Goal: Use online tool/utility: Utilize a website feature to perform a specific function

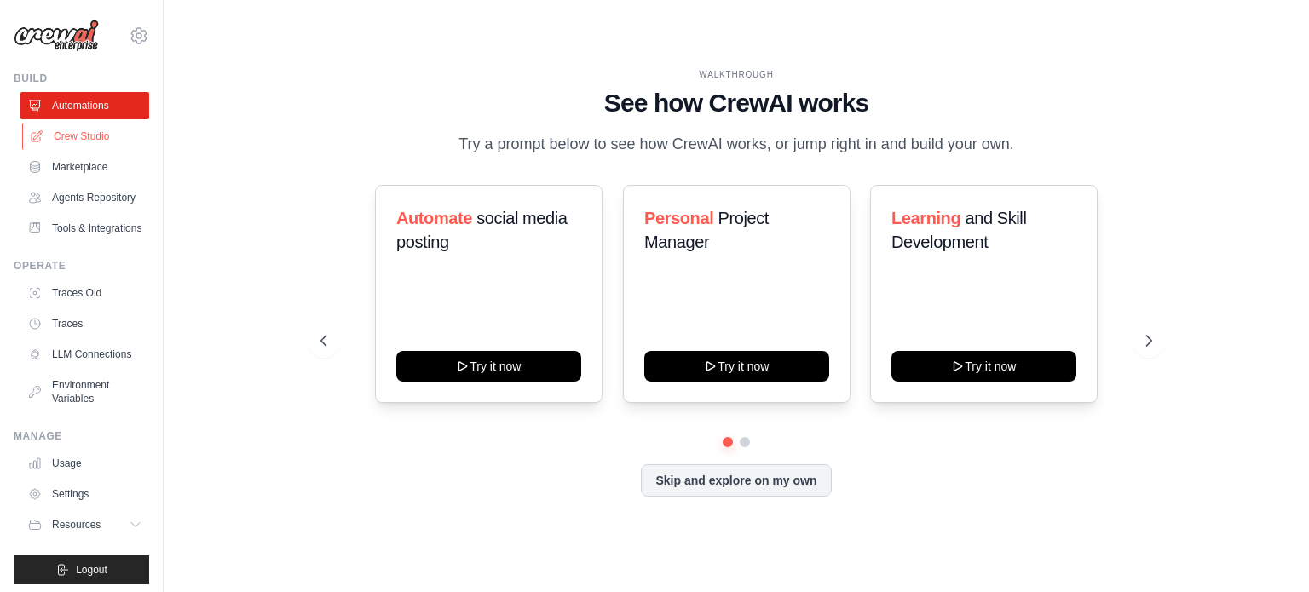
click at [83, 135] on link "Crew Studio" at bounding box center [86, 136] width 129 height 27
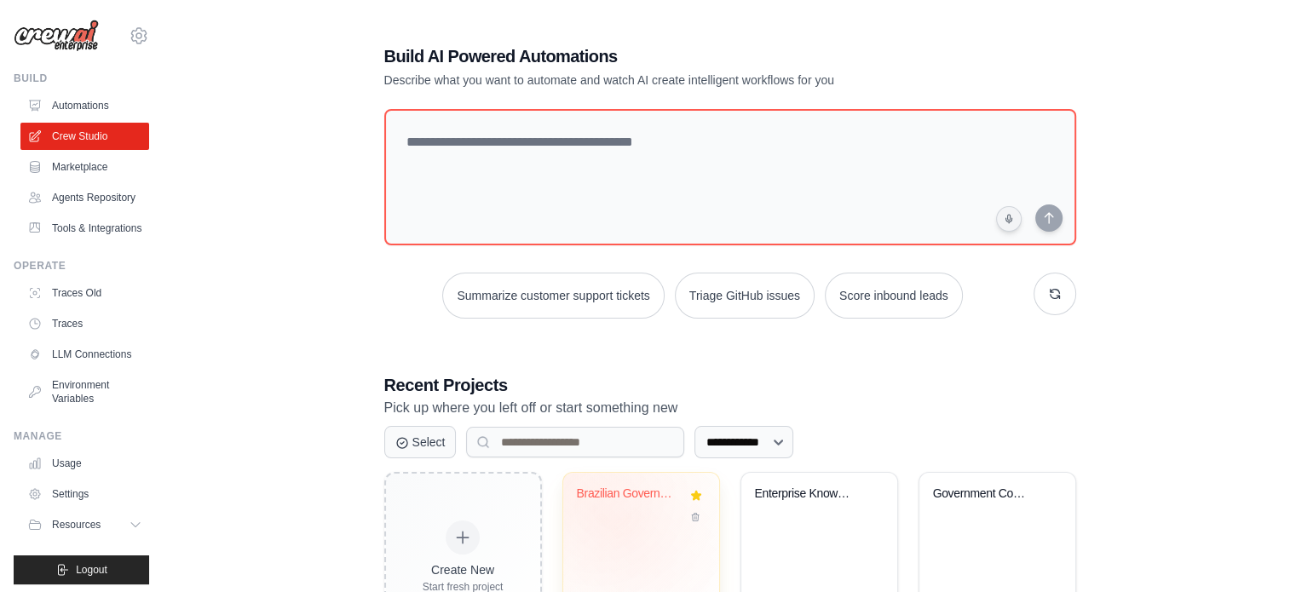
click at [620, 519] on div "Brazilian Government Contracts Expo..." at bounding box center [641, 505] width 129 height 39
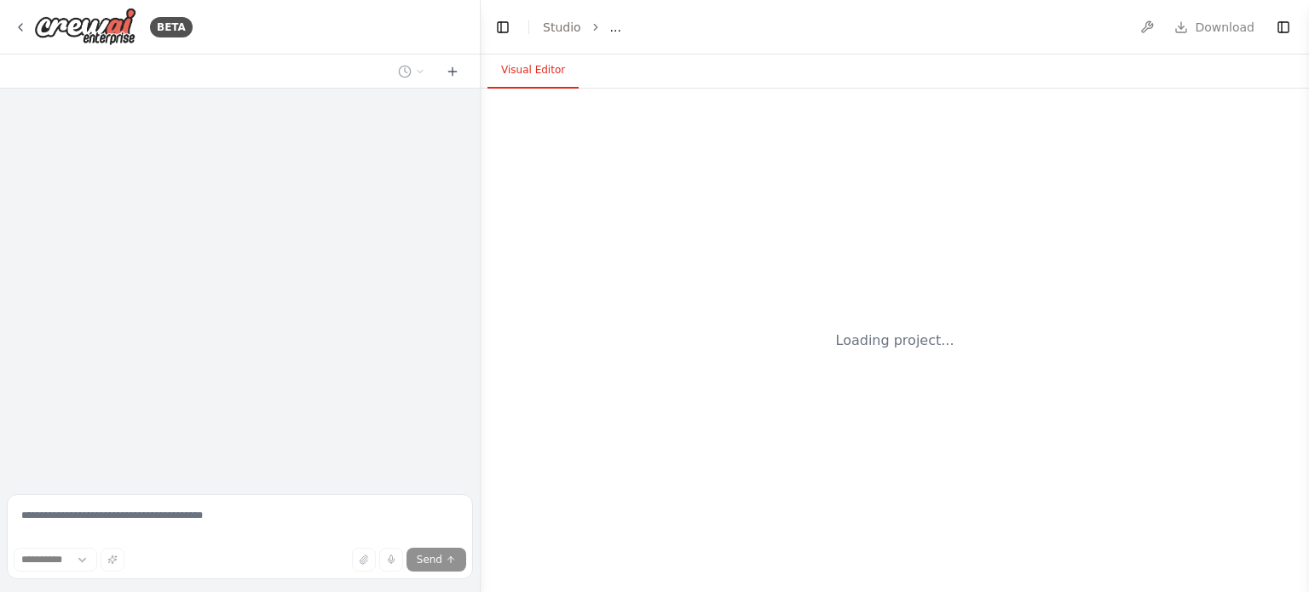
select select "****"
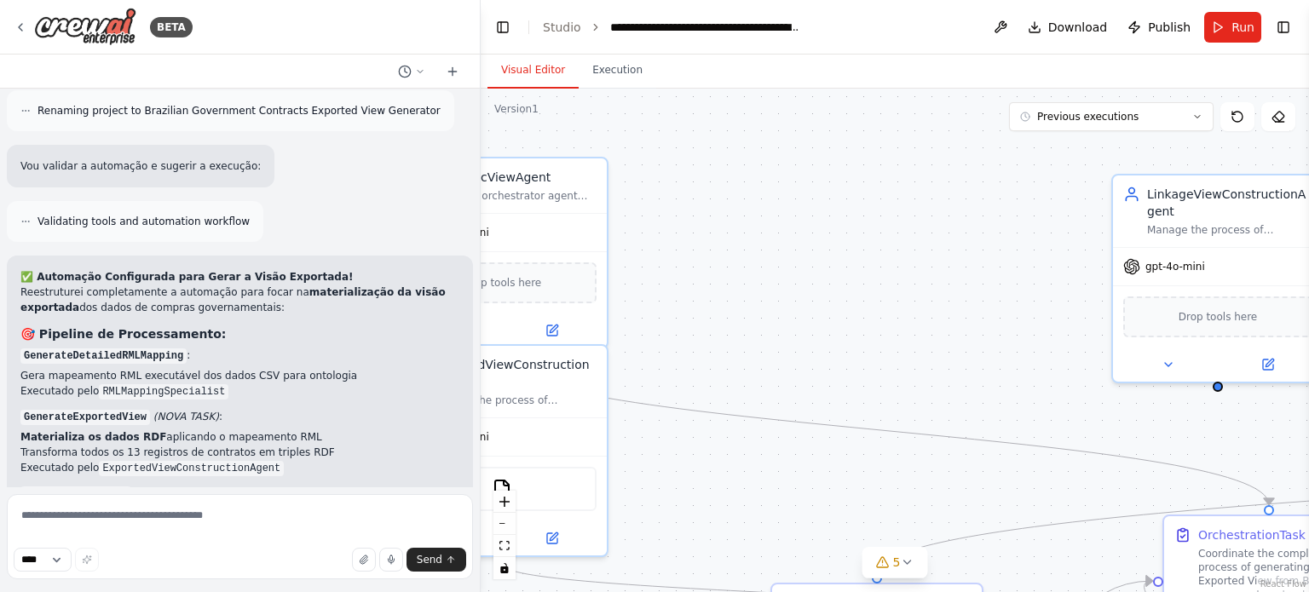
scroll to position [11832, 0]
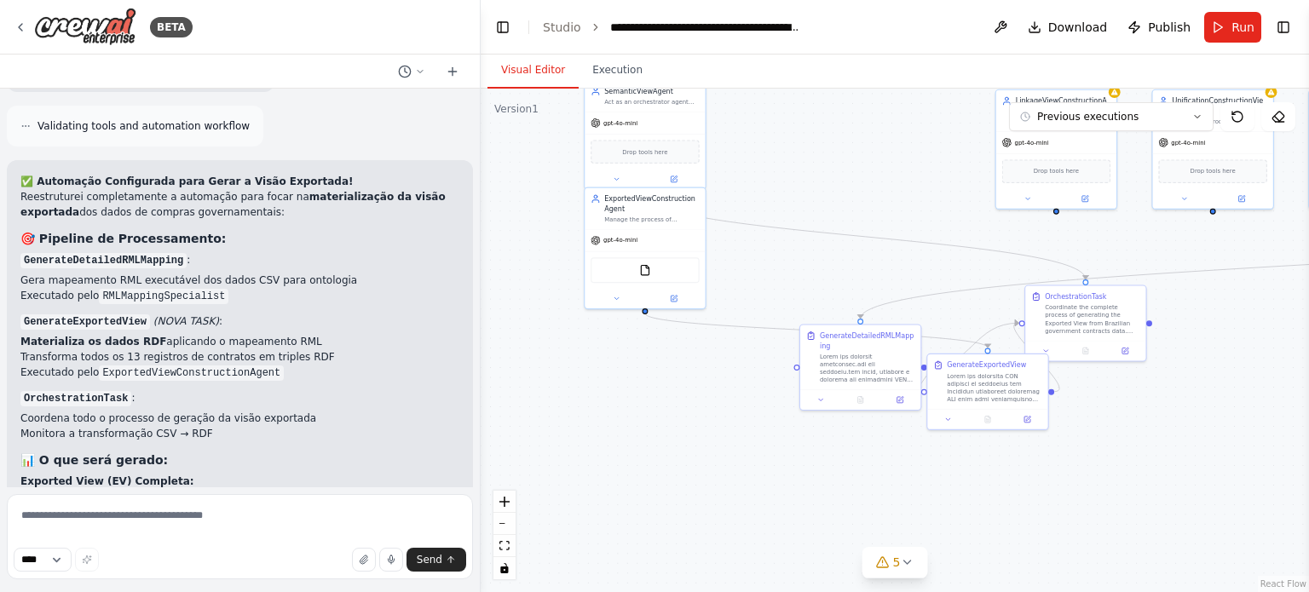
drag, startPoint x: 770, startPoint y: 286, endPoint x: 804, endPoint y: 149, distance: 141.3
click at [804, 149] on div ".deletable-edge-delete-btn { width: 20px; height: 20px; border: 0px solid #ffff…" at bounding box center [895, 341] width 828 height 504
drag, startPoint x: 820, startPoint y: 429, endPoint x: 1200, endPoint y: 445, distance: 380.3
click at [1200, 446] on div "GenerateDetailedRMLMapping" at bounding box center [1202, 423] width 123 height 87
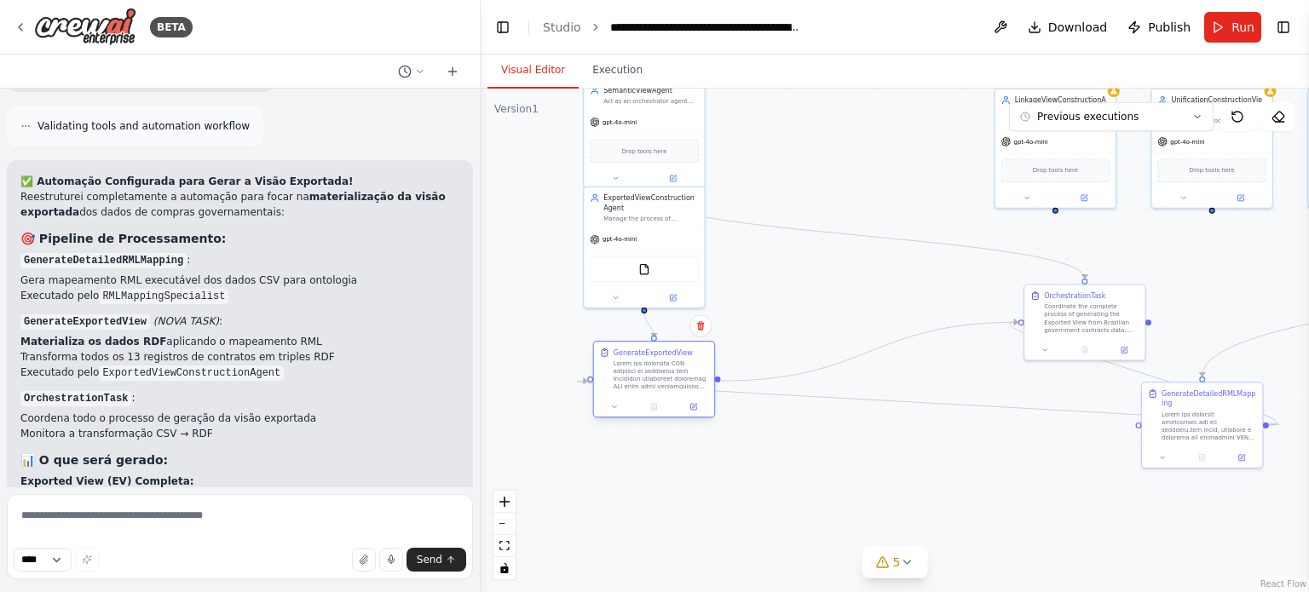
drag, startPoint x: 976, startPoint y: 384, endPoint x: 639, endPoint y: 374, distance: 336.7
click at [639, 374] on div at bounding box center [660, 376] width 95 height 32
drag, startPoint x: 1048, startPoint y: 337, endPoint x: 814, endPoint y: 377, distance: 237.7
click at [814, 377] on div "Coordinate the complete process of generating the Exported View from Brazilian …" at bounding box center [827, 376] width 95 height 32
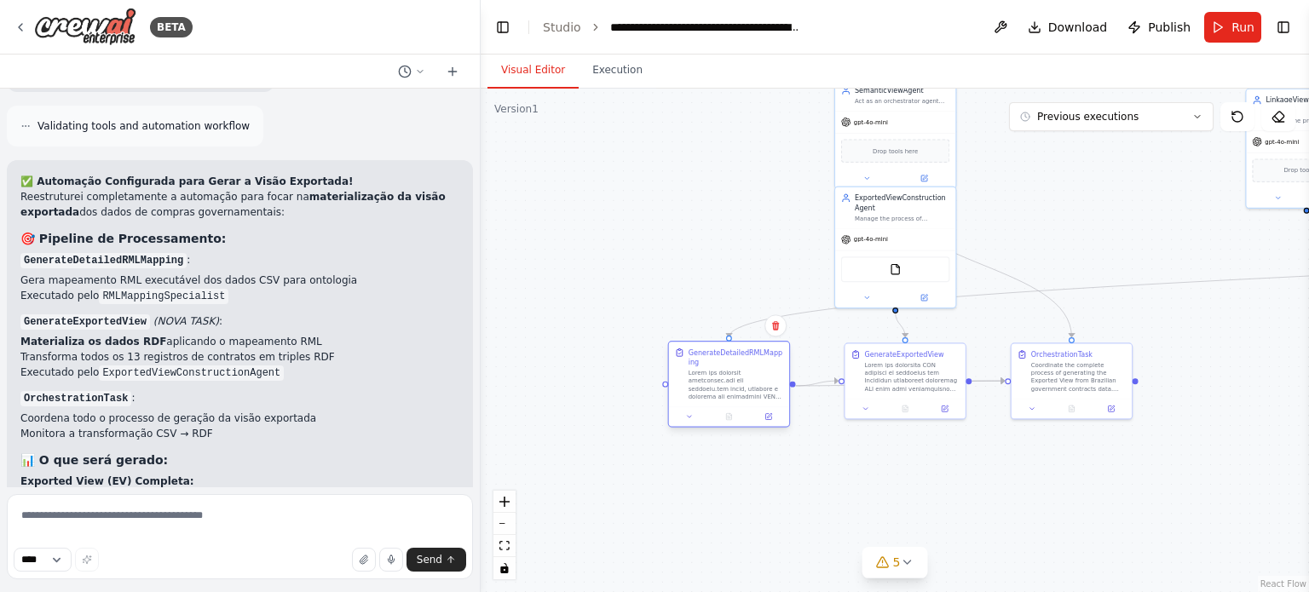
drag, startPoint x: 1109, startPoint y: 443, endPoint x: 708, endPoint y: 362, distance: 409.4
click at [708, 362] on div "GenerateDetailedRMLMapping" at bounding box center [735, 358] width 95 height 20
click at [826, 486] on div ".deletable-edge-delete-btn { width: 20px; height: 20px; border: 0px solid #ffff…" at bounding box center [895, 341] width 828 height 504
drag, startPoint x: 1033, startPoint y: 495, endPoint x: 750, endPoint y: 492, distance: 283.7
click at [733, 492] on div ".deletable-edge-delete-btn { width: 20px; height: 20px; border: 0px solid #ffff…" at bounding box center [895, 341] width 828 height 504
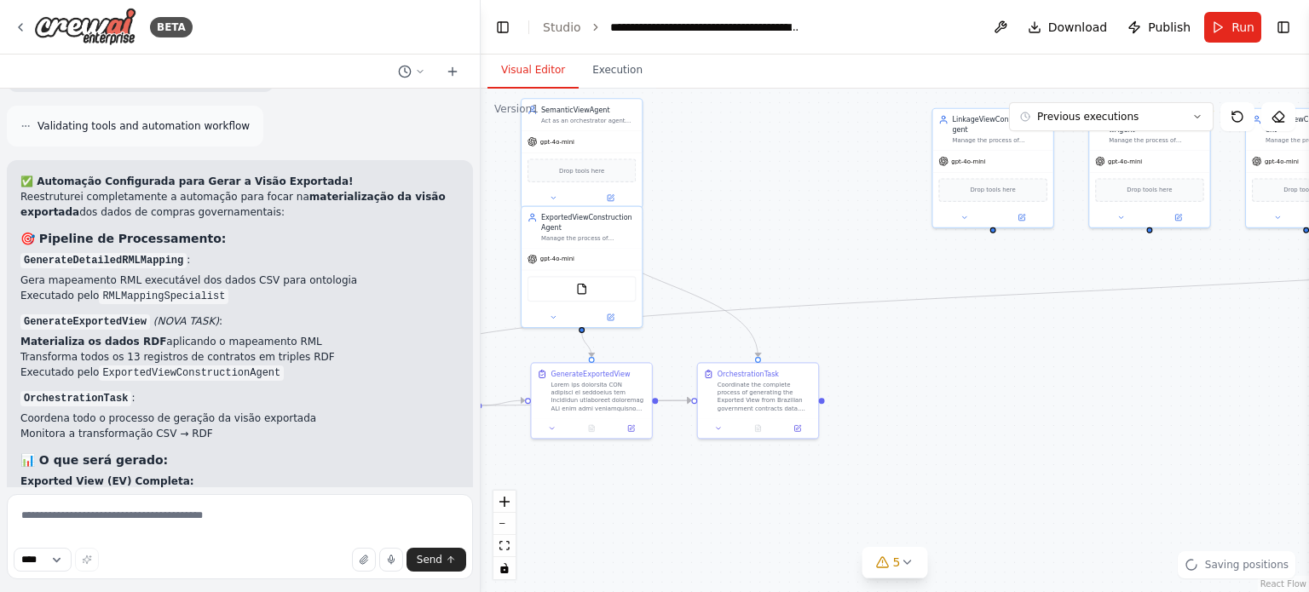
drag, startPoint x: 1043, startPoint y: 379, endPoint x: 861, endPoint y: 452, distance: 196.5
click at [907, 441] on div ".deletable-edge-delete-btn { width: 20px; height: 20px; border: 0px solid #ffff…" at bounding box center [895, 341] width 828 height 504
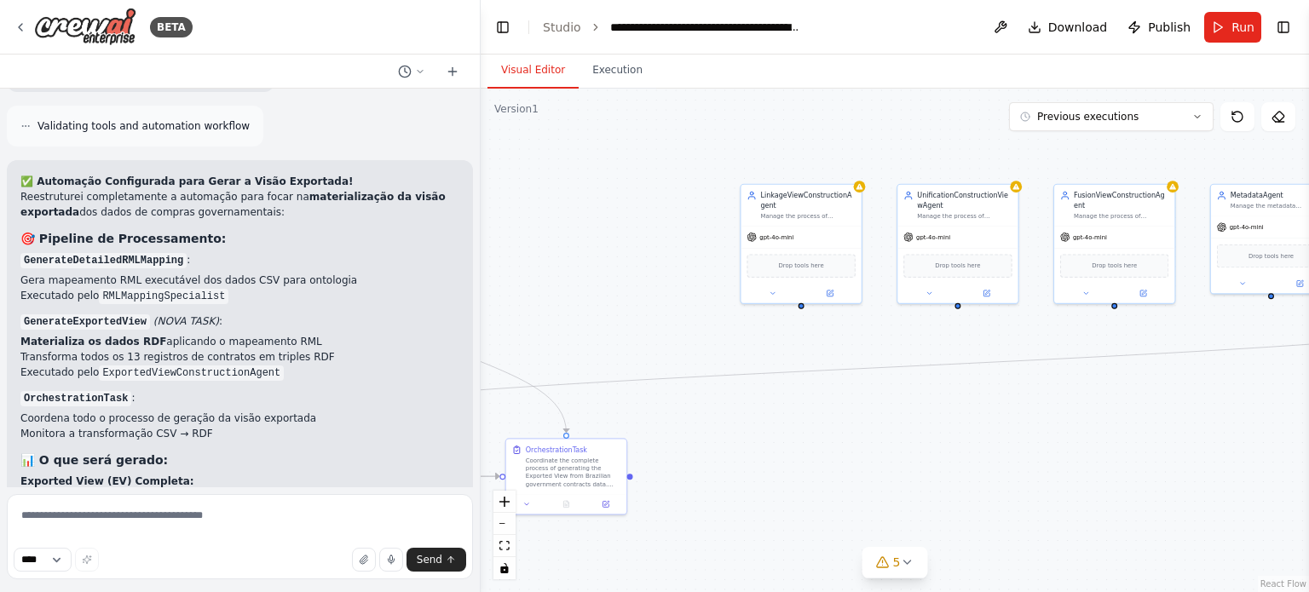
drag, startPoint x: 1086, startPoint y: 422, endPoint x: 885, endPoint y: 469, distance: 206.7
click at [896, 466] on div ".deletable-edge-delete-btn { width: 20px; height: 20px; border: 0px solid #ffff…" at bounding box center [895, 341] width 828 height 504
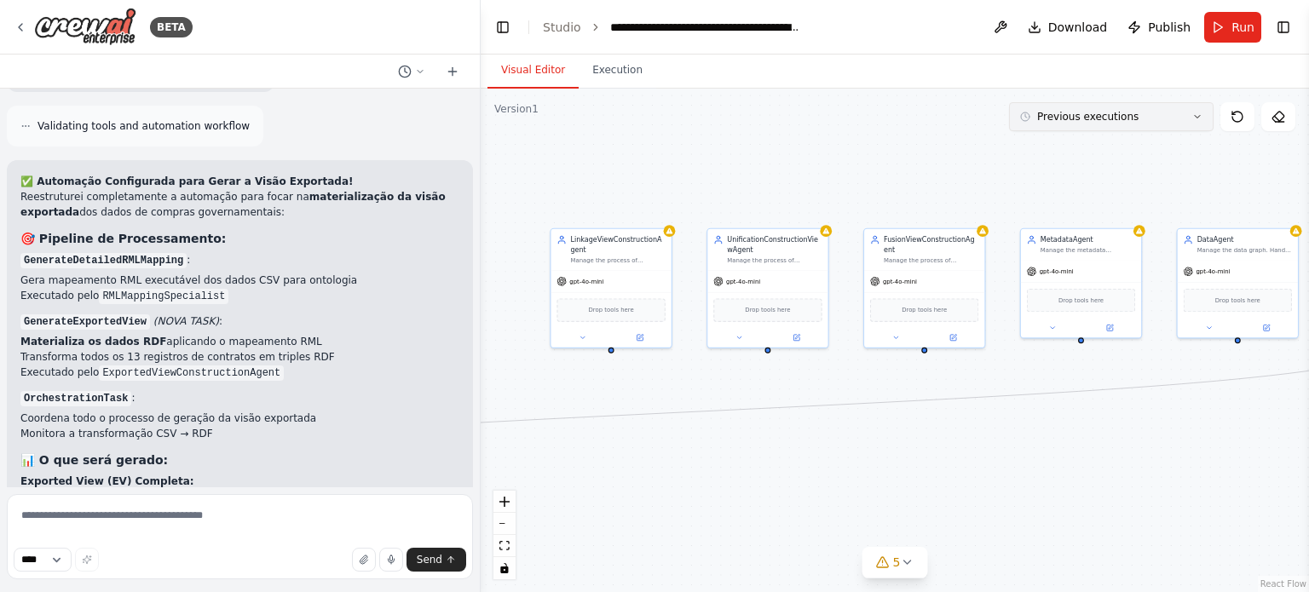
click at [1160, 120] on button "Previous executions" at bounding box center [1111, 116] width 204 height 29
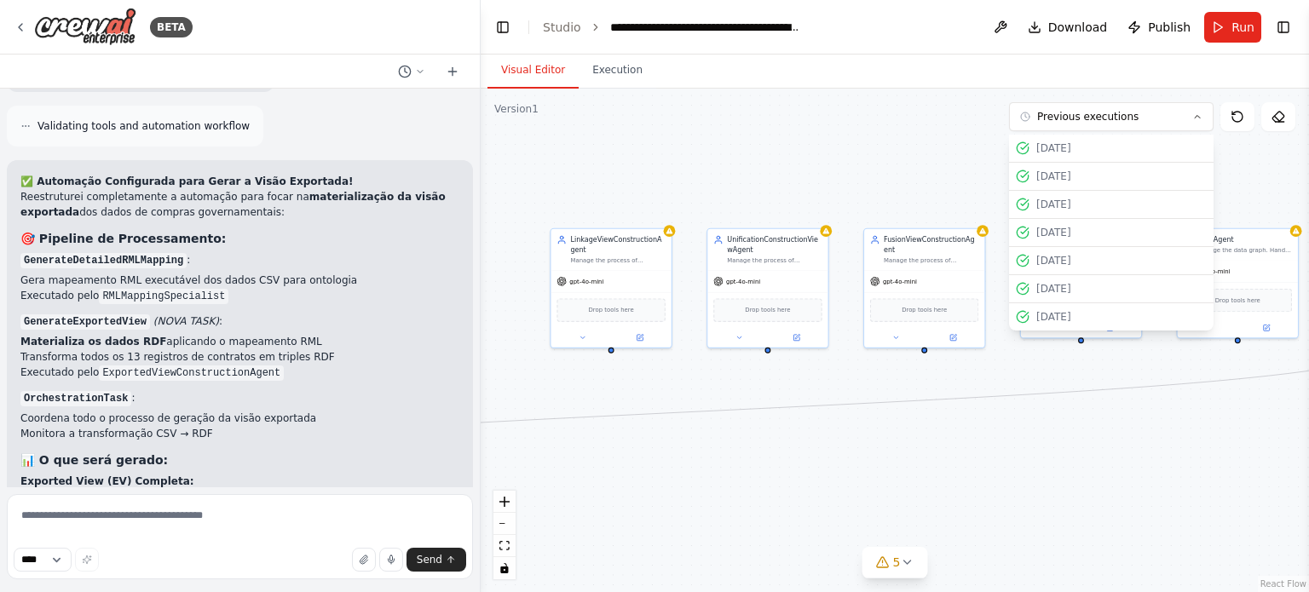
click at [585, 37] on header "**********" at bounding box center [895, 27] width 828 height 55
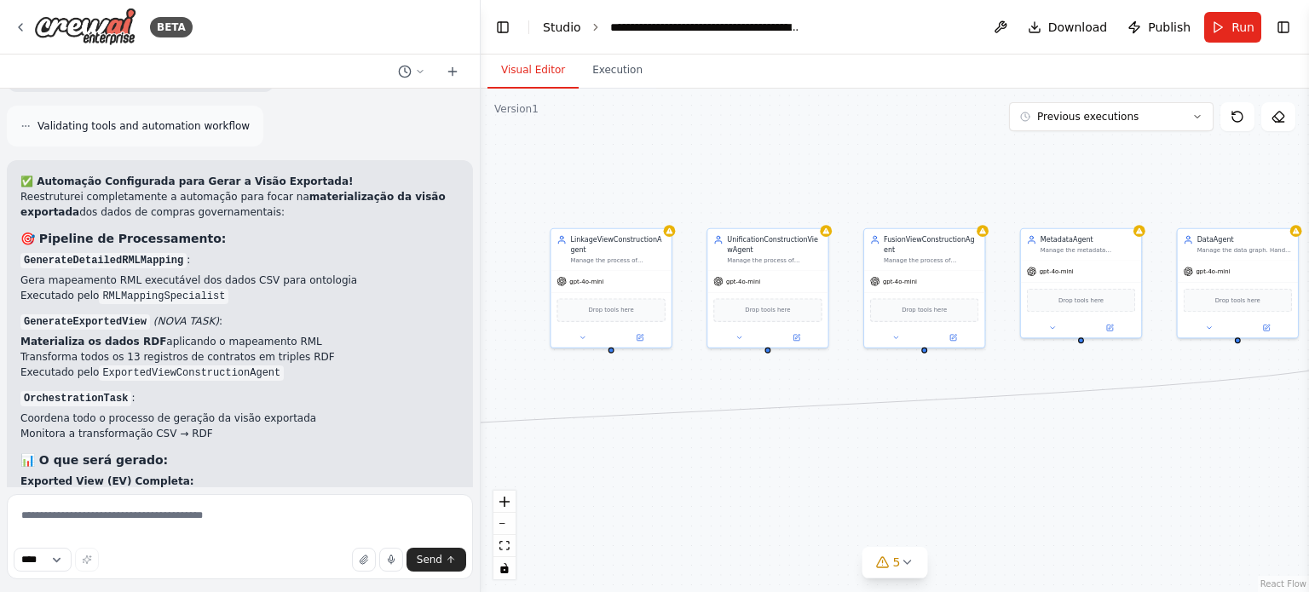
click at [564, 26] on link "Studio" at bounding box center [562, 27] width 38 height 14
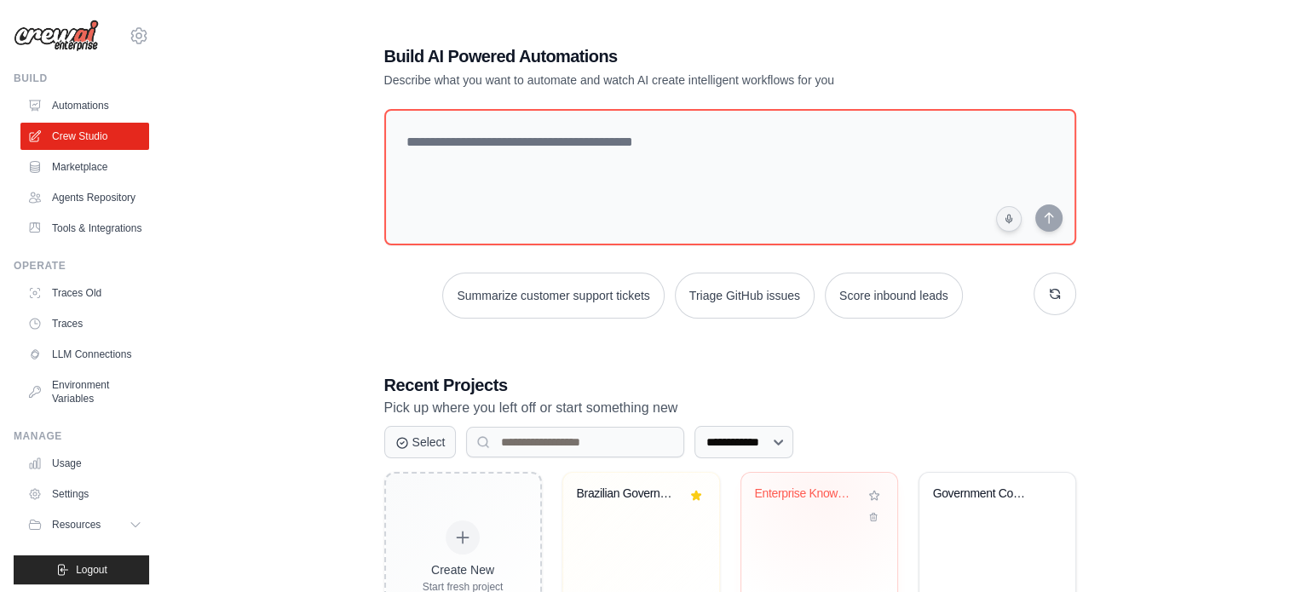
click at [821, 489] on div "Enterprise Knowledge Graph - Semant..." at bounding box center [806, 493] width 103 height 15
click at [985, 524] on div "Government Contracts Semantic Data ..." at bounding box center [997, 505] width 129 height 39
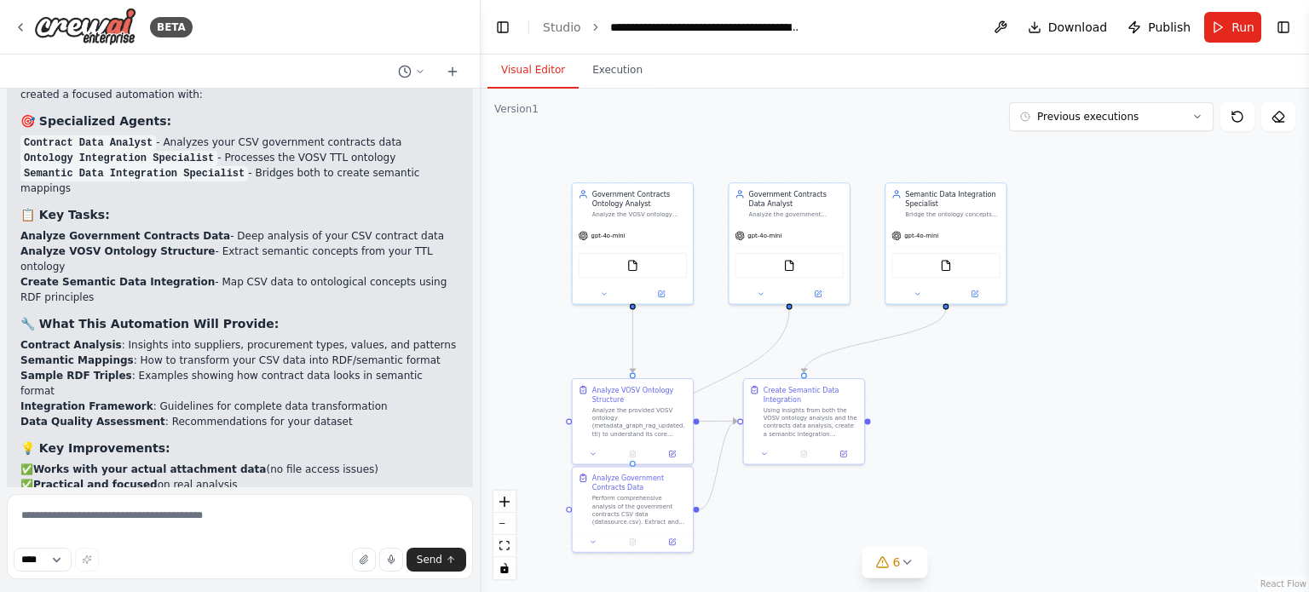
drag, startPoint x: 780, startPoint y: 400, endPoint x: 702, endPoint y: 341, distance: 97.8
click at [702, 341] on div ".deletable-edge-delete-btn { width: 20px; height: 20px; border: 0px solid #ffff…" at bounding box center [895, 341] width 828 height 504
click at [569, 28] on link "Studio" at bounding box center [562, 27] width 38 height 14
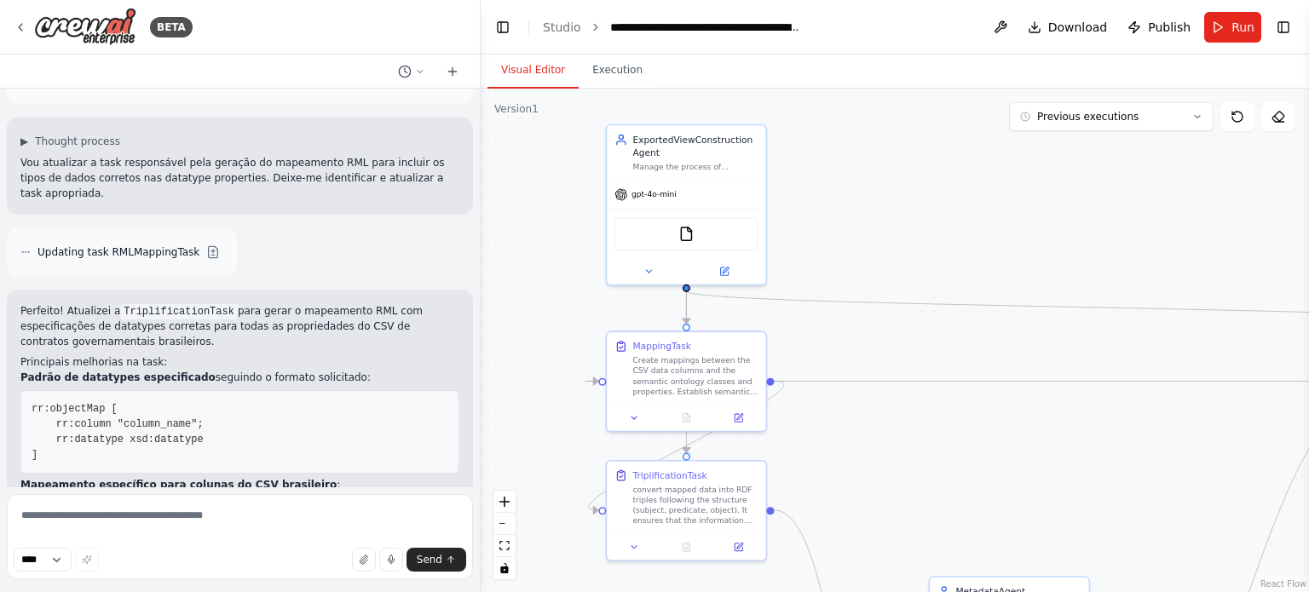
drag, startPoint x: 899, startPoint y: 217, endPoint x: 879, endPoint y: 189, distance: 34.3
click at [879, 189] on div ".deletable-edge-delete-btn { width: 20px; height: 20px; border: 0px solid #ffff…" at bounding box center [895, 341] width 828 height 504
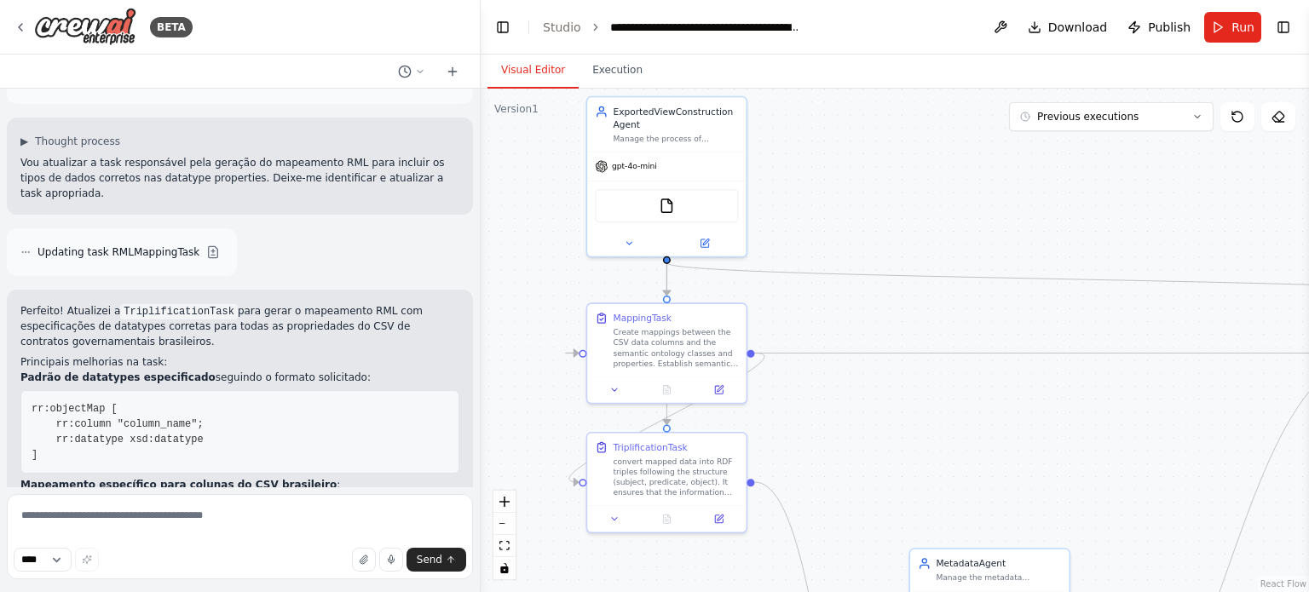
drag, startPoint x: 872, startPoint y: 238, endPoint x: 854, endPoint y: 210, distance: 33.8
click at [854, 210] on div ".deletable-edge-delete-btn { width: 20px; height: 20px; border: 0px solid #ffff…" at bounding box center [895, 341] width 828 height 504
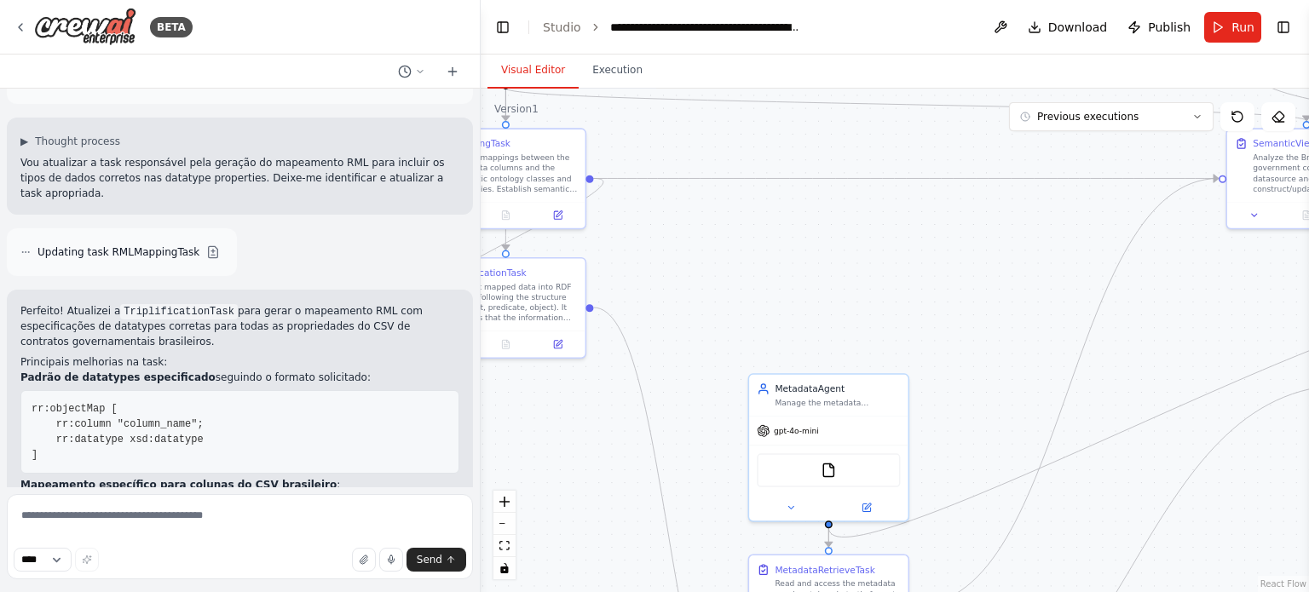
drag, startPoint x: 932, startPoint y: 238, endPoint x: 890, endPoint y: 134, distance: 112.0
click at [895, 153] on div ".deletable-edge-delete-btn { width: 20px; height: 20px; border: 0px solid #ffff…" at bounding box center [895, 341] width 828 height 504
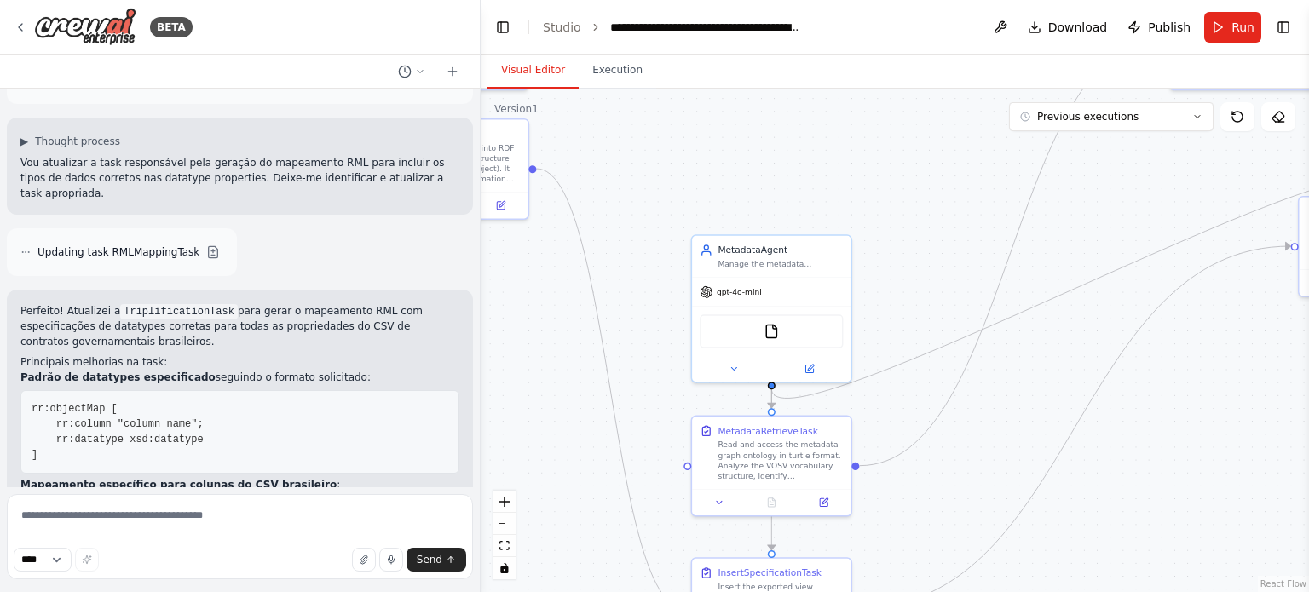
click at [919, 124] on div ".deletable-edge-delete-btn { width: 20px; height: 20px; border: 0px solid #ffff…" at bounding box center [895, 341] width 828 height 504
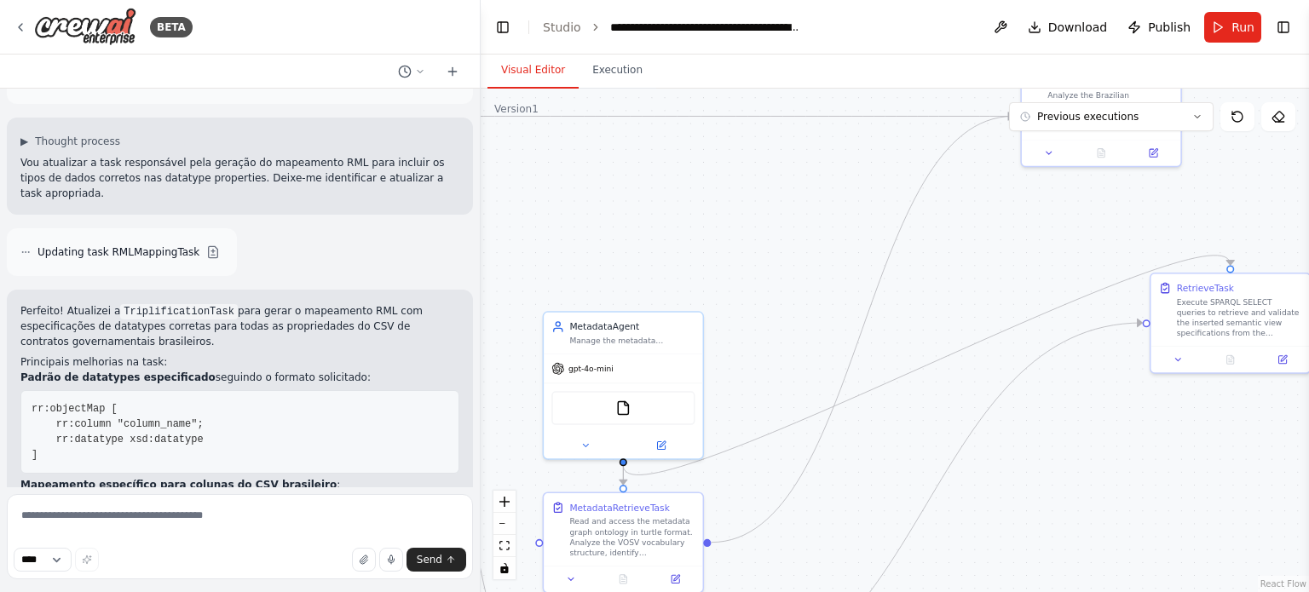
drag, startPoint x: 923, startPoint y: 256, endPoint x: 799, endPoint y: 372, distance: 169.4
click at [799, 372] on div ".deletable-edge-delete-btn { width: 20px; height: 20px; border: 0px solid #ffff…" at bounding box center [895, 341] width 828 height 504
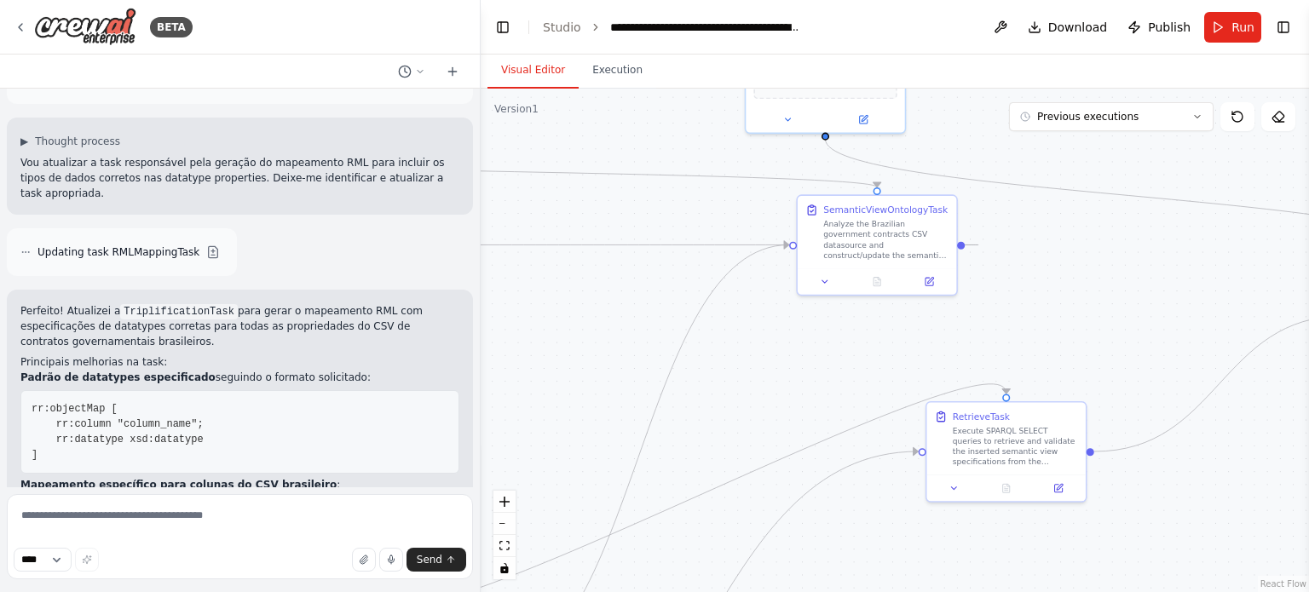
drag, startPoint x: 924, startPoint y: 319, endPoint x: 717, endPoint y: 396, distance: 220.0
click at [717, 396] on div ".deletable-edge-delete-btn { width: 20px; height: 20px; border: 0px solid #ffff…" at bounding box center [895, 341] width 828 height 504
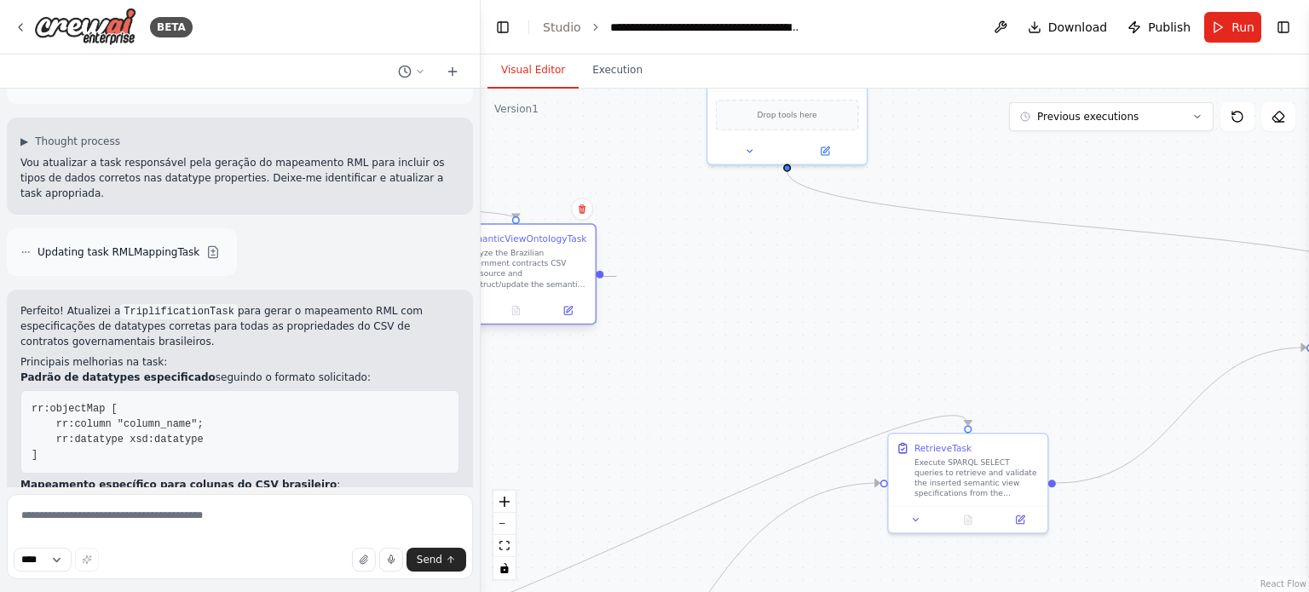
drag, startPoint x: 797, startPoint y: 249, endPoint x: 493, endPoint y: 246, distance: 304.2
click at [493, 246] on div "SemanticViewOntologyTask Analyze the Brazilian government contracts CSV datasou…" at bounding box center [524, 261] width 125 height 57
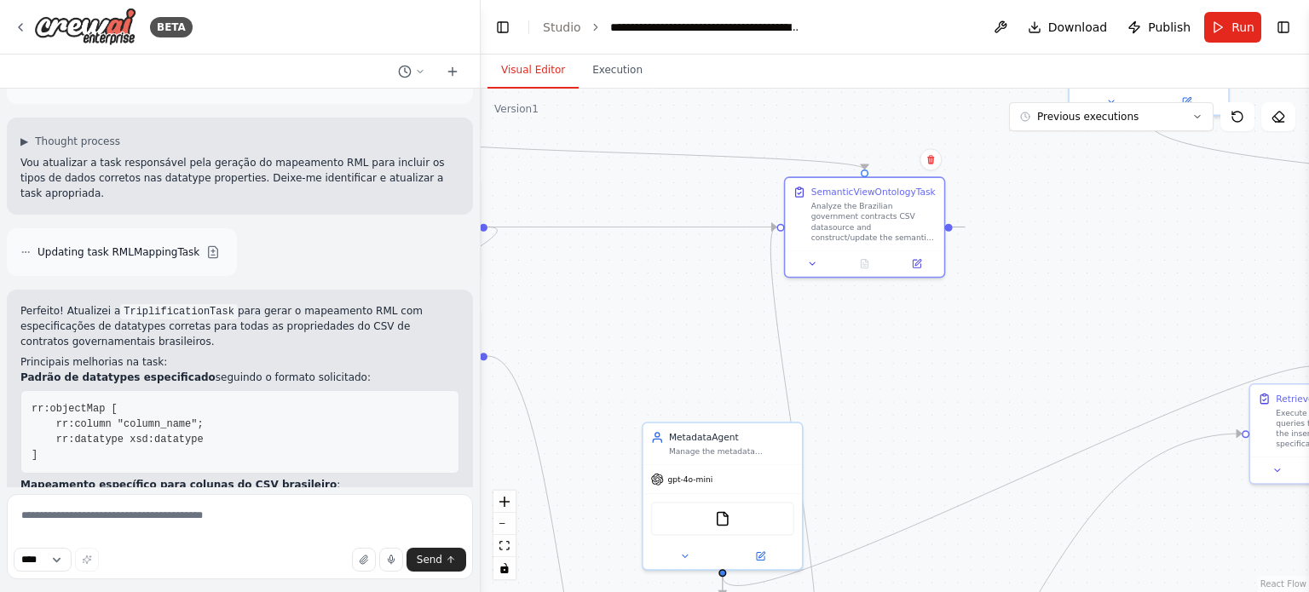
drag, startPoint x: 668, startPoint y: 394, endPoint x: 1053, endPoint y: 343, distance: 388.5
click at [1051, 345] on div ".deletable-edge-delete-btn { width: 20px; height: 20px; border: 0px solid #ffff…" at bounding box center [895, 341] width 828 height 504
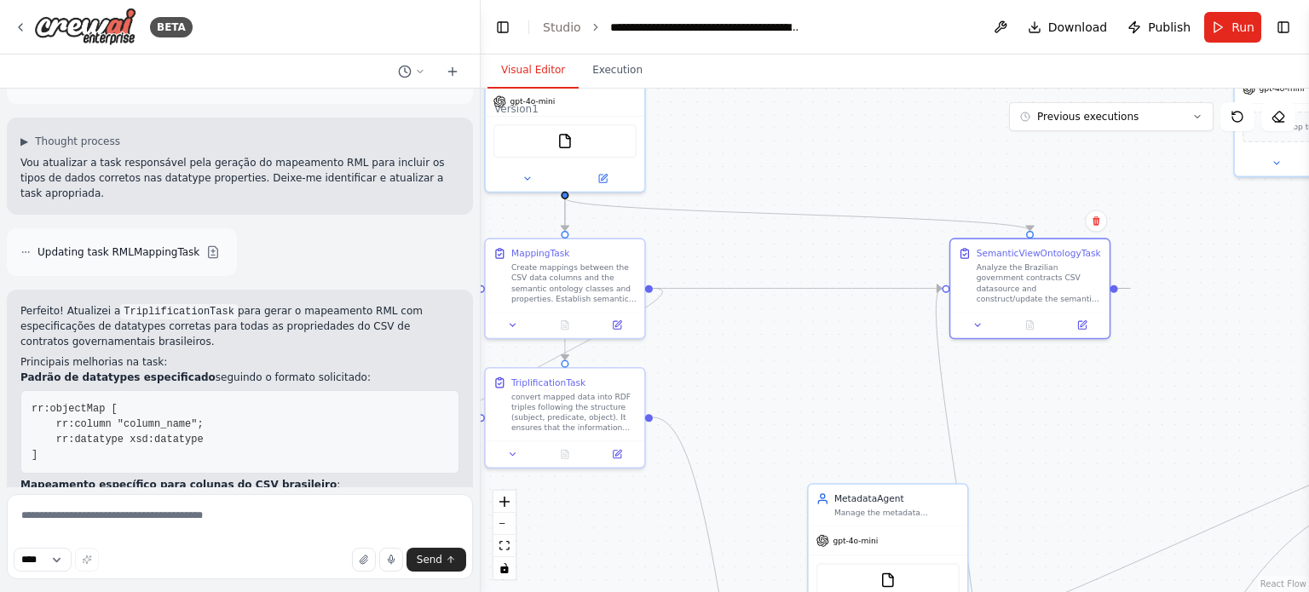
drag, startPoint x: 768, startPoint y: 339, endPoint x: 846, endPoint y: 374, distance: 85.0
click at [846, 374] on div ".deletable-edge-delete-btn { width: 20px; height: 20px; border: 0px solid #ffff…" at bounding box center [895, 341] width 828 height 504
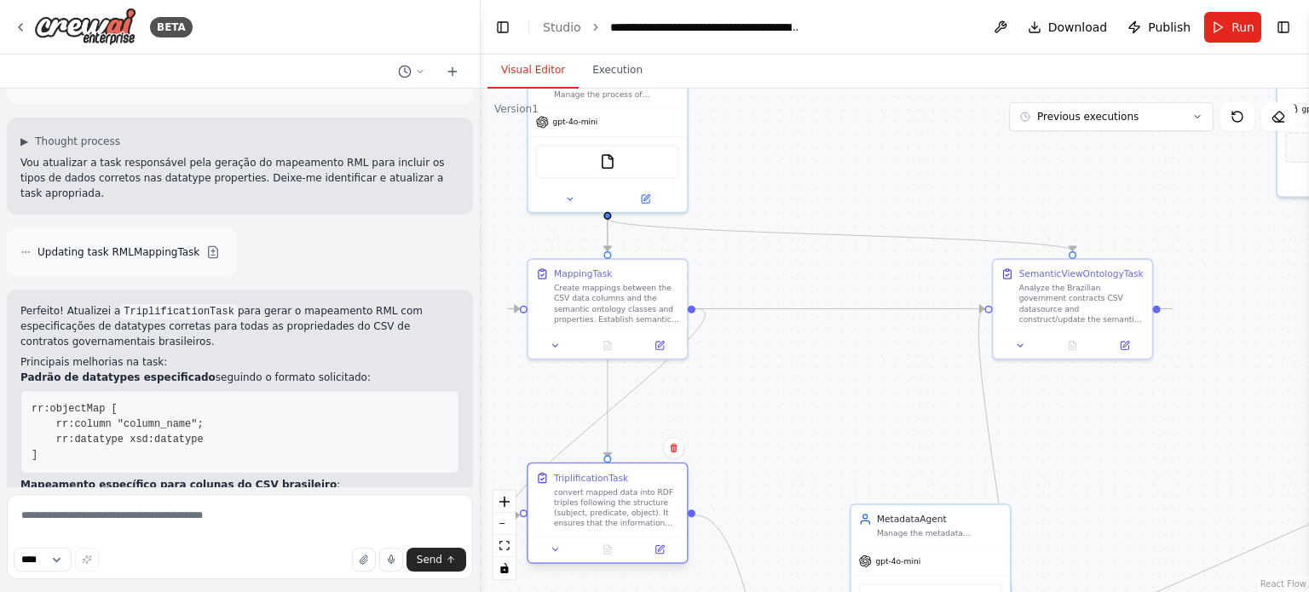
drag, startPoint x: 630, startPoint y: 452, endPoint x: 630, endPoint y: 498, distance: 46.0
click at [630, 498] on div "convert mapped data into RDF triples following the structure (subject, predicat…" at bounding box center [616, 508] width 125 height 42
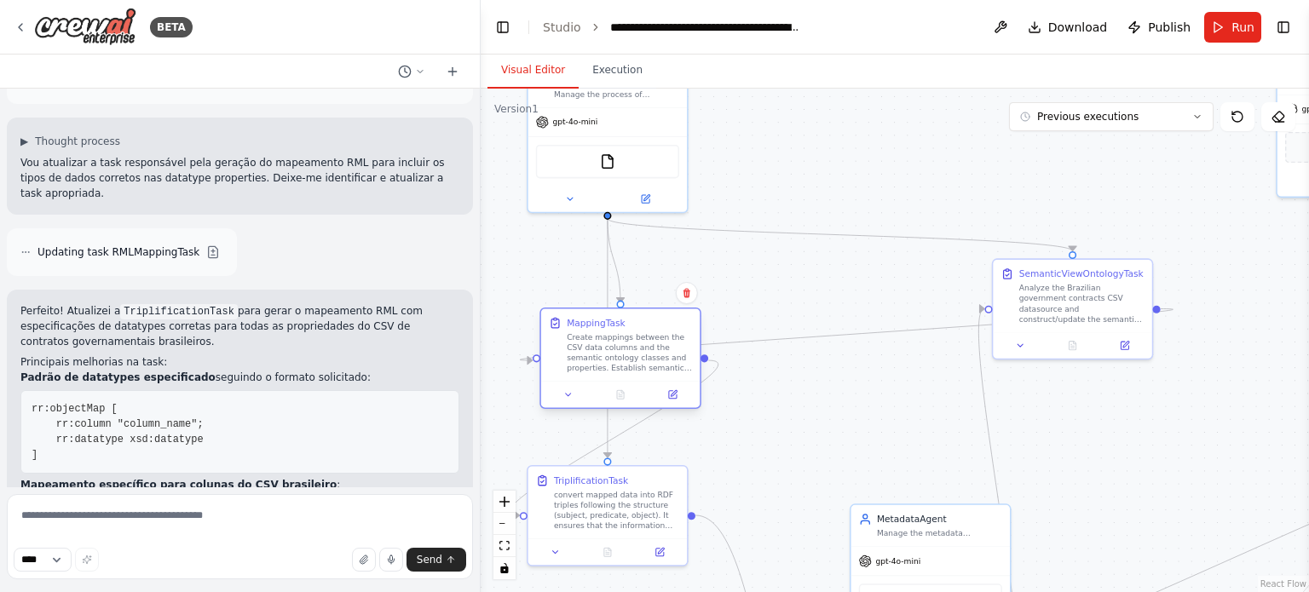
drag, startPoint x: 670, startPoint y: 349, endPoint x: 674, endPoint y: 414, distance: 64.9
click at [674, 374] on div "Create mappings between the CSV data columns and the semantic ontology classes …" at bounding box center [629, 353] width 125 height 42
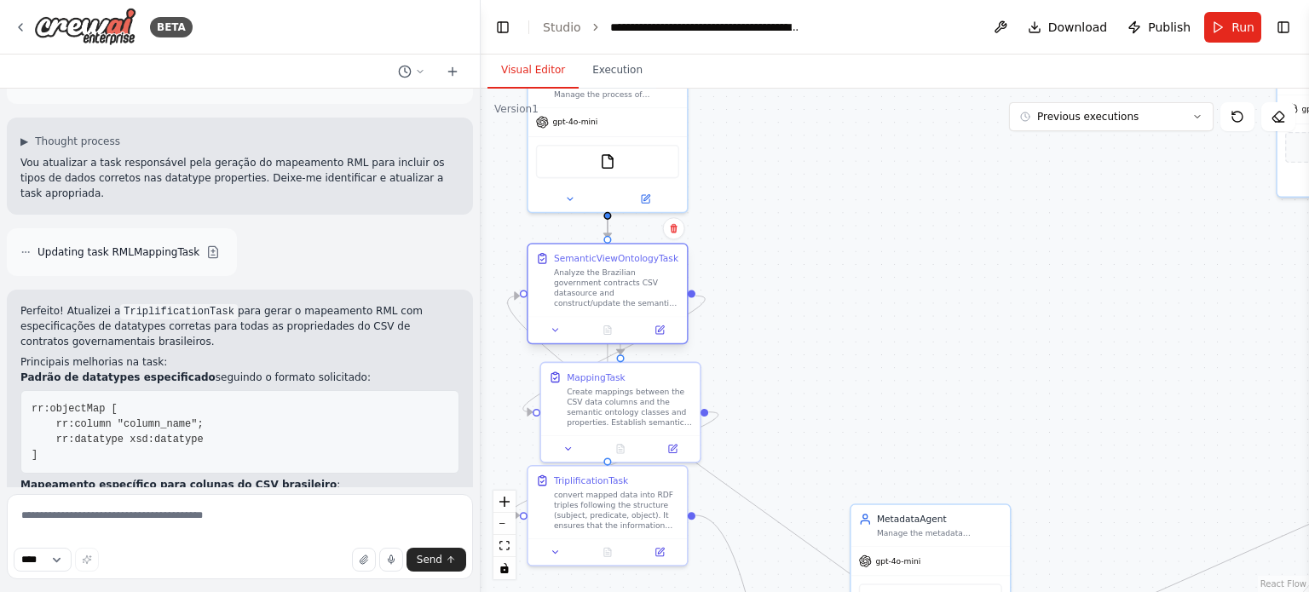
drag, startPoint x: 1019, startPoint y: 313, endPoint x: 562, endPoint y: 302, distance: 456.8
click at [562, 302] on div "Analyze the Brazilian government contracts CSV datasource and construct/update …" at bounding box center [616, 289] width 125 height 42
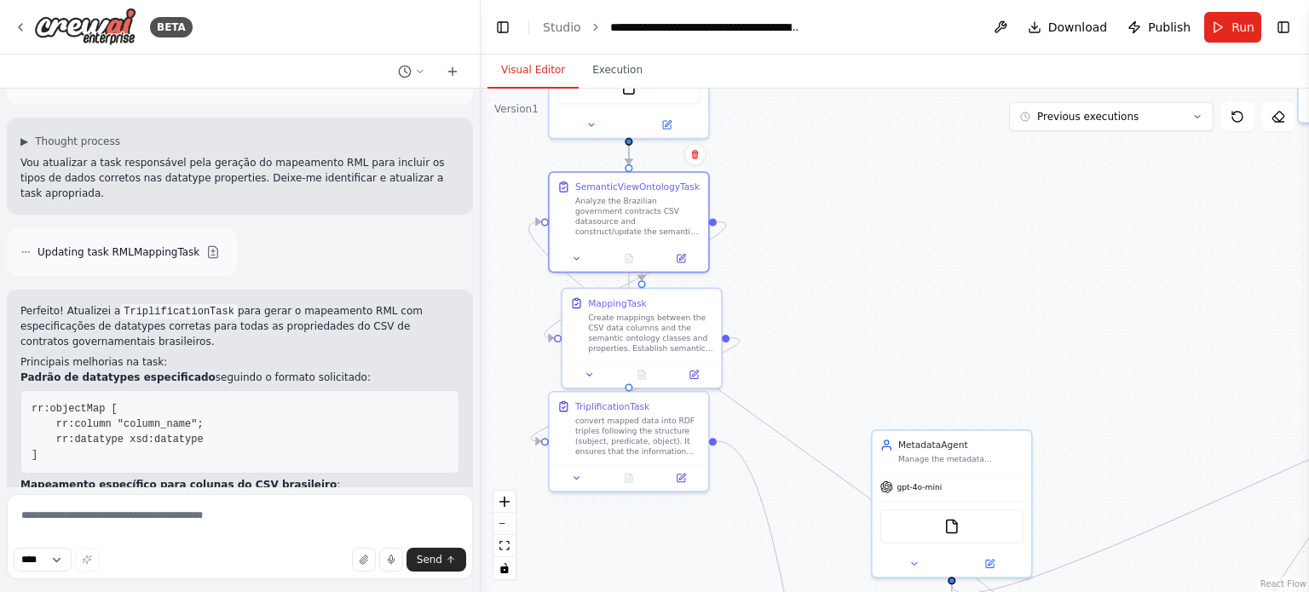
drag, startPoint x: 814, startPoint y: 381, endPoint x: 848, endPoint y: 292, distance: 94.6
click at [848, 293] on div ".deletable-edge-delete-btn { width: 20px; height: 20px; border: 0px solid #ffff…" at bounding box center [895, 341] width 828 height 504
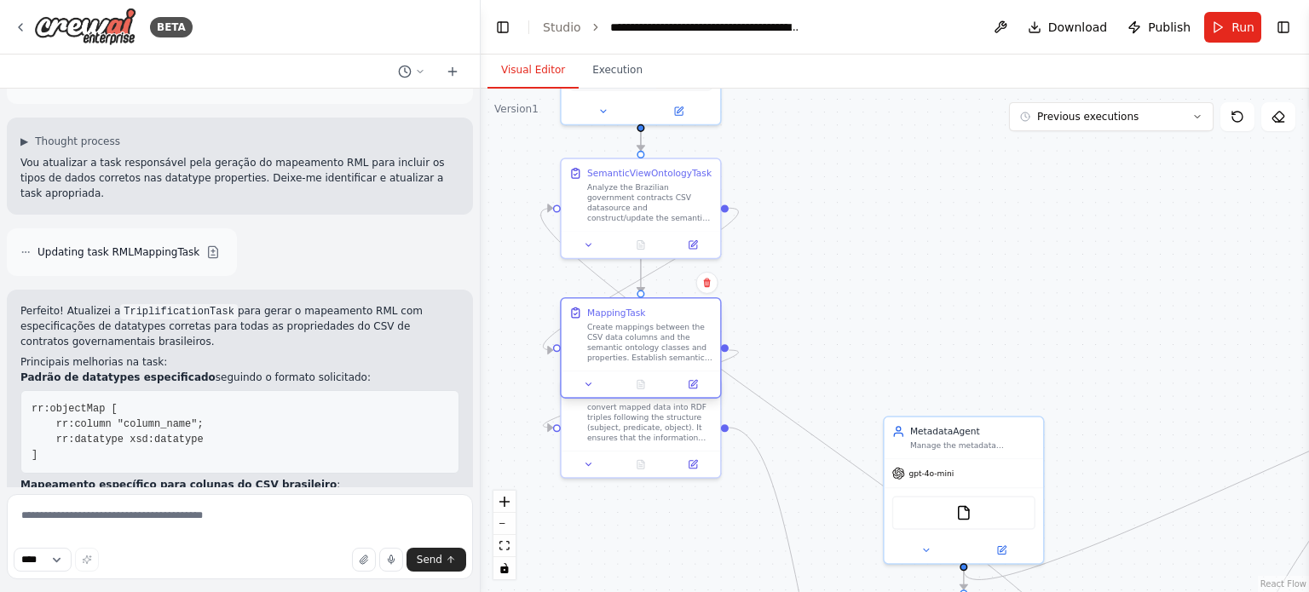
drag, startPoint x: 634, startPoint y: 378, endPoint x: 646, endPoint y: 352, distance: 29.0
click at [646, 352] on div "Create mappings between the CSV data columns and the semantic ontology classes …" at bounding box center [649, 343] width 125 height 42
click at [632, 512] on div ".deletable-edge-delete-btn { width: 20px; height: 20px; border: 0px solid #ffff…" at bounding box center [895, 341] width 828 height 504
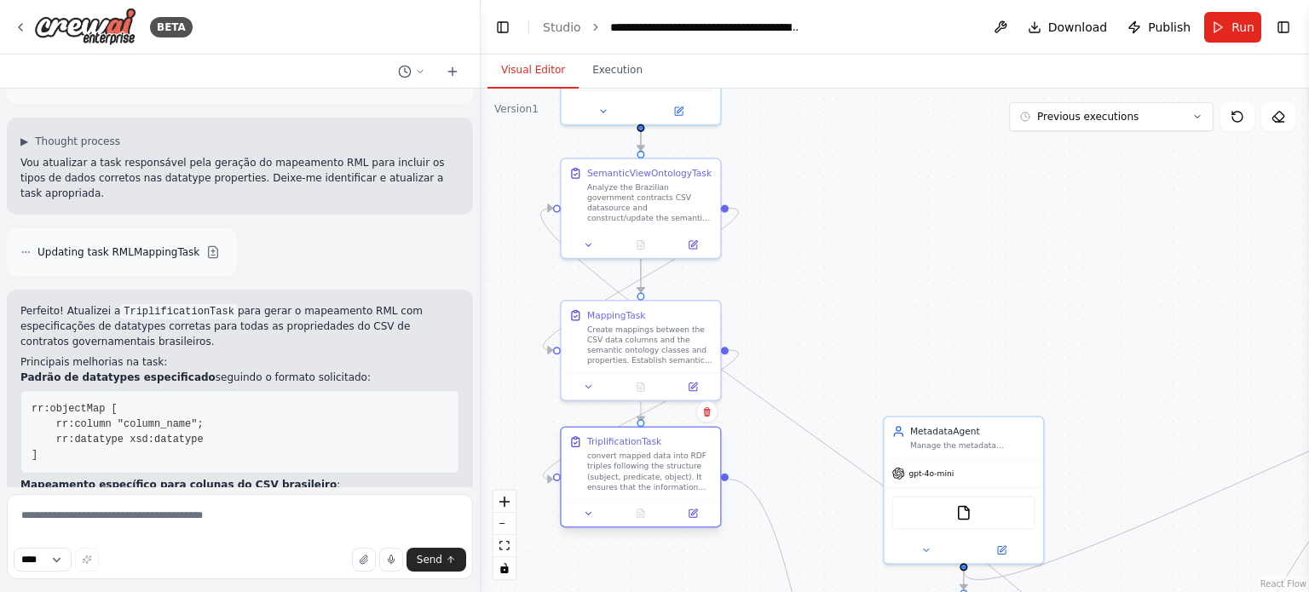
drag, startPoint x: 651, startPoint y: 435, endPoint x: 653, endPoint y: 488, distance: 53.7
click at [653, 488] on div "convert mapped data into RDF triples following the structure (subject, predicat…" at bounding box center [649, 472] width 125 height 42
click at [855, 290] on div ".deletable-edge-delete-btn { width: 20px; height: 20px; border: 0px solid #ffff…" at bounding box center [895, 341] width 828 height 504
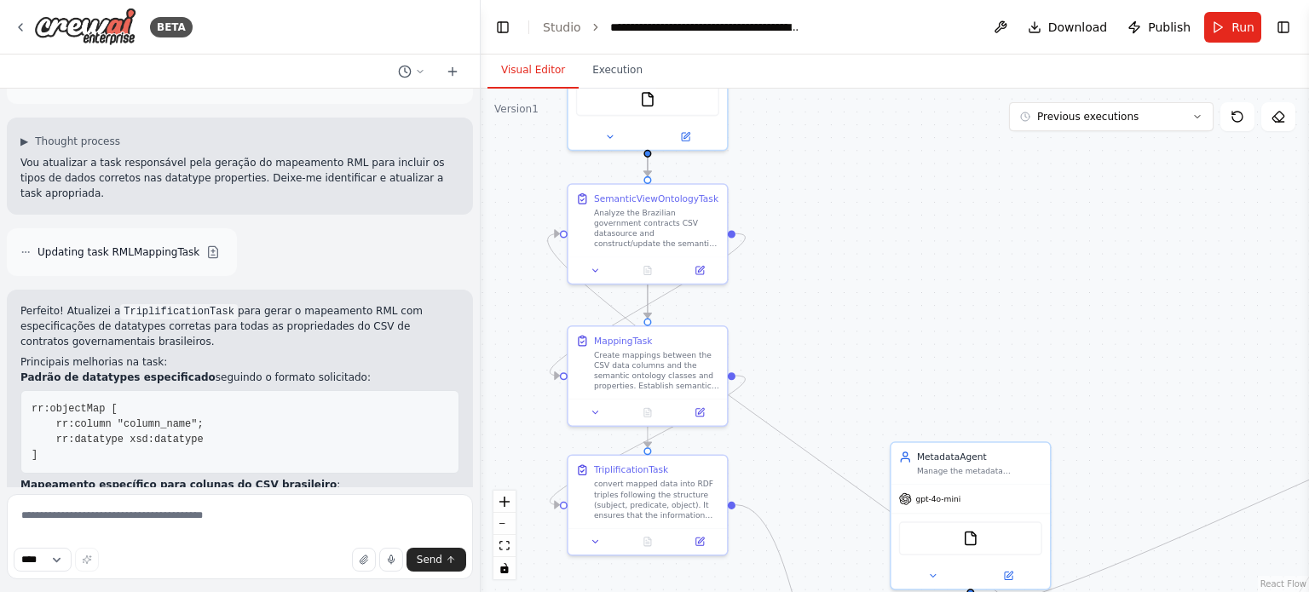
drag, startPoint x: 853, startPoint y: 231, endPoint x: 863, endPoint y: 278, distance: 48.0
click at [863, 278] on div ".deletable-edge-delete-btn { width: 20px; height: 20px; border: 0px solid #ffff…" at bounding box center [895, 341] width 828 height 504
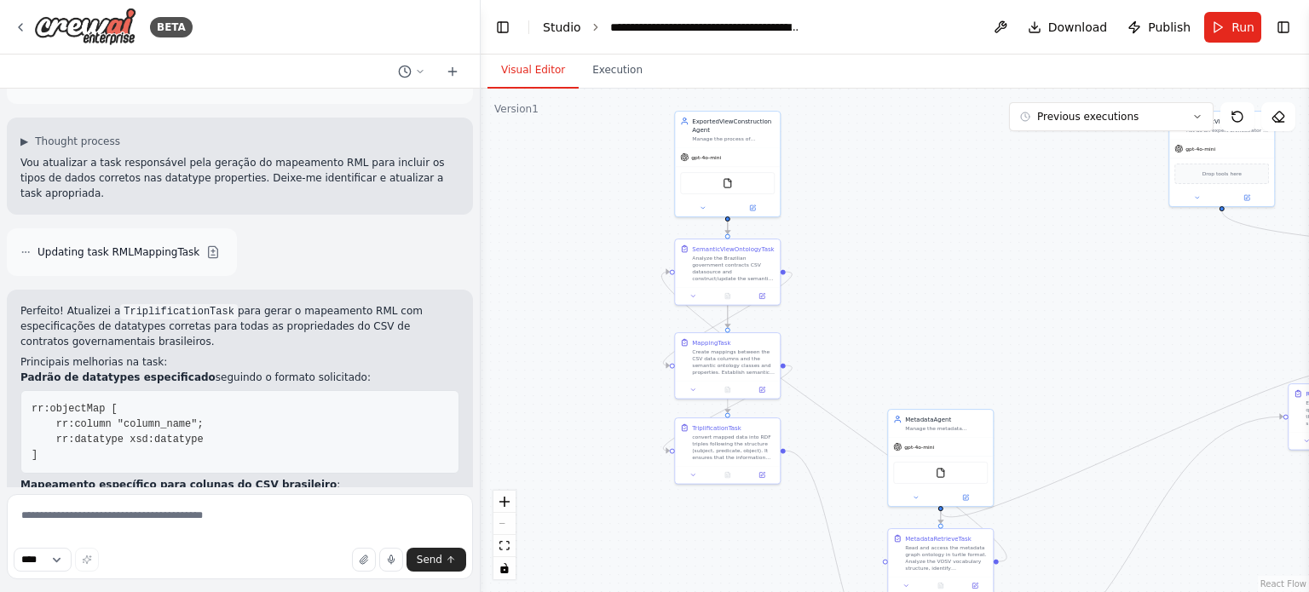
click at [555, 24] on link "Studio" at bounding box center [562, 27] width 38 height 14
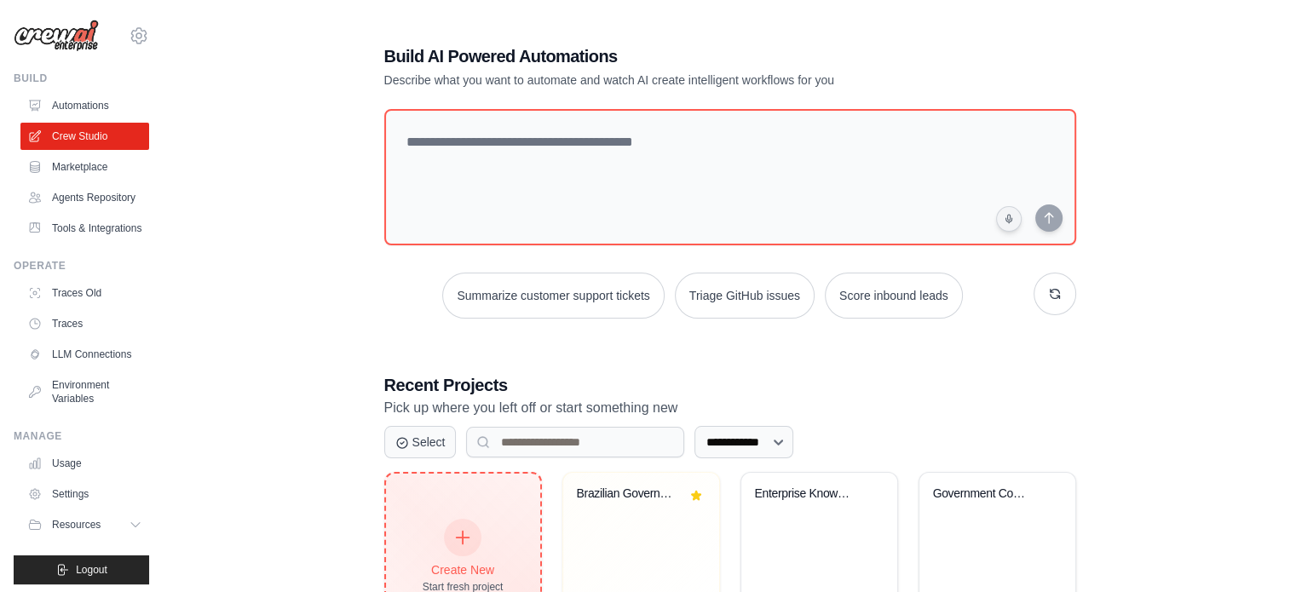
click at [474, 521] on div at bounding box center [462, 537] width 37 height 37
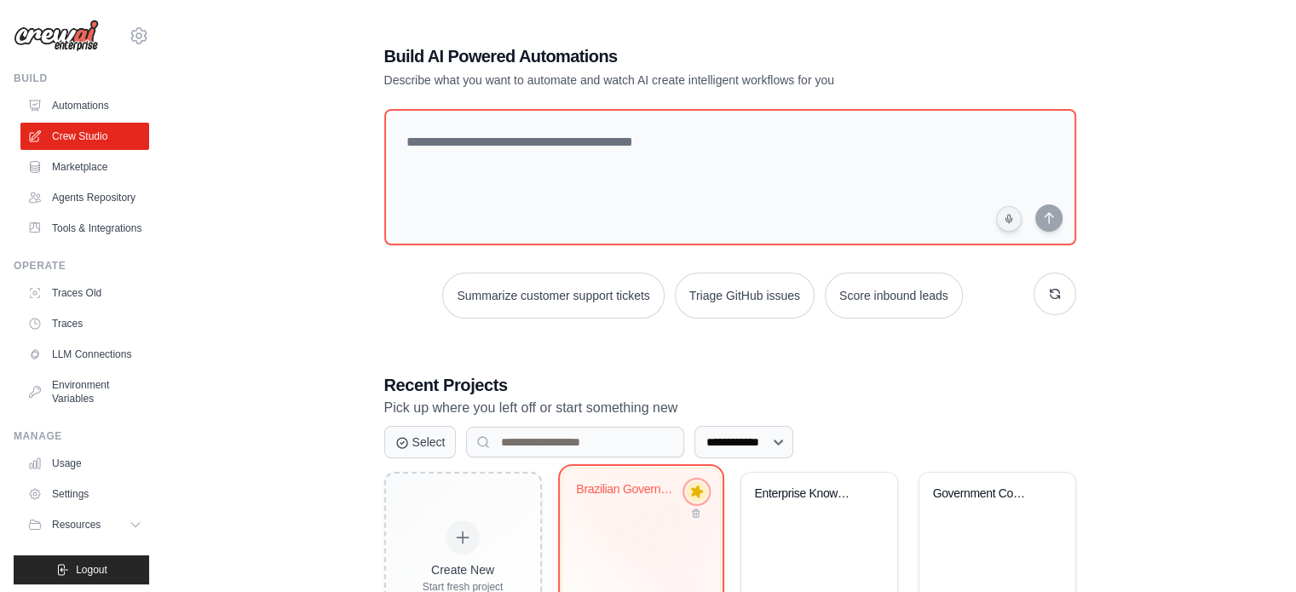
click at [697, 490] on icon at bounding box center [696, 492] width 13 height 12
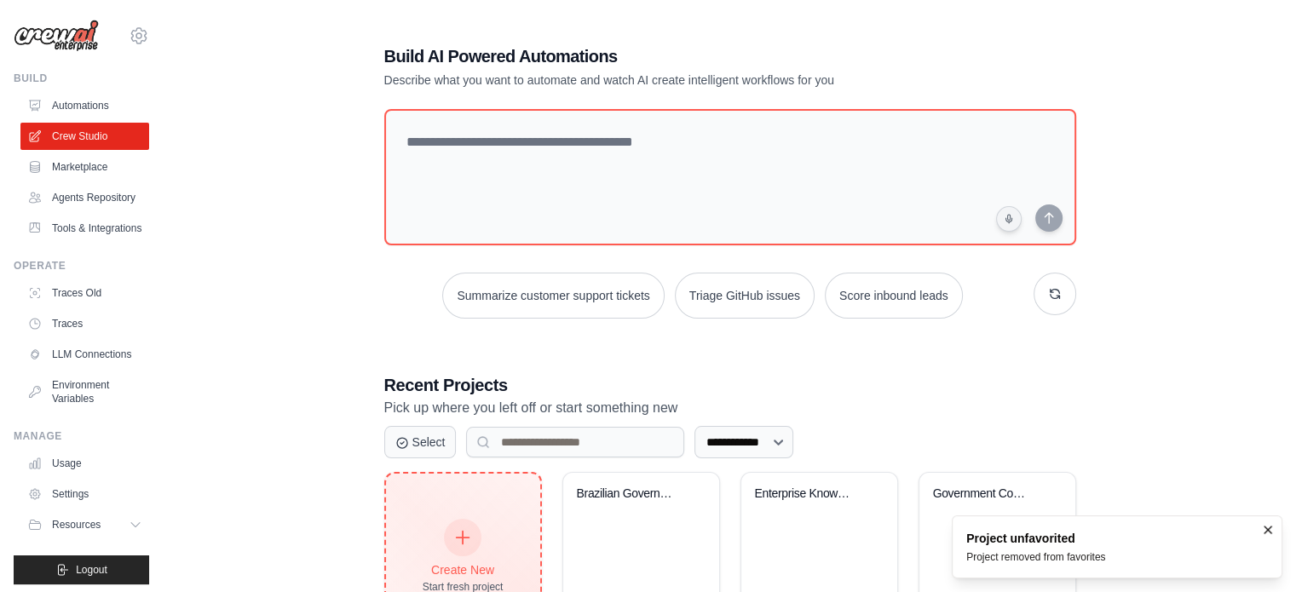
click at [469, 528] on icon at bounding box center [462, 537] width 19 height 19
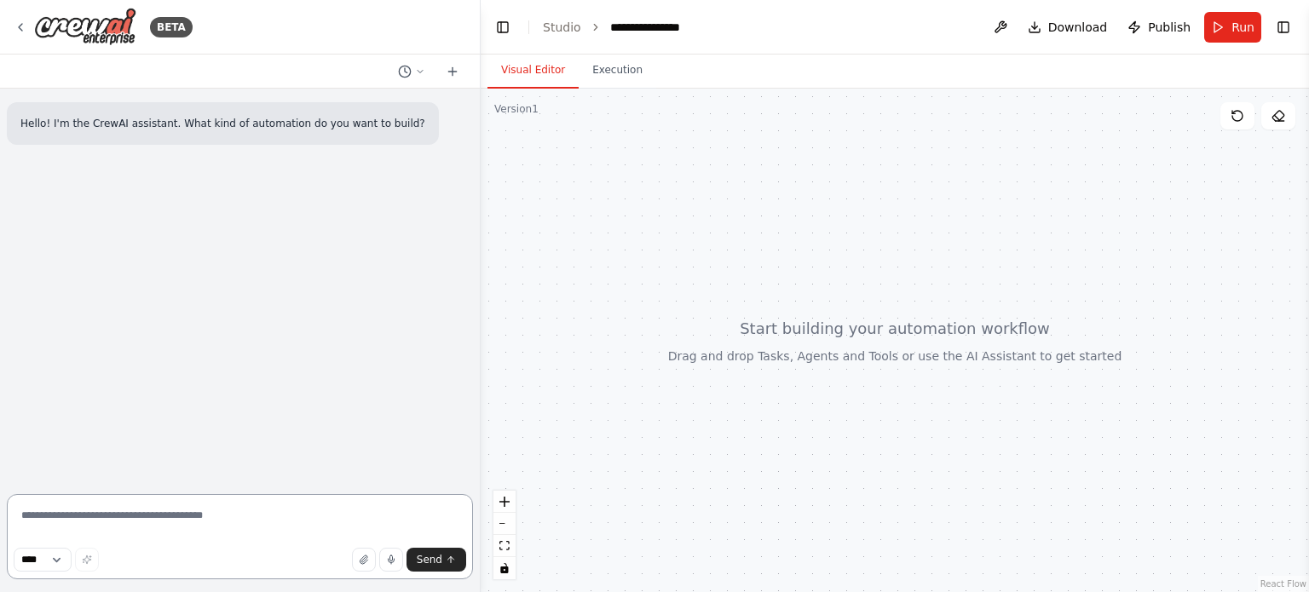
click at [222, 527] on textarea at bounding box center [240, 536] width 466 height 85
paste textarea "**********"
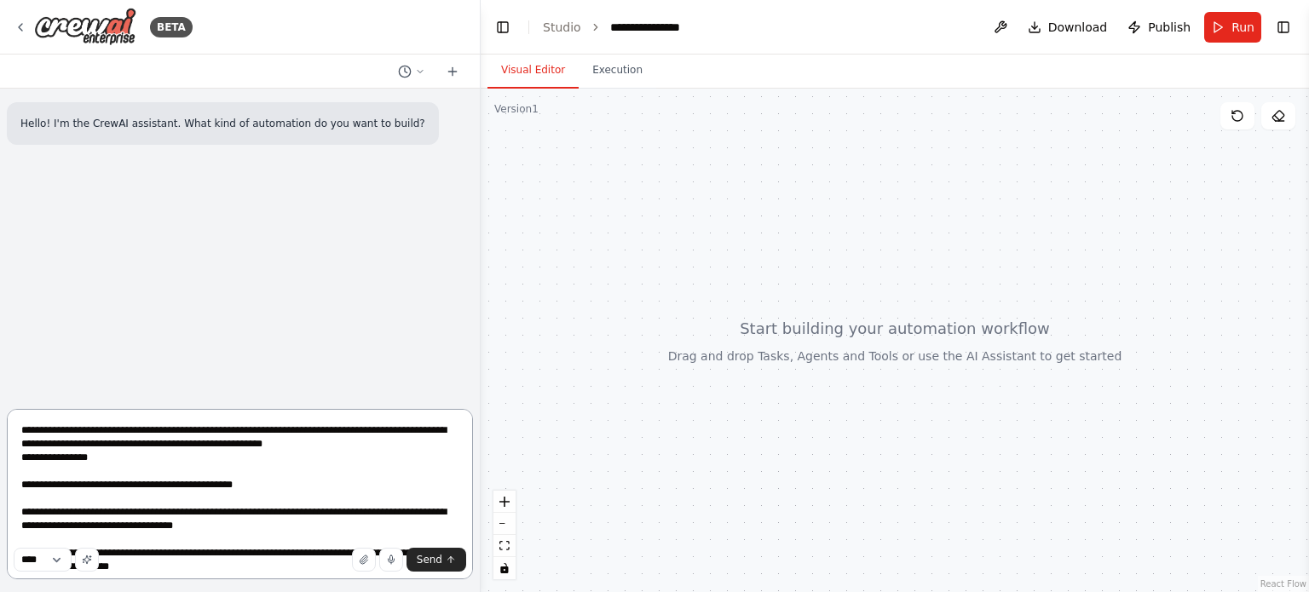
scroll to position [1398, 0]
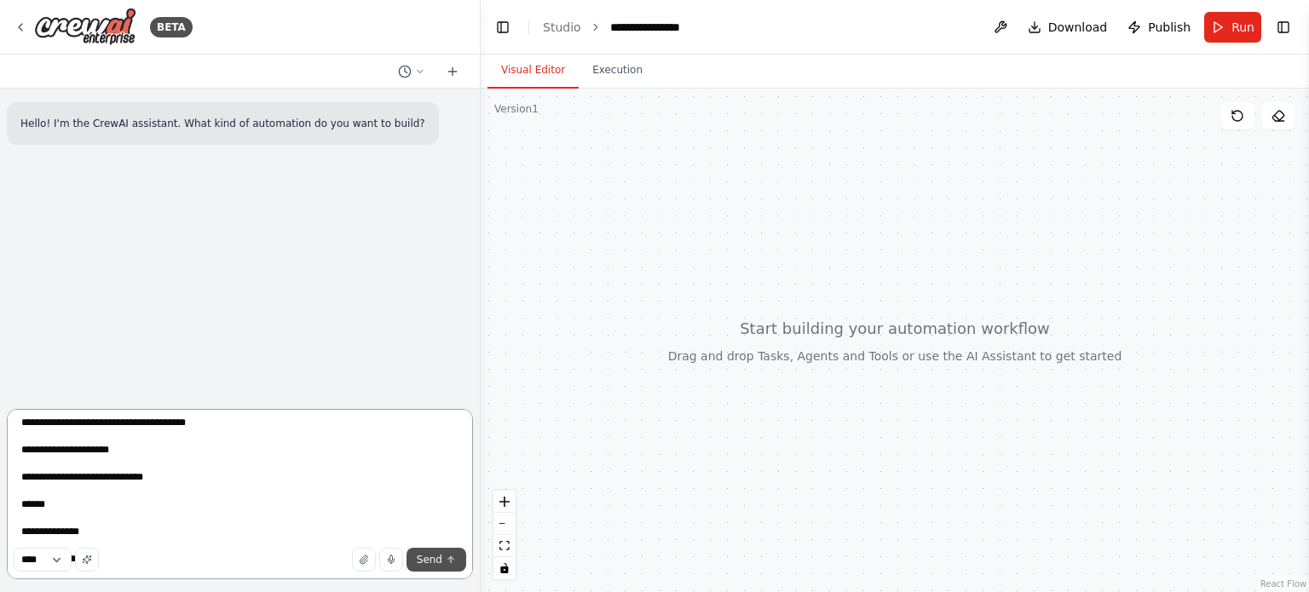
type textarea "**********"
click at [440, 564] on span "Send" at bounding box center [430, 560] width 26 height 14
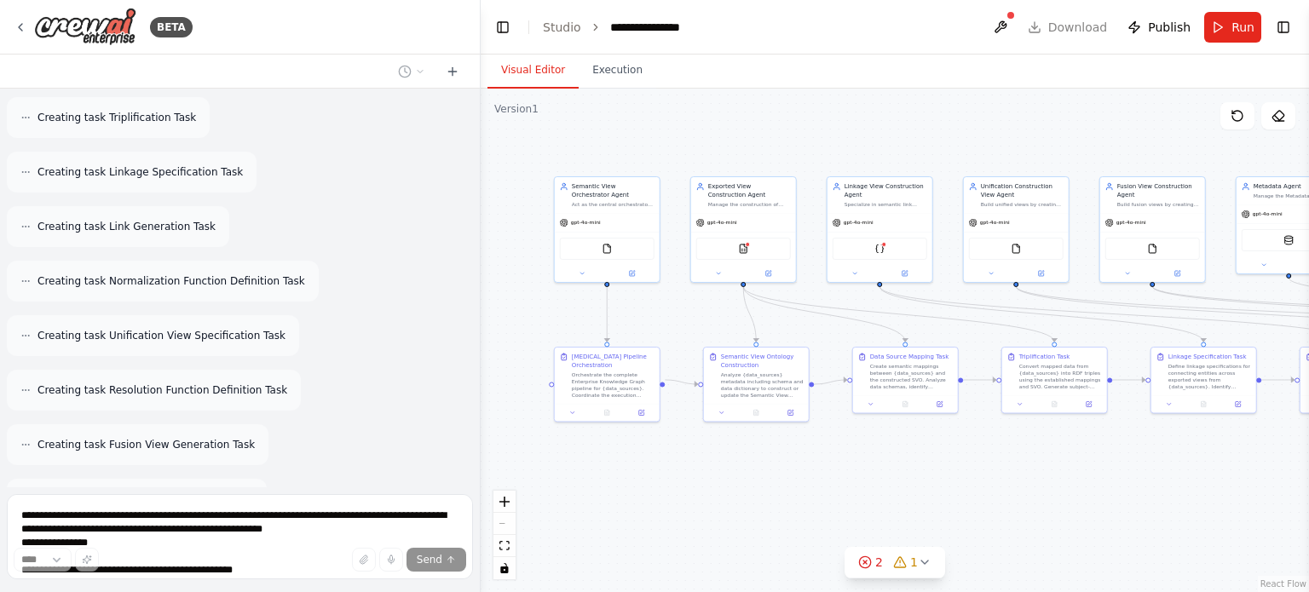
scroll to position [2549, 0]
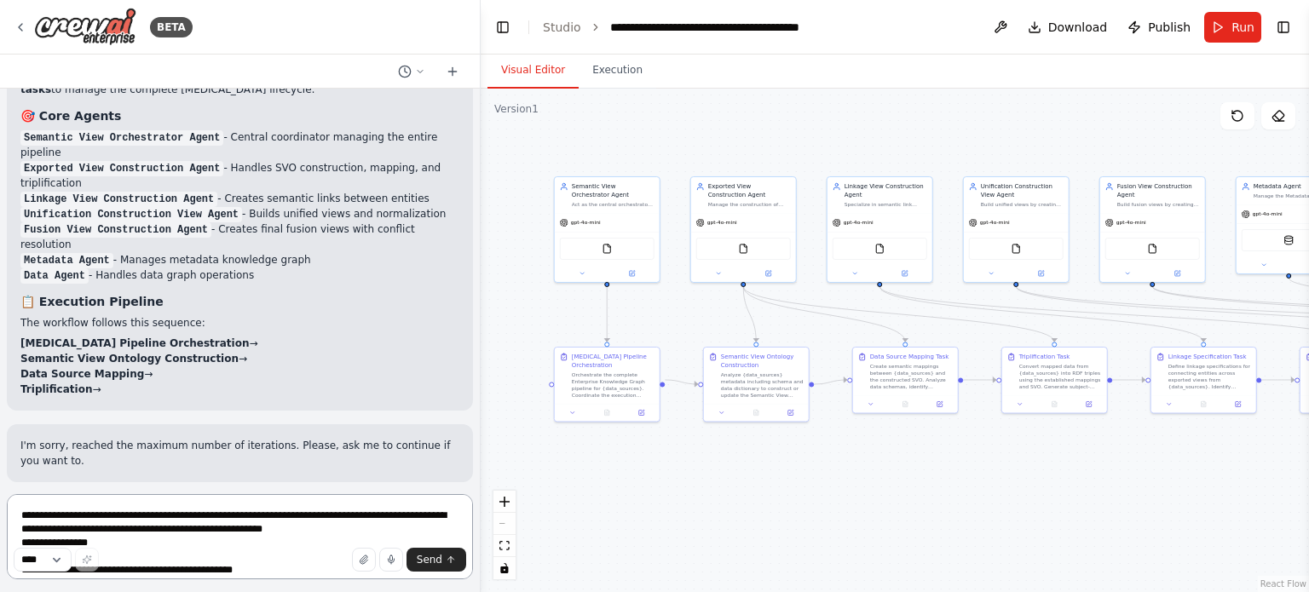
click at [226, 534] on textarea at bounding box center [240, 536] width 466 height 85
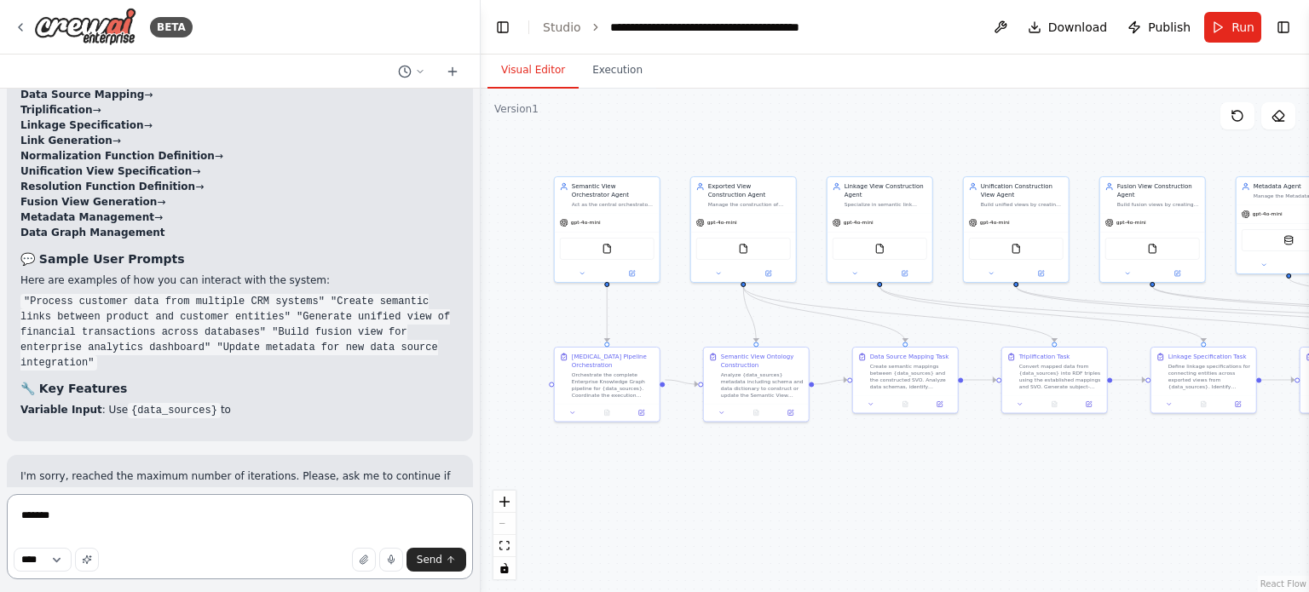
type textarea "********"
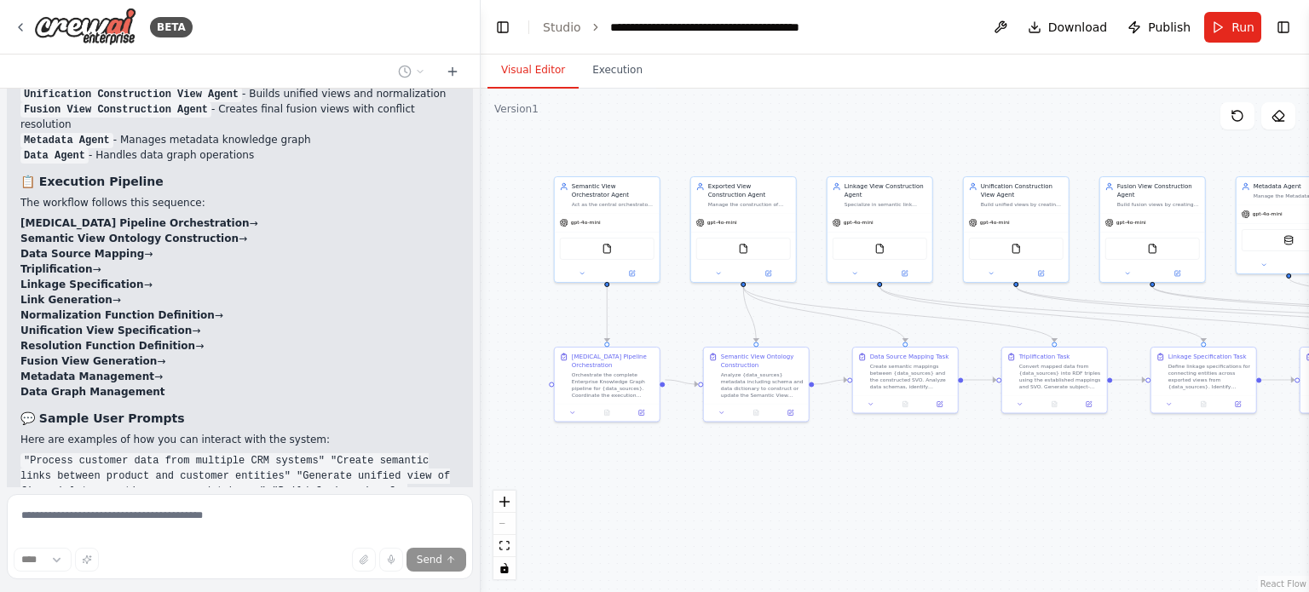
scroll to position [3839, 0]
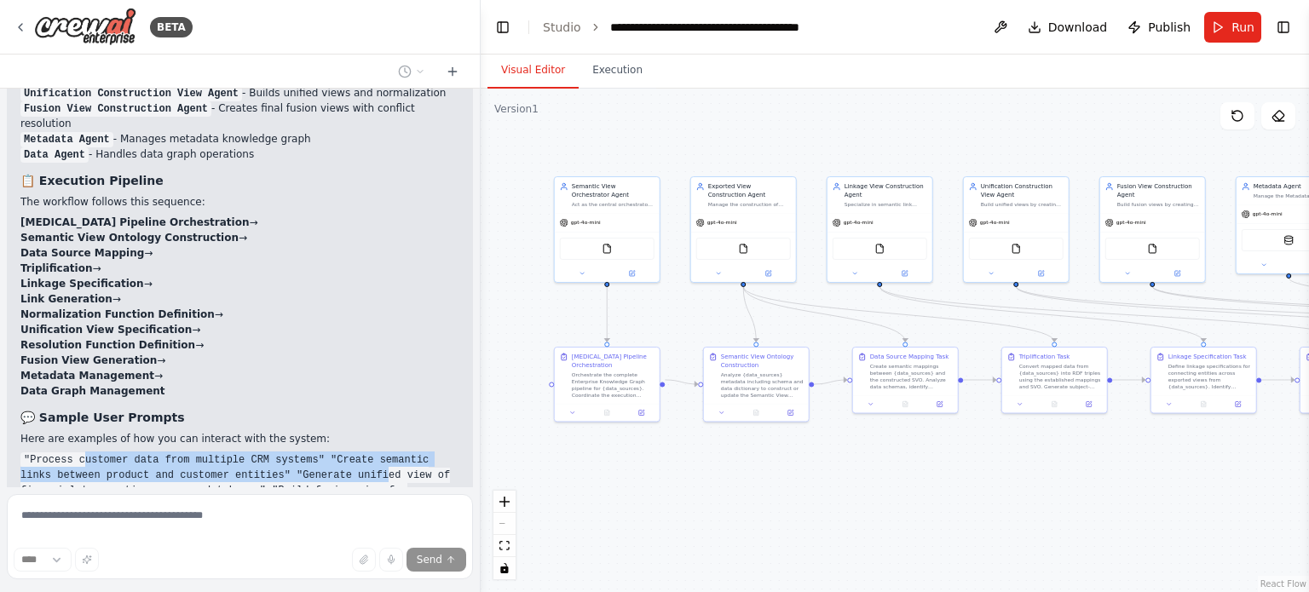
drag, startPoint x: 235, startPoint y: 309, endPoint x: 324, endPoint y: 322, distance: 89.5
click at [324, 452] on code ""Process customer data from multiple CRM systems" "Create semantic links betwee…" at bounding box center [234, 490] width 429 height 77
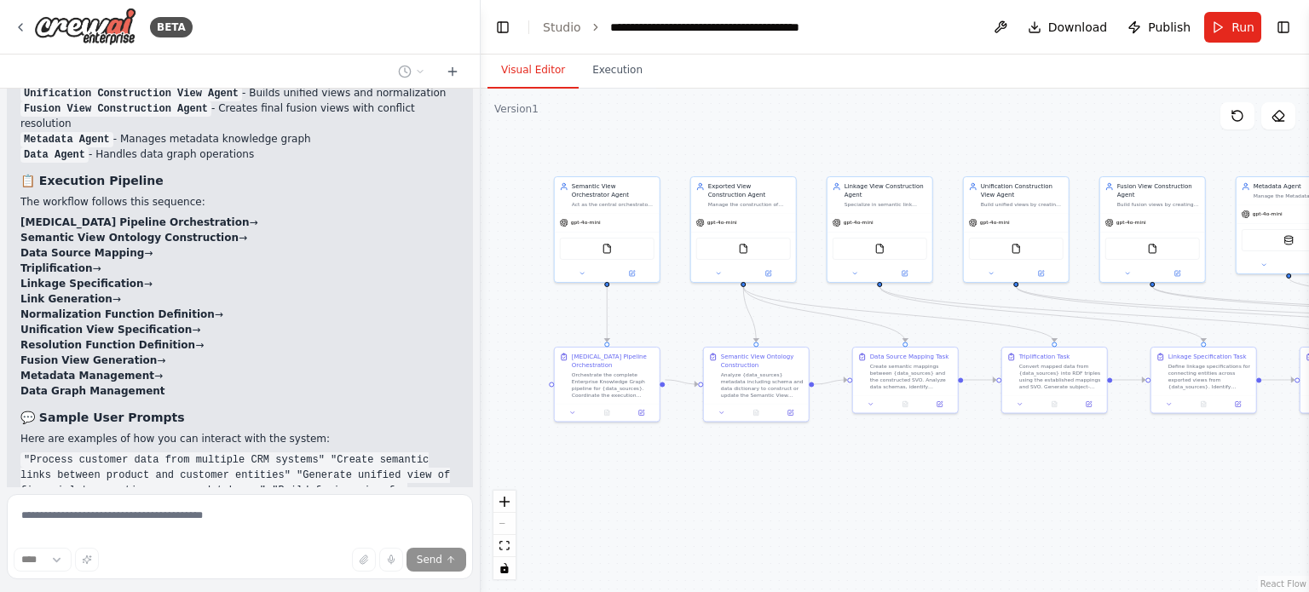
click at [371, 351] on div "Perfect! I've successfully built your comprehensive Enterprise Knowledge Graph …" at bounding box center [239, 301] width 439 height 814
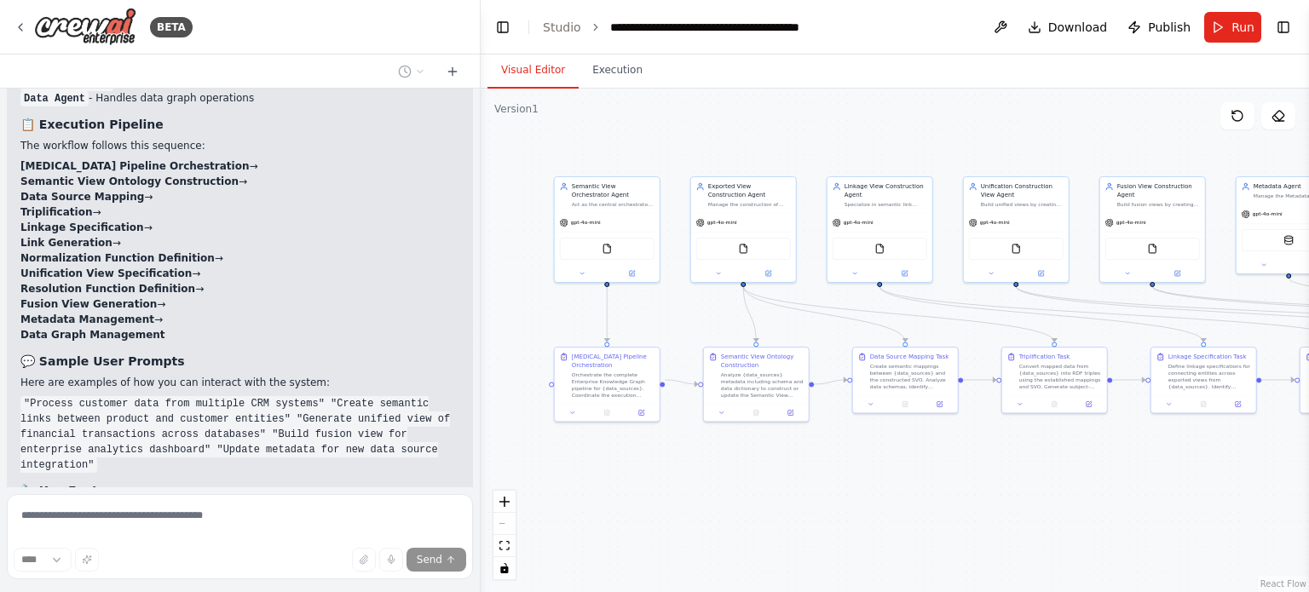
scroll to position [3924, 0]
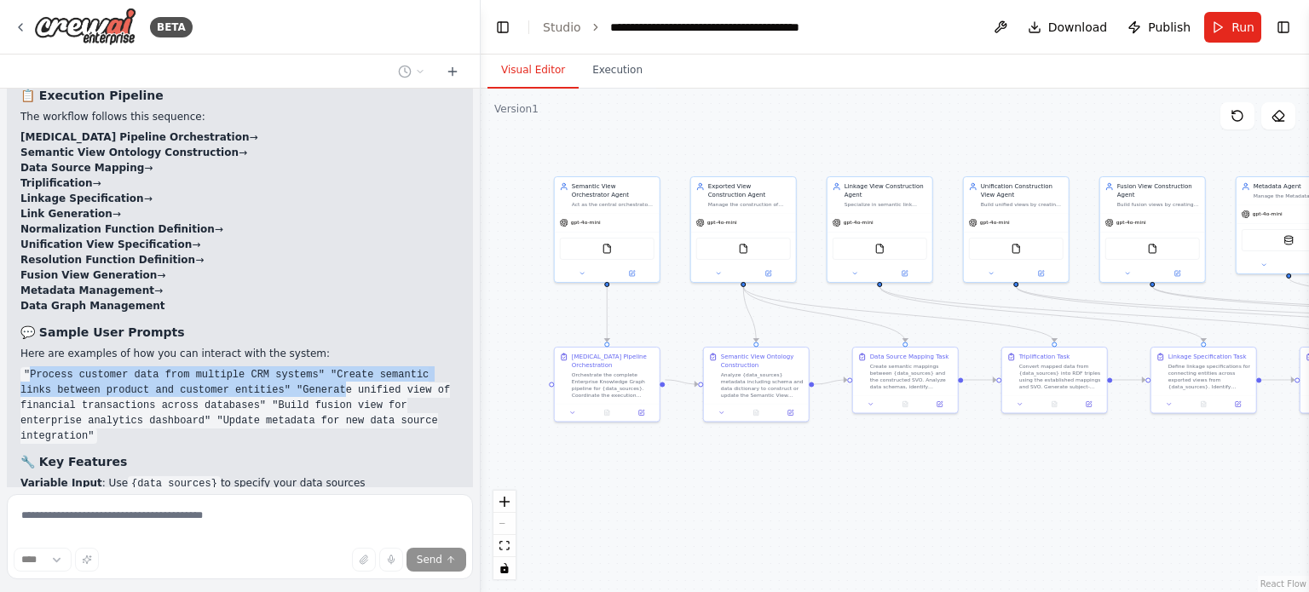
drag, startPoint x: 29, startPoint y: 227, endPoint x: 291, endPoint y: 250, distance: 263.3
click at [290, 250] on div "Perfect! I've successfully built your comprehensive Enterprise Knowledge Graph …" at bounding box center [239, 216] width 439 height 814
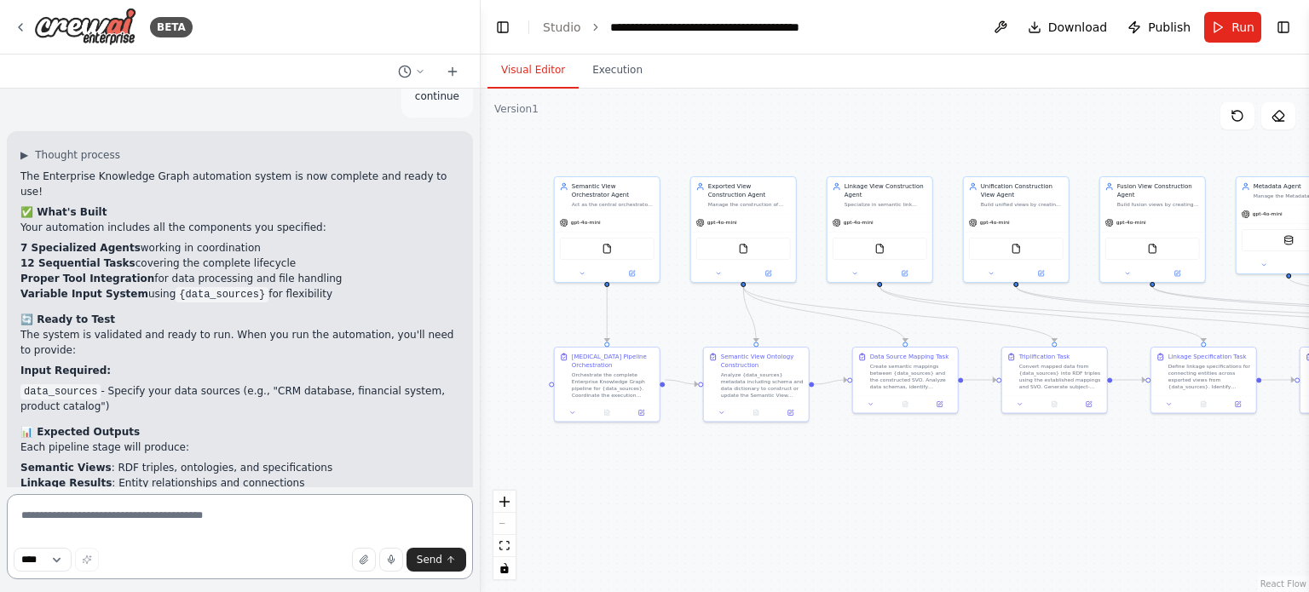
scroll to position [4587, 0]
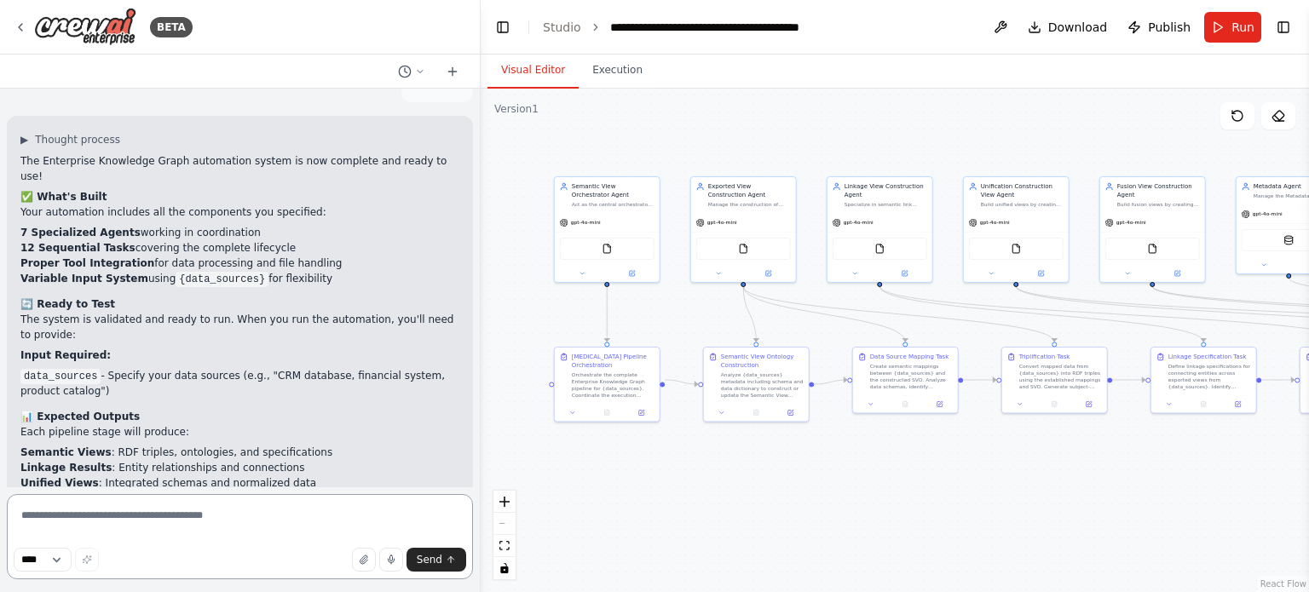
click at [265, 517] on textarea at bounding box center [240, 536] width 466 height 85
click at [1244, 30] on span "Run" at bounding box center [1242, 27] width 23 height 17
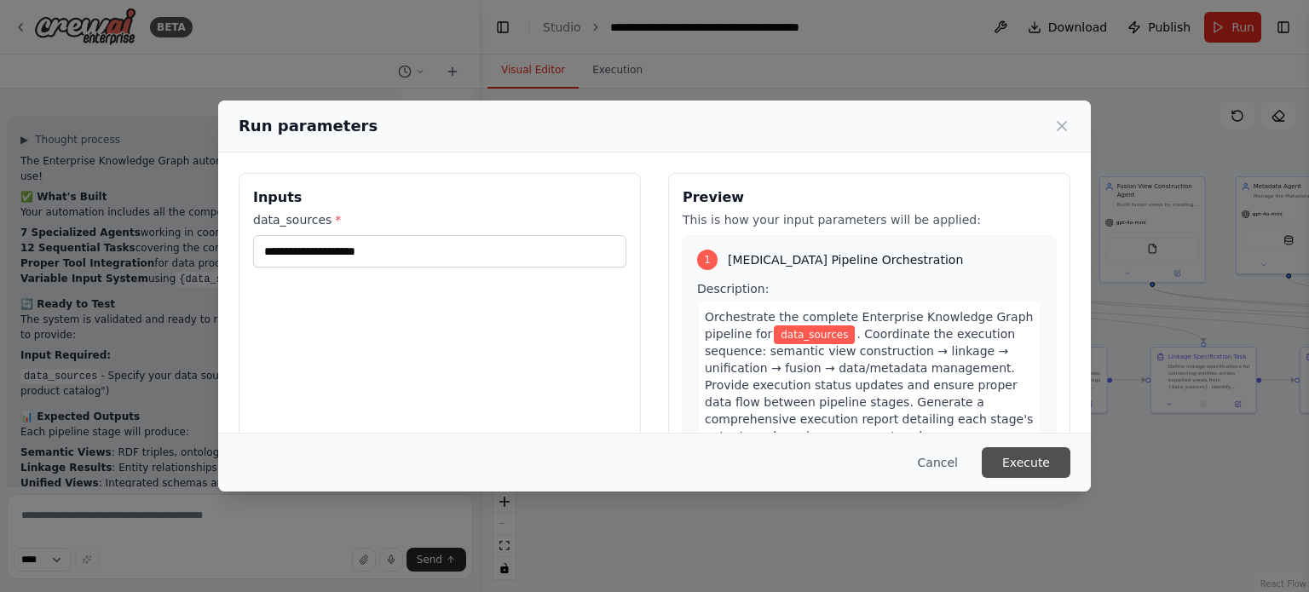
click at [1027, 460] on button "Execute" at bounding box center [1025, 462] width 89 height 31
click at [1060, 124] on icon at bounding box center [1061, 126] width 17 height 17
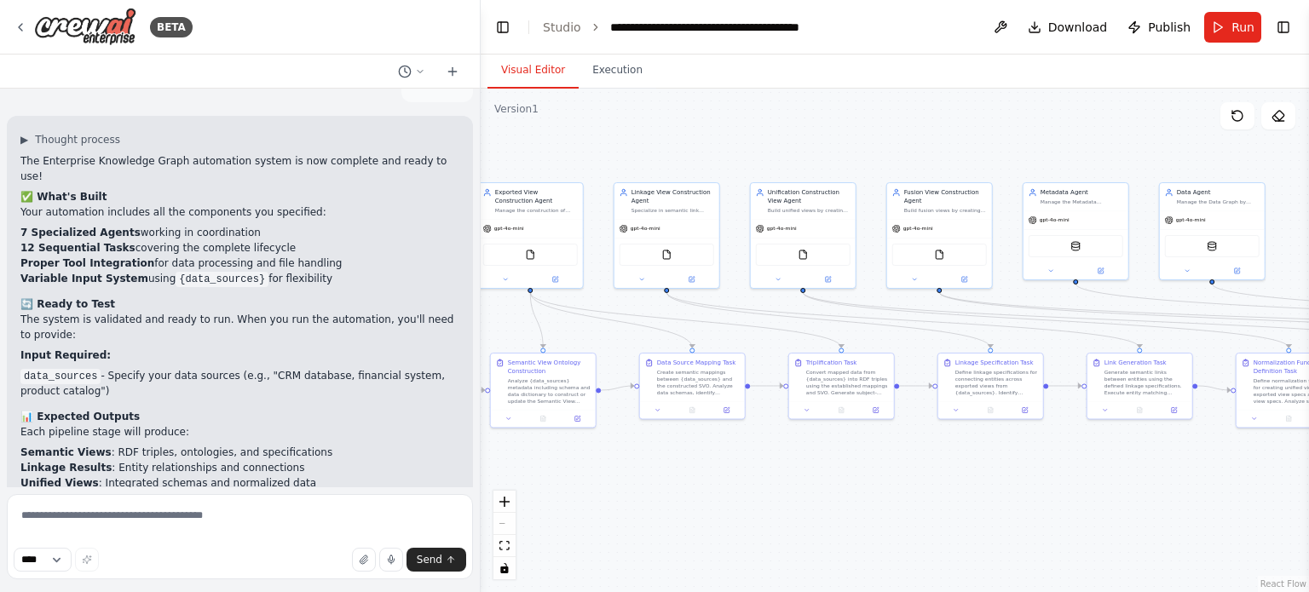
drag, startPoint x: 927, startPoint y: 480, endPoint x: 726, endPoint y: 486, distance: 201.2
click at [726, 486] on div ".deletable-edge-delete-btn { width: 20px; height: 20px; border: 0px solid #ffff…" at bounding box center [895, 341] width 828 height 504
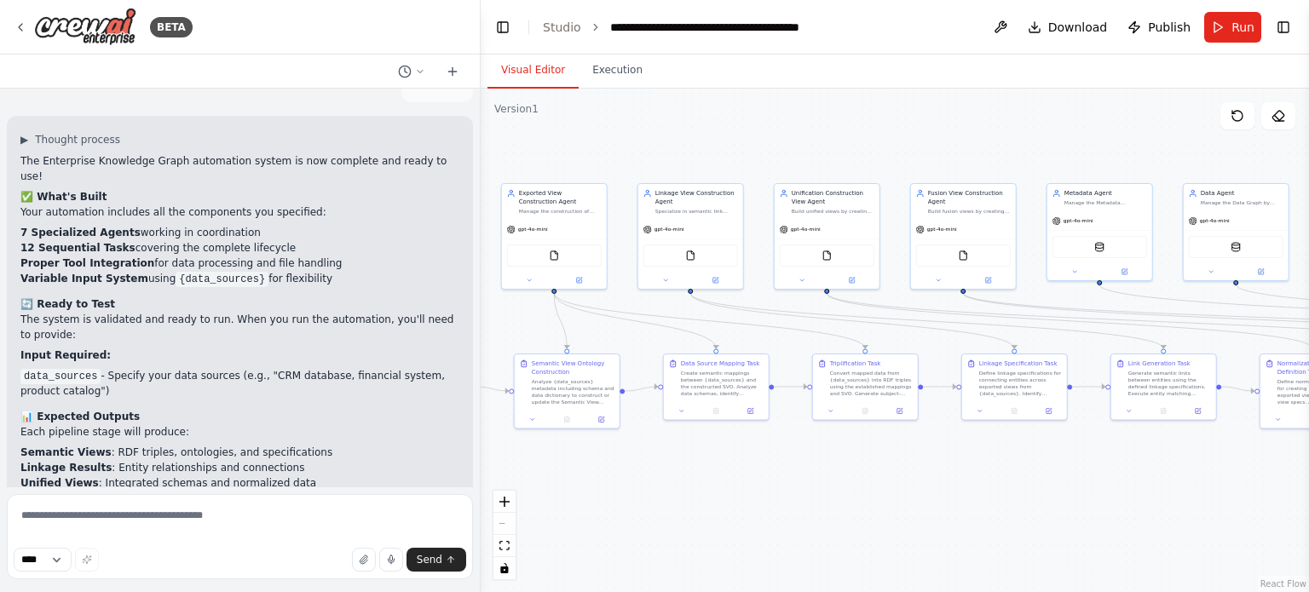
drag, startPoint x: 726, startPoint y: 486, endPoint x: 869, endPoint y: 479, distance: 143.3
click at [869, 479] on div ".deletable-edge-delete-btn { width: 20px; height: 20px; border: 0px solid #ffff…" at bounding box center [895, 341] width 828 height 504
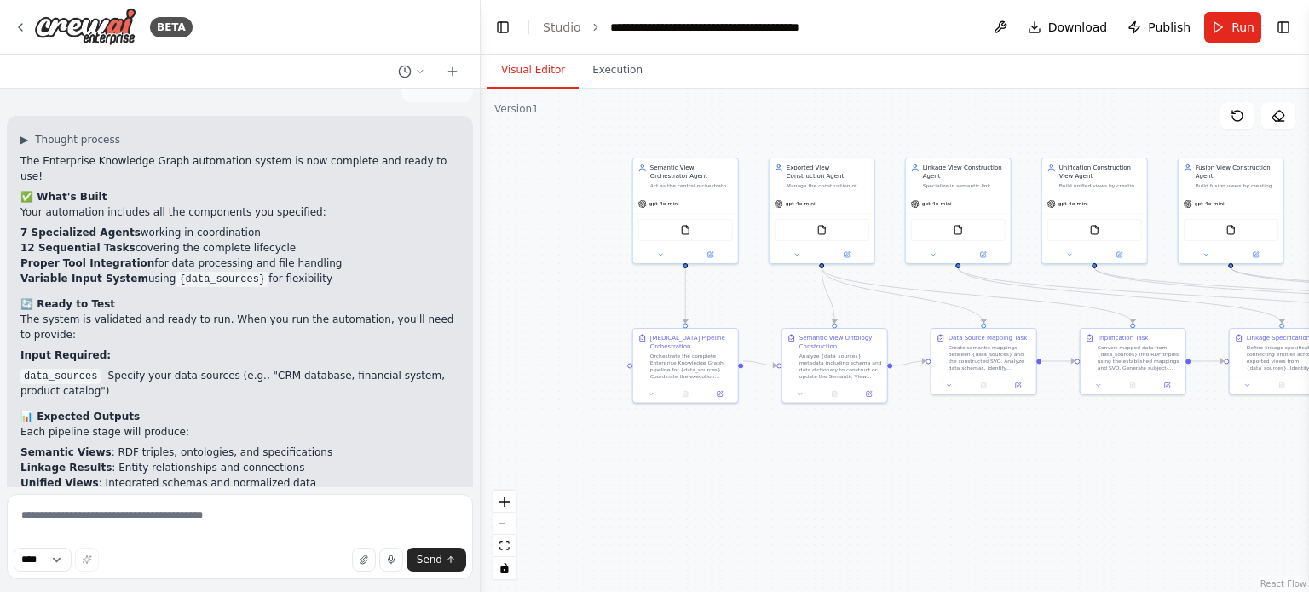
click at [1145, 463] on div ".deletable-edge-delete-btn { width: 20px; height: 20px; border: 0px solid #ffff…" at bounding box center [895, 341] width 828 height 504
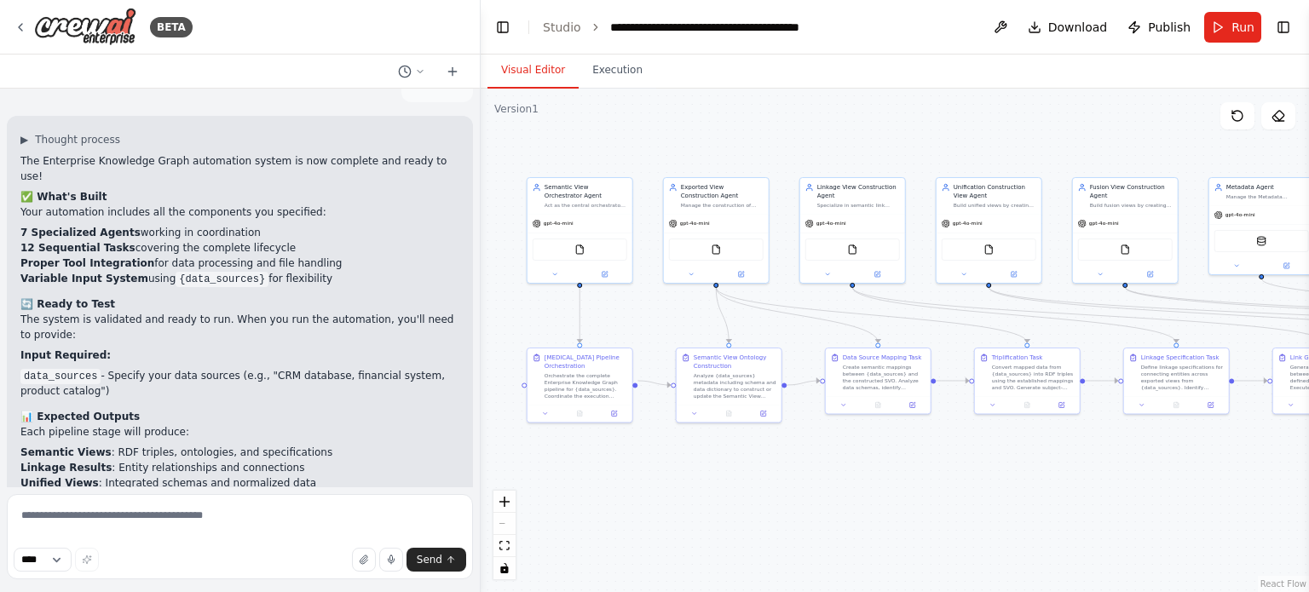
drag, startPoint x: 932, startPoint y: 503, endPoint x: 851, endPoint y: 512, distance: 81.5
click at [851, 512] on div ".deletable-edge-delete-btn { width: 20px; height: 20px; border: 0px solid #ffff…" at bounding box center [895, 341] width 828 height 504
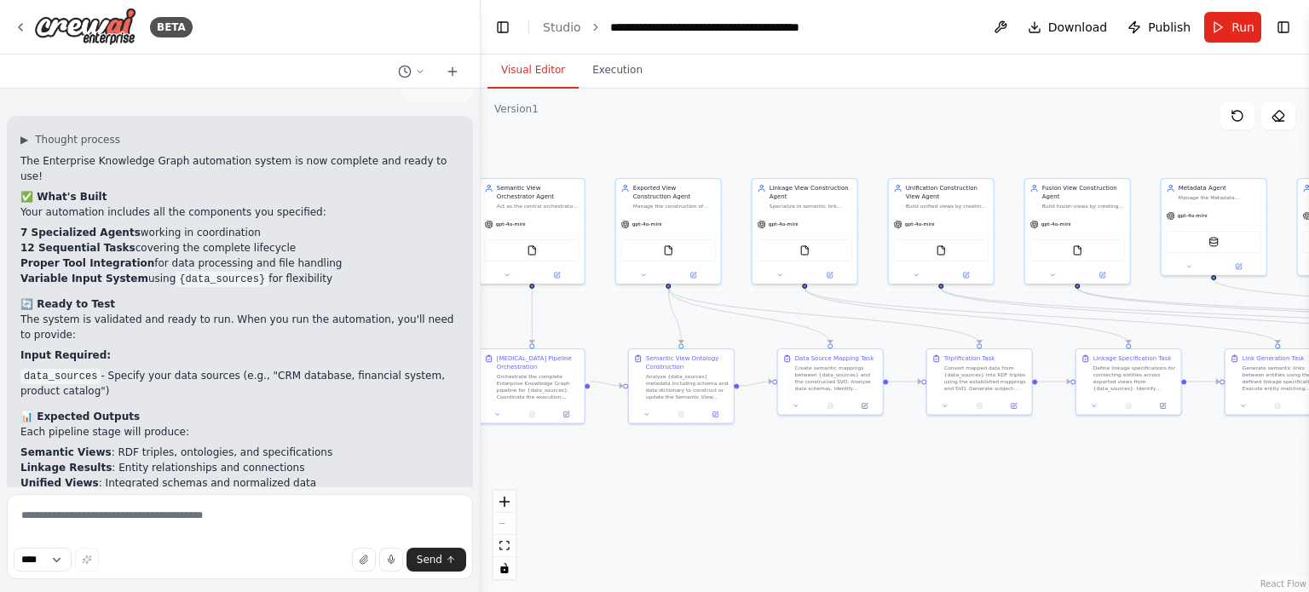
drag, startPoint x: 1044, startPoint y: 489, endPoint x: 1026, endPoint y: 486, distance: 18.1
click at [1026, 486] on div ".deletable-edge-delete-btn { width: 20px; height: 20px; border: 0px solid #ffff…" at bounding box center [895, 341] width 828 height 504
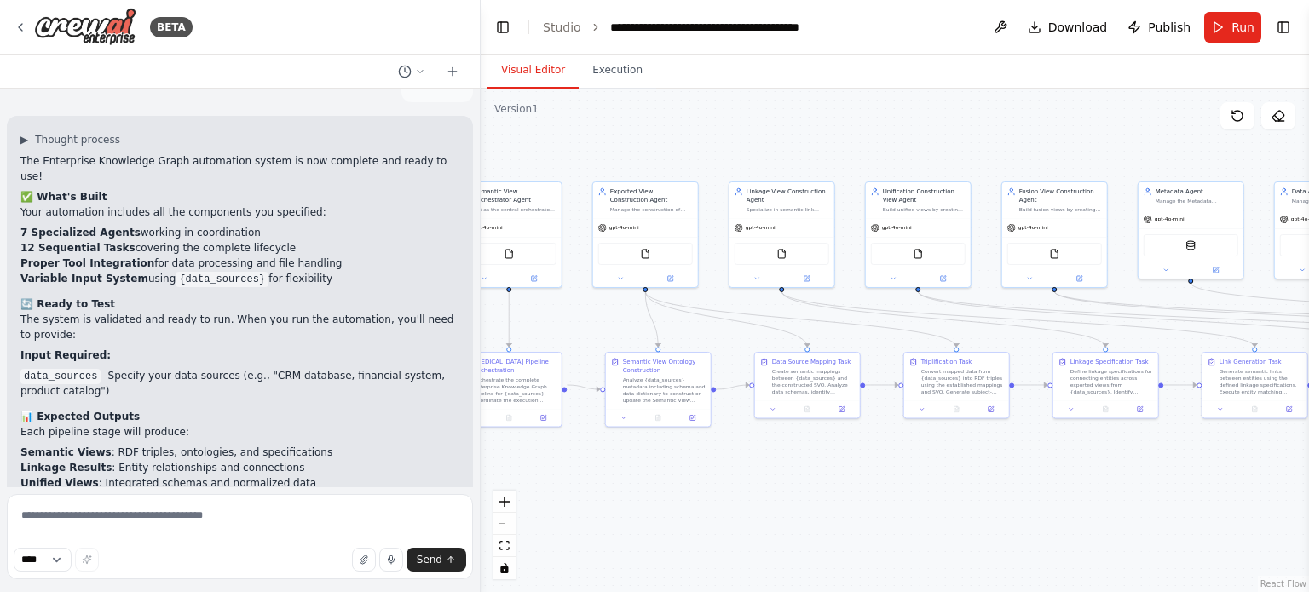
drag, startPoint x: 930, startPoint y: 506, endPoint x: 896, endPoint y: 508, distance: 33.3
click at [900, 508] on div ".deletable-edge-delete-btn { width: 20px; height: 20px; border: 0px solid #ffff…" at bounding box center [895, 341] width 828 height 504
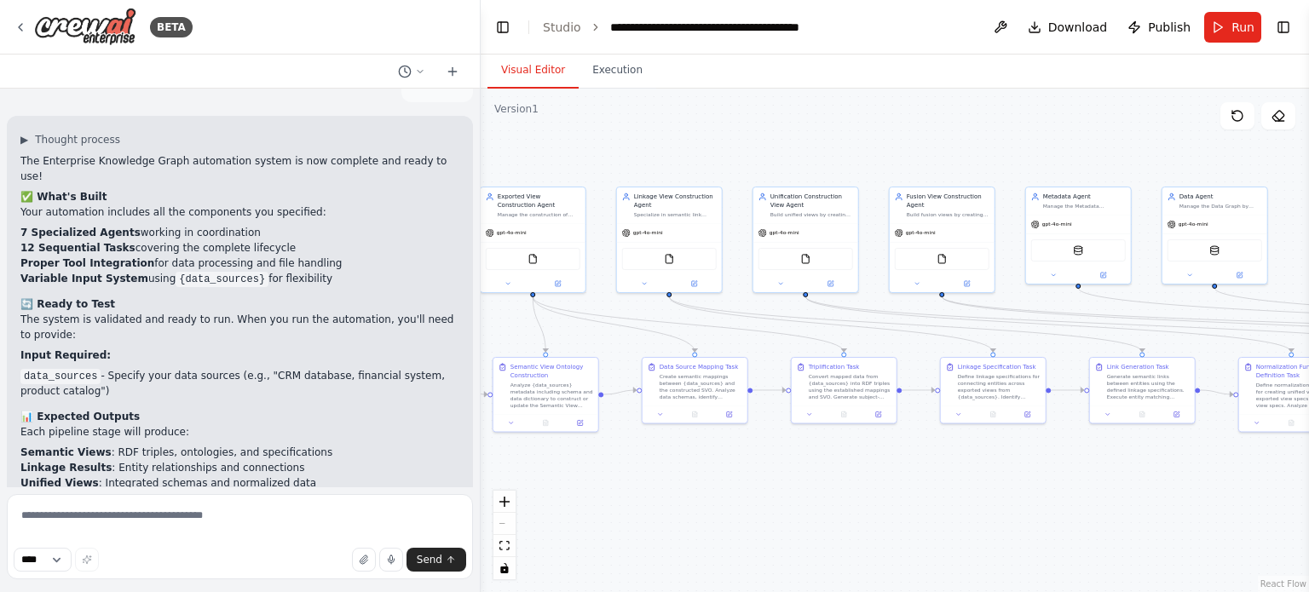
drag, startPoint x: 1004, startPoint y: 503, endPoint x: 922, endPoint y: 507, distance: 82.8
click at [922, 507] on div ".deletable-edge-delete-btn { width: 20px; height: 20px; border: 0px solid #ffff…" at bounding box center [895, 341] width 828 height 504
drag, startPoint x: 1005, startPoint y: 505, endPoint x: 791, endPoint y: 513, distance: 214.0
click at [811, 512] on div ".deletable-edge-delete-btn { width: 20px; height: 20px; border: 0px solid #ffff…" at bounding box center [895, 341] width 828 height 504
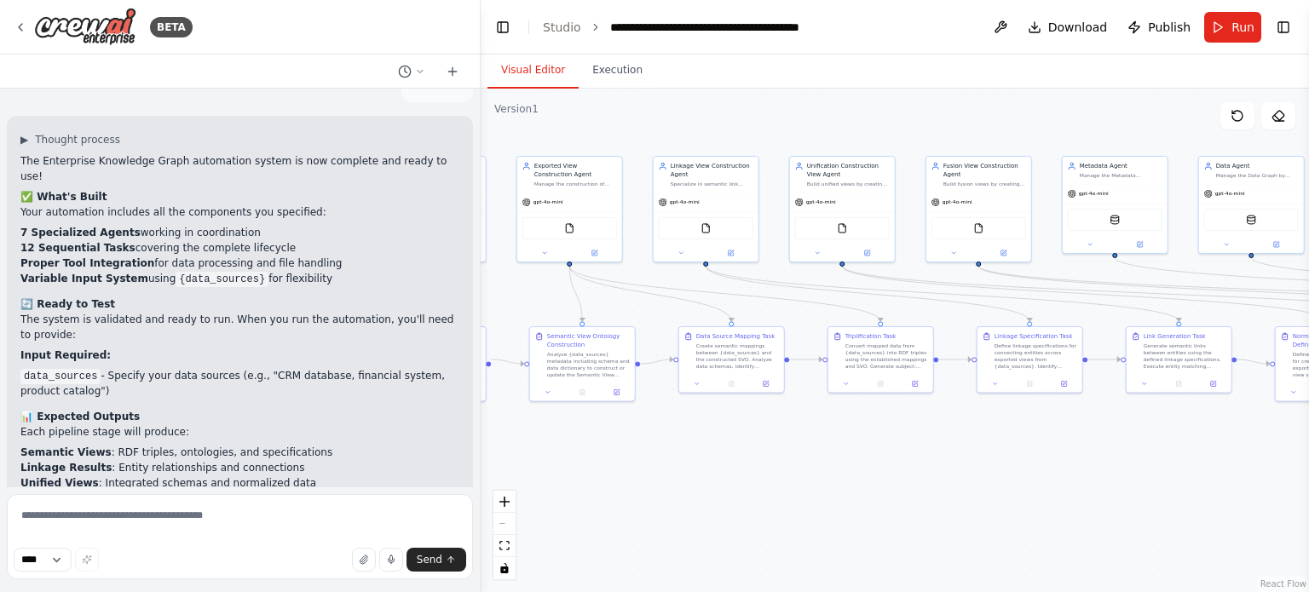
drag, startPoint x: 804, startPoint y: 513, endPoint x: 1035, endPoint y: 475, distance: 233.9
click at [1035, 475] on div ".deletable-edge-delete-btn { width: 20px; height: 20px; border: 0px solid #ffff…" at bounding box center [895, 341] width 828 height 504
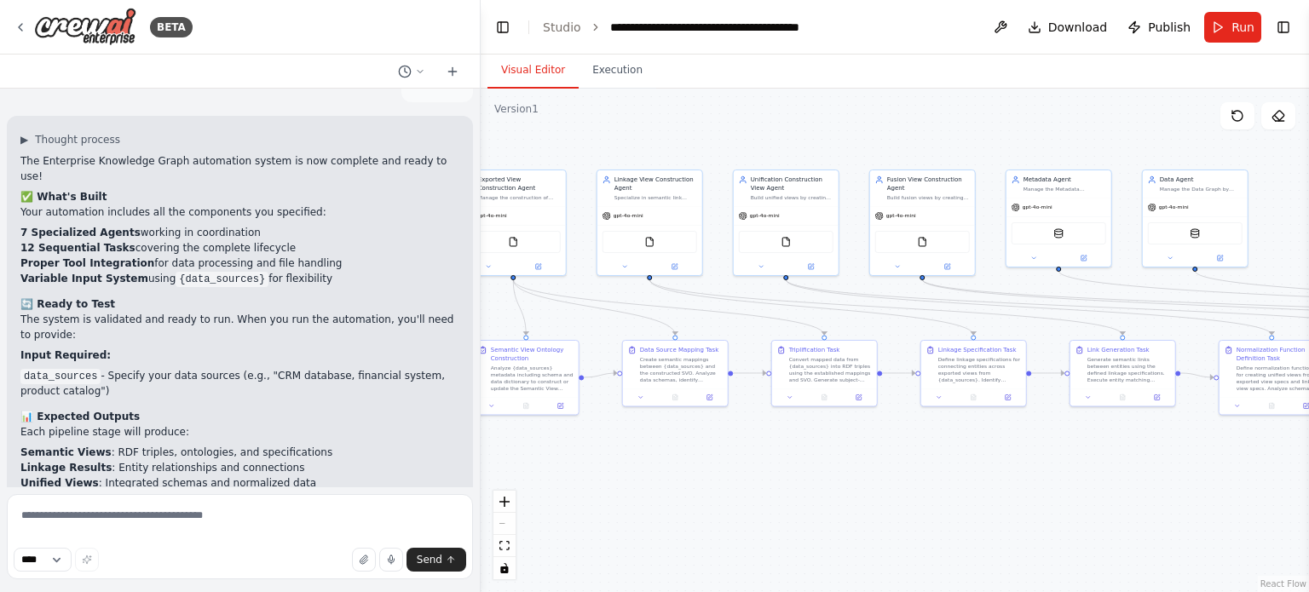
drag, startPoint x: 1036, startPoint y: 479, endPoint x: 980, endPoint y: 492, distance: 57.9
click at [980, 492] on div ".deletable-edge-delete-btn { width: 20px; height: 20px; border: 0px solid #ffff…" at bounding box center [895, 341] width 828 height 504
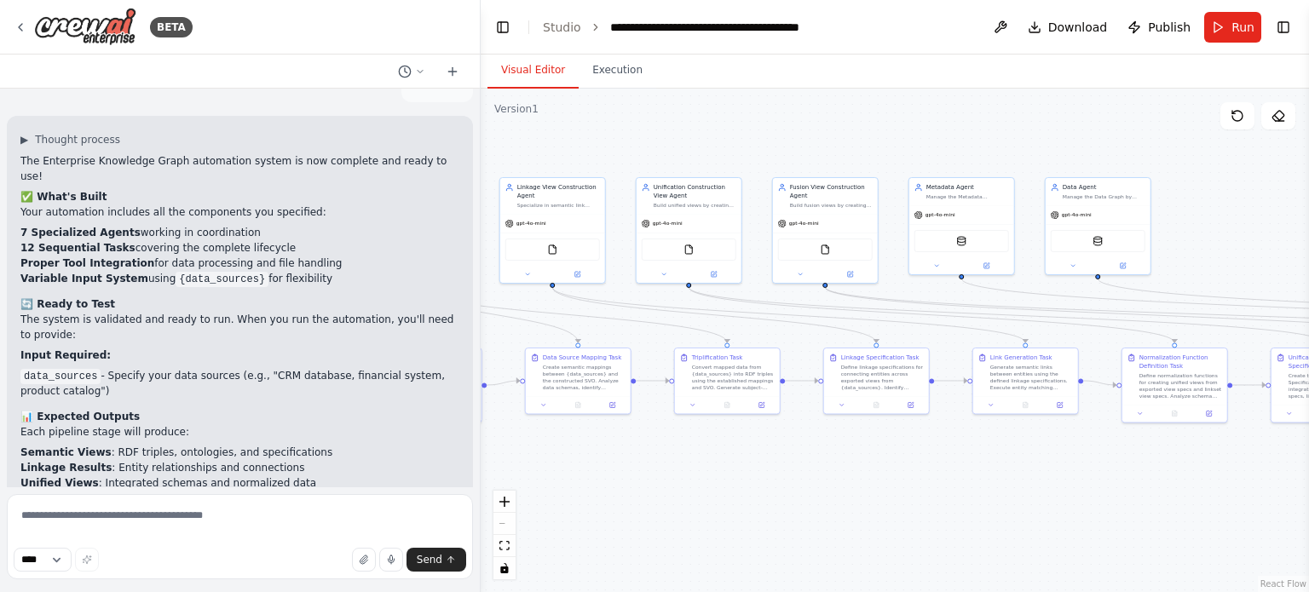
drag, startPoint x: 1036, startPoint y: 483, endPoint x: 962, endPoint y: 492, distance: 74.6
click at [962, 492] on div ".deletable-edge-delete-btn { width: 20px; height: 20px; border: 0px solid #ffff…" at bounding box center [895, 341] width 828 height 504
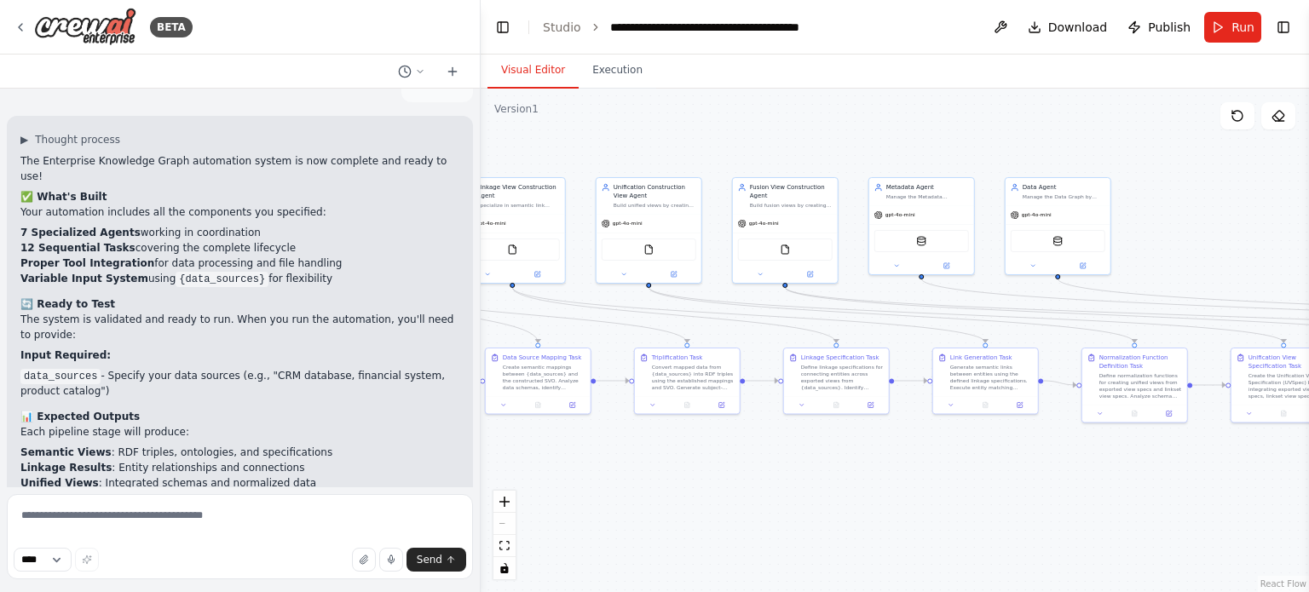
drag, startPoint x: 947, startPoint y: 480, endPoint x: 918, endPoint y: 480, distance: 29.8
click at [918, 480] on div ".deletable-edge-delete-btn { width: 20px; height: 20px; border: 0px solid #ffff…" at bounding box center [895, 341] width 828 height 504
drag, startPoint x: 1014, startPoint y: 490, endPoint x: 938, endPoint y: 483, distance: 76.1
click at [938, 481] on div ".deletable-edge-delete-btn { width: 20px; height: 20px; border: 0px solid #ffff…" at bounding box center [895, 341] width 828 height 504
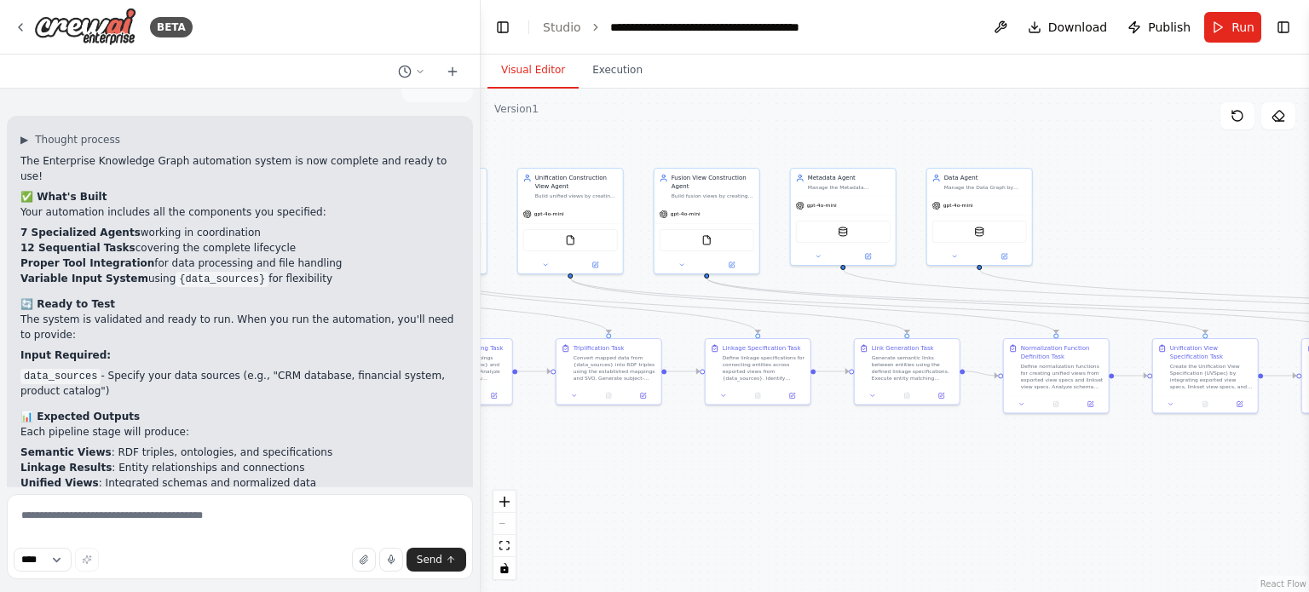
drag, startPoint x: 1029, startPoint y: 488, endPoint x: 938, endPoint y: 491, distance: 91.2
click at [936, 488] on div ".deletable-edge-delete-btn { width: 20px; height: 20px; border: 0px solid #ffff…" at bounding box center [895, 341] width 828 height 504
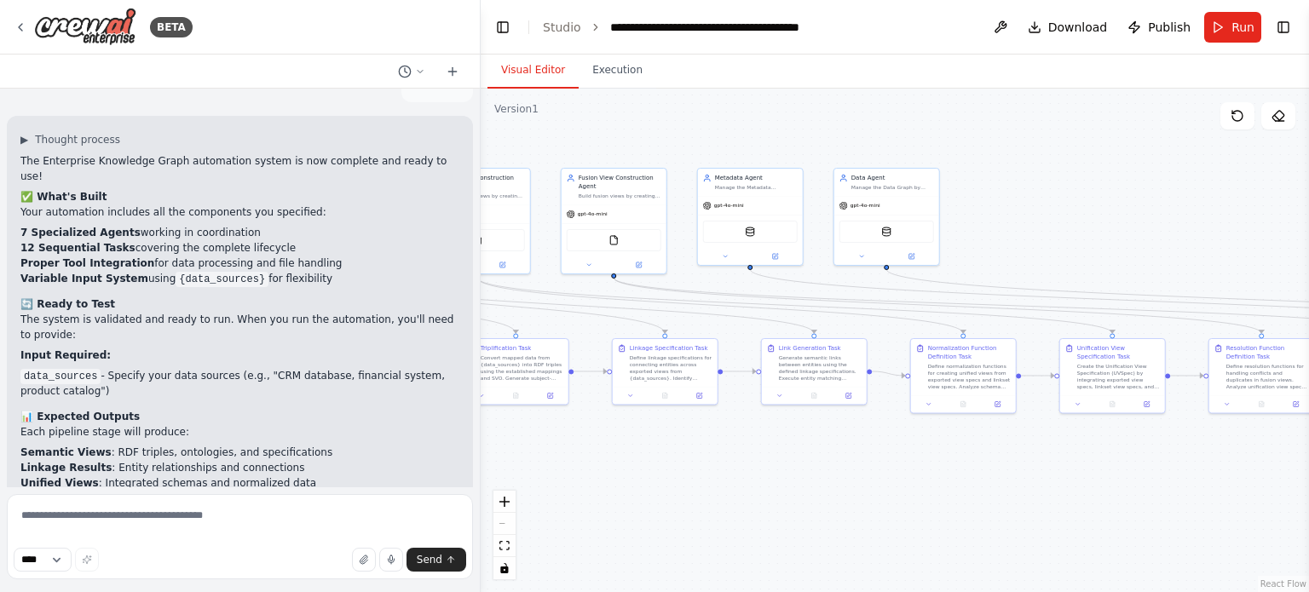
drag, startPoint x: 1014, startPoint y: 490, endPoint x: 888, endPoint y: 487, distance: 126.1
click at [889, 486] on div ".deletable-edge-delete-btn { width: 20px; height: 20px; border: 0px solid #ffff…" at bounding box center [895, 341] width 828 height 504
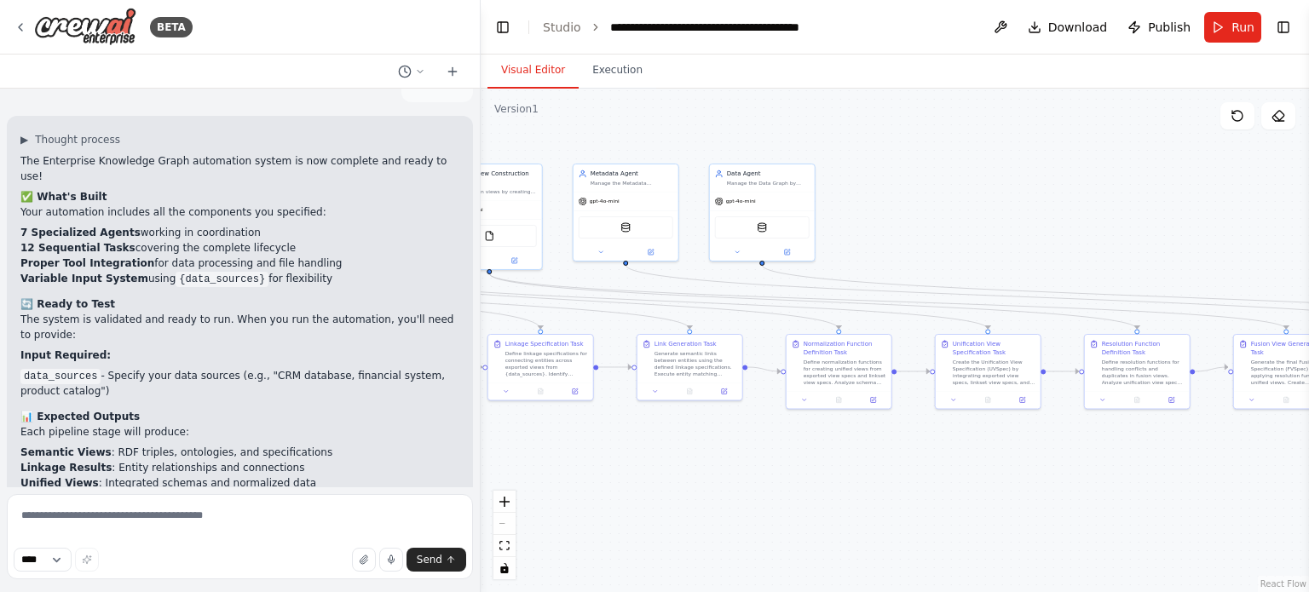
drag, startPoint x: 1047, startPoint y: 486, endPoint x: 900, endPoint y: 493, distance: 147.6
click at [900, 493] on div ".deletable-edge-delete-btn { width: 20px; height: 20px; border: 0px solid #ffff…" at bounding box center [895, 341] width 828 height 504
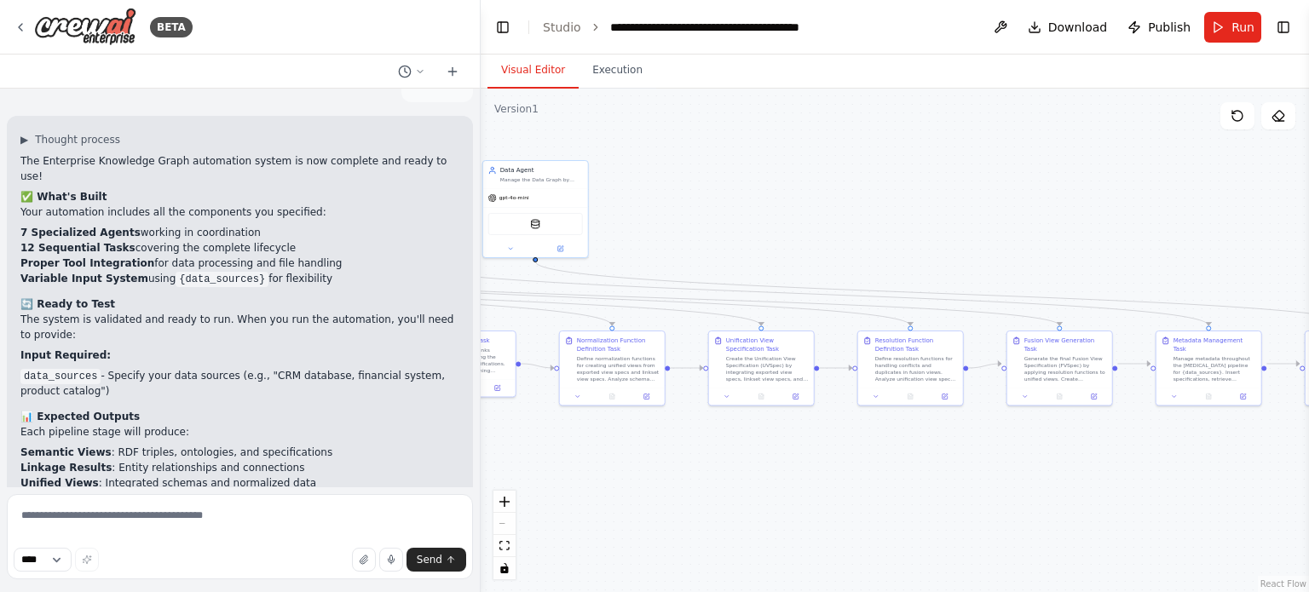
drag, startPoint x: 1012, startPoint y: 485, endPoint x: 876, endPoint y: 481, distance: 136.4
click at [877, 481] on div ".deletable-edge-delete-btn { width: 20px; height: 20px; border: 0px solid #ffff…" at bounding box center [895, 341] width 828 height 504
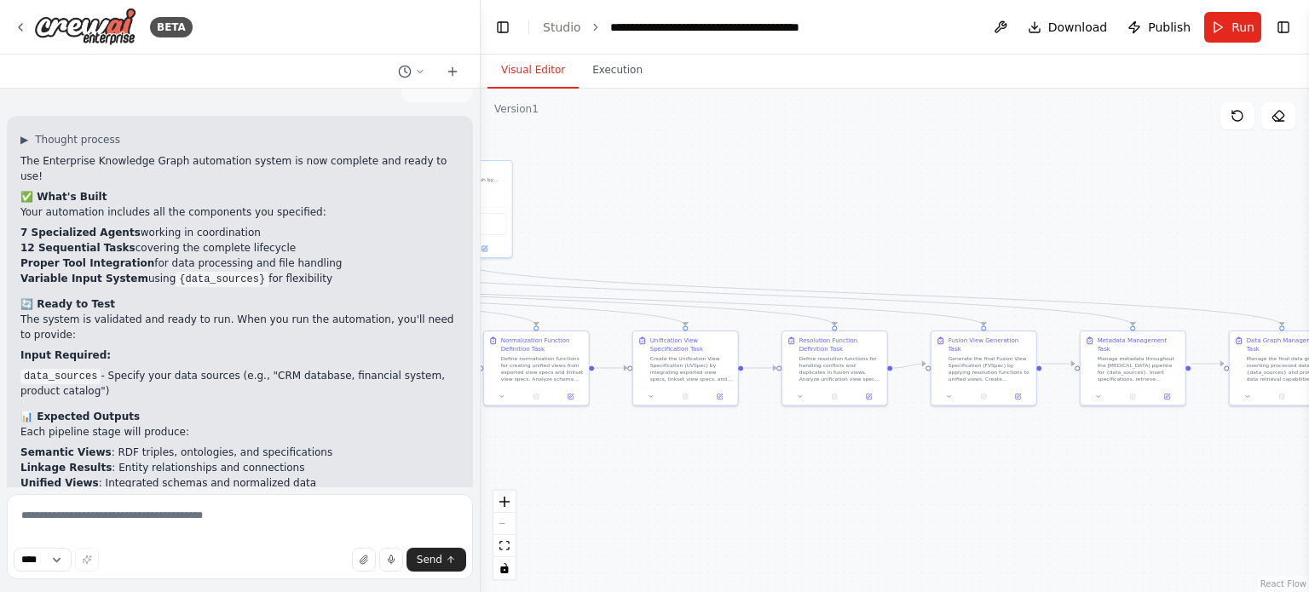
drag, startPoint x: 1010, startPoint y: 486, endPoint x: 876, endPoint y: 493, distance: 133.9
click at [889, 490] on div ".deletable-edge-delete-btn { width: 20px; height: 20px; border: 0px solid #ffff…" at bounding box center [895, 341] width 828 height 504
drag, startPoint x: 1026, startPoint y: 491, endPoint x: 805, endPoint y: 509, distance: 221.4
click at [804, 507] on div ".deletable-edge-delete-btn { width: 20px; height: 20px; border: 0px solid #ffff…" at bounding box center [895, 341] width 828 height 504
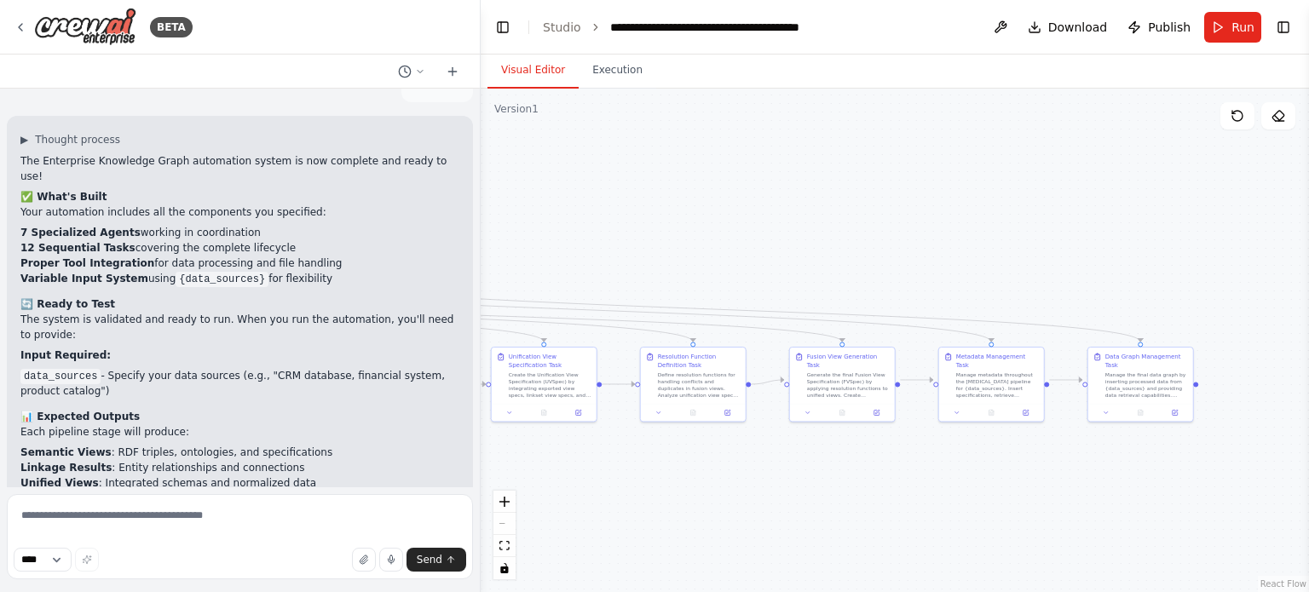
drag, startPoint x: 964, startPoint y: 504, endPoint x: 1019, endPoint y: 493, distance: 55.5
click at [1080, 486] on div ".deletable-edge-delete-btn { width: 20px; height: 20px; border: 0px solid #ffff…" at bounding box center [895, 341] width 828 height 504
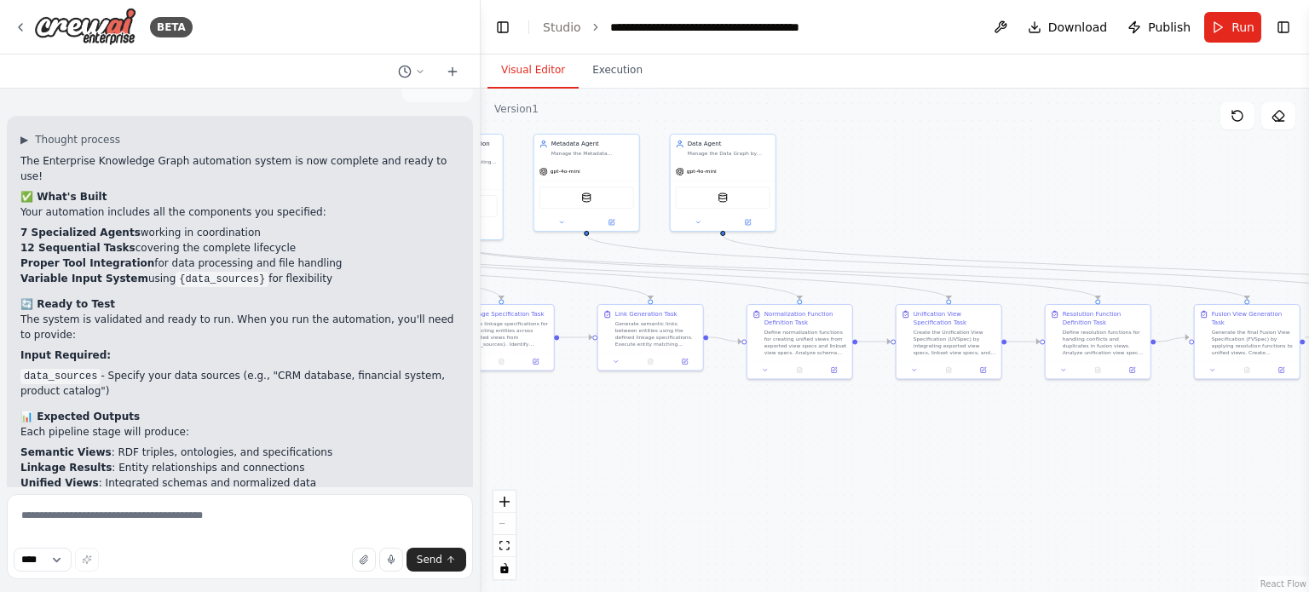
drag, startPoint x: 1152, startPoint y: 481, endPoint x: 935, endPoint y: 488, distance: 216.5
click at [1152, 481] on div ".deletable-edge-delete-btn { width: 20px; height: 20px; border: 0px solid #ffff…" at bounding box center [895, 341] width 828 height 504
click at [1148, 485] on div ".deletable-edge-delete-btn { width: 20px; height: 20px; border: 0px solid #ffff…" at bounding box center [895, 341] width 828 height 504
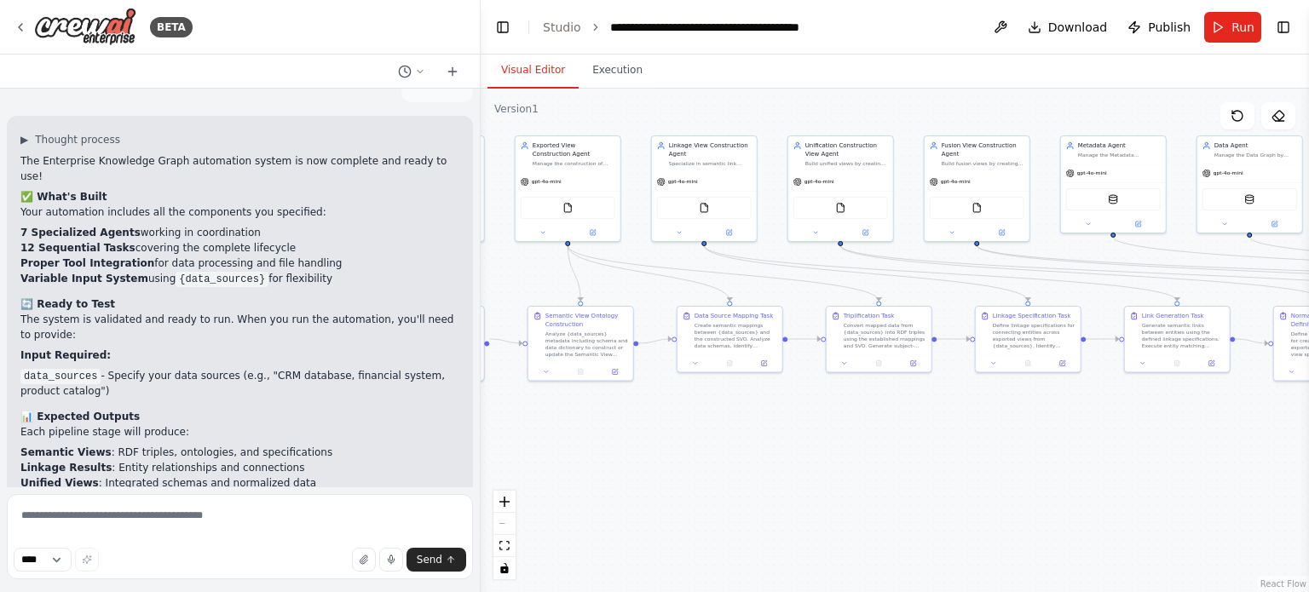
drag, startPoint x: 990, startPoint y: 490, endPoint x: 1034, endPoint y: 487, distance: 44.4
click at [1077, 490] on div ".deletable-edge-delete-btn { width: 20px; height: 20px; border: 0px solid #ffff…" at bounding box center [895, 341] width 828 height 504
drag, startPoint x: 957, startPoint y: 463, endPoint x: 1037, endPoint y: 459, distance: 80.2
click at [1037, 459] on div ".deletable-edge-delete-btn { width: 20px; height: 20px; border: 0px solid #ffff…" at bounding box center [895, 341] width 828 height 504
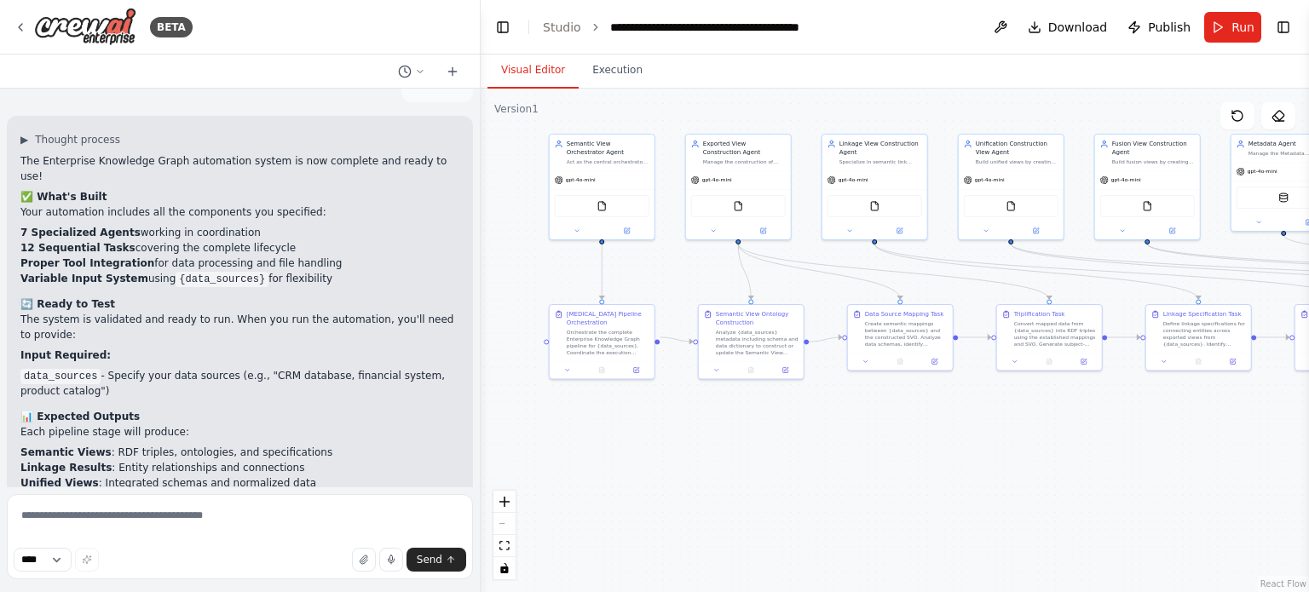
drag, startPoint x: 742, startPoint y: 433, endPoint x: 855, endPoint y: 452, distance: 114.9
click at [845, 449] on div ".deletable-edge-delete-btn { width: 20px; height: 20px; border: 0px solid #ffff…" at bounding box center [895, 341] width 828 height 504
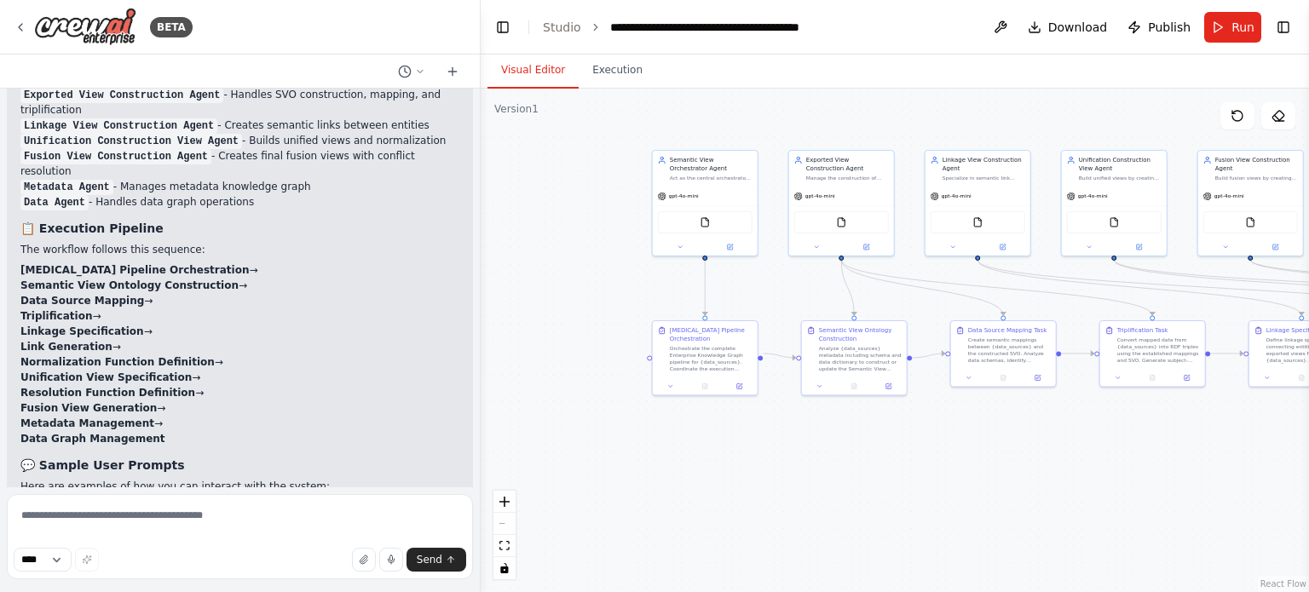
scroll to position [3820, 0]
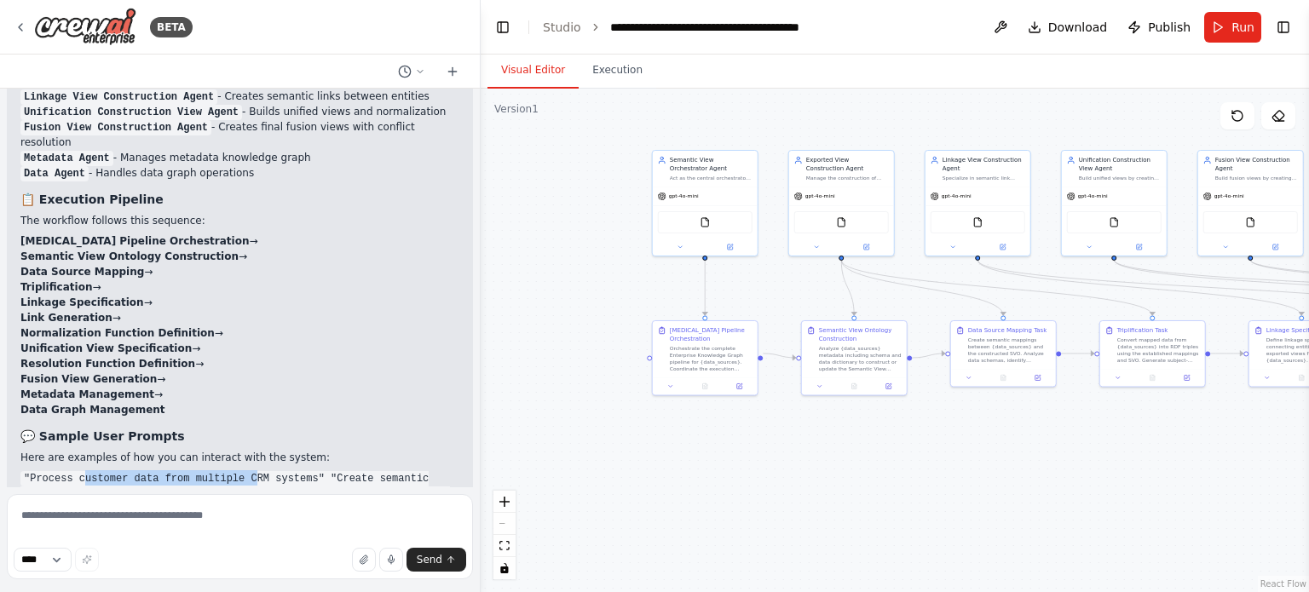
drag, startPoint x: 78, startPoint y: 331, endPoint x: 239, endPoint y: 337, distance: 161.2
click at [239, 471] on code ""Process customer data from multiple CRM systems" "Create semantic links betwee…" at bounding box center [234, 509] width 429 height 77
drag, startPoint x: 314, startPoint y: 334, endPoint x: 391, endPoint y: 340, distance: 76.9
click at [391, 471] on code ""Process customer data from multiple CRM systems" "Create semantic links betwee…" at bounding box center [234, 509] width 429 height 77
click at [68, 471] on code ""Process customer data from multiple CRM systems" "Create semantic links betwee…" at bounding box center [234, 509] width 429 height 77
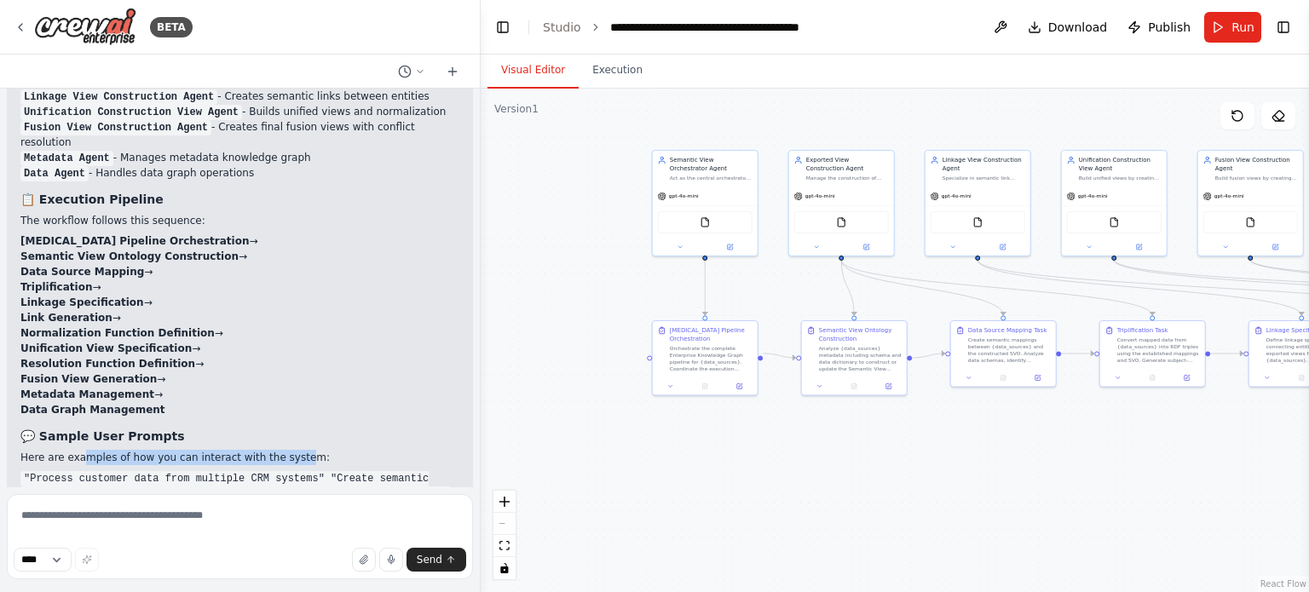
drag, startPoint x: 81, startPoint y: 308, endPoint x: 275, endPoint y: 318, distance: 194.5
click at [275, 318] on div "Perfect! I've successfully built your comprehensive Enterprise Knowledge Graph …" at bounding box center [239, 320] width 439 height 814
click at [298, 450] on p "Here are examples of how you can interact with the system:" at bounding box center [239, 457] width 439 height 15
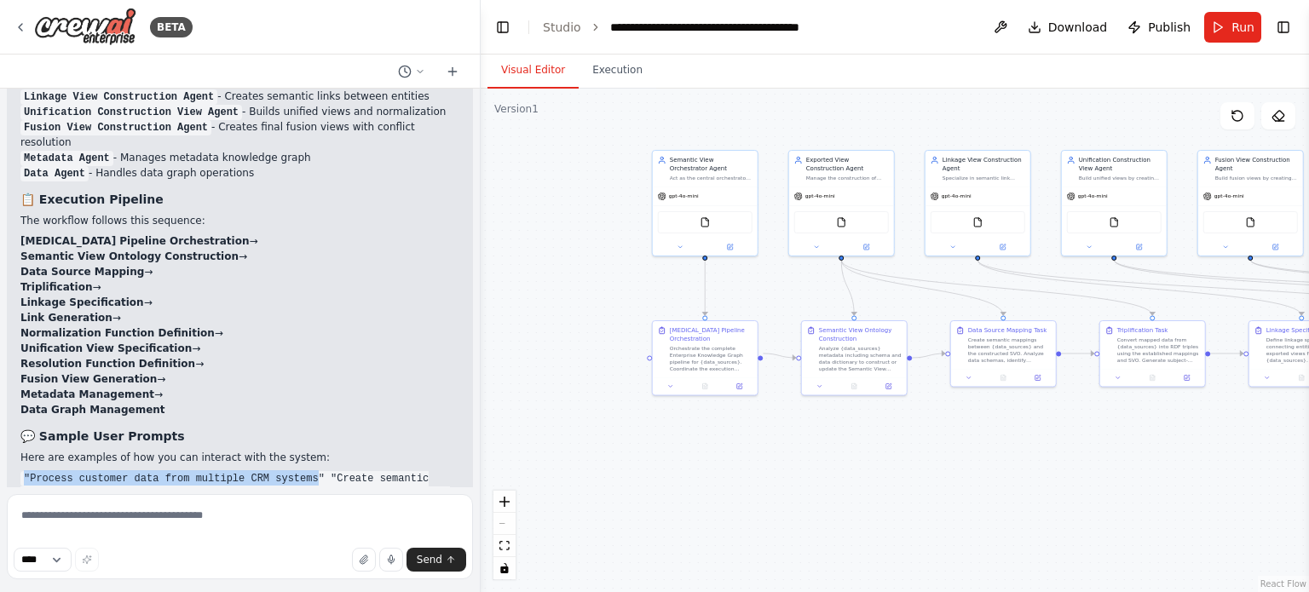
drag, startPoint x: 26, startPoint y: 337, endPoint x: 293, endPoint y: 337, distance: 266.7
click at [293, 471] on code ""Process customer data from multiple CRM systems" "Create semantic links betwee…" at bounding box center [234, 509] width 429 height 77
drag, startPoint x: 251, startPoint y: 343, endPoint x: 436, endPoint y: 351, distance: 185.0
click at [436, 351] on div "Perfect! I've successfully built your comprehensive Enterprise Knowledge Graph …" at bounding box center [239, 320] width 439 height 814
drag, startPoint x: 208, startPoint y: 364, endPoint x: 410, endPoint y: 361, distance: 201.9
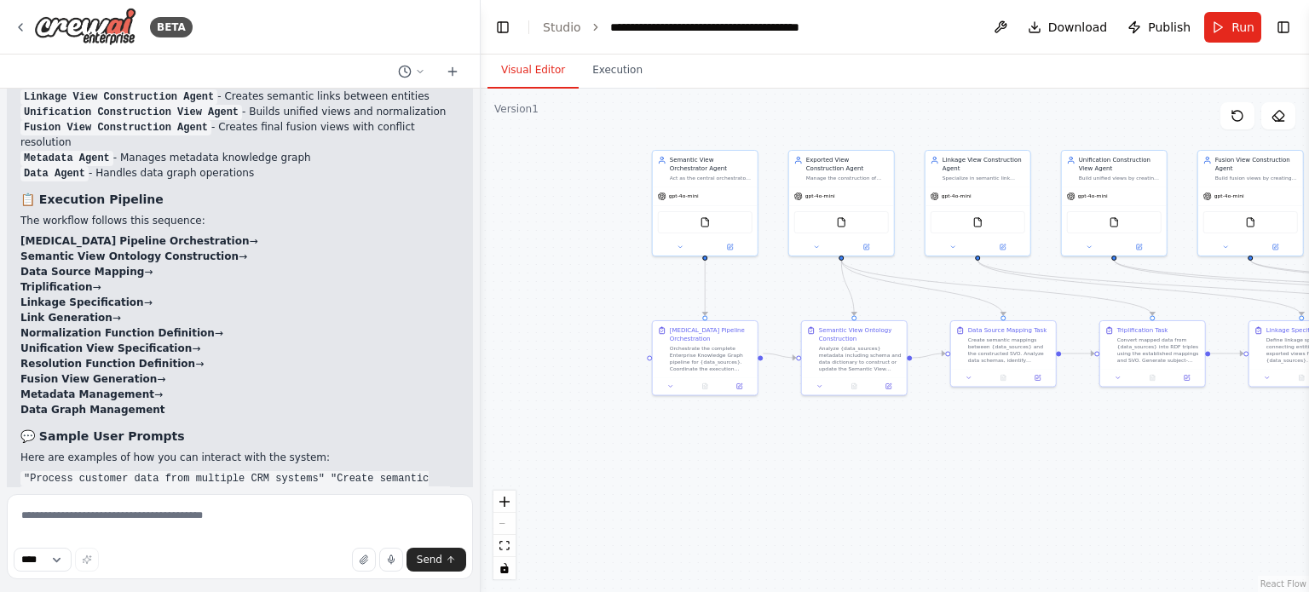
click at [409, 471] on code ""Process customer data from multiple CRM systems" "Create semantic links betwee…" at bounding box center [234, 509] width 429 height 77
drag, startPoint x: 104, startPoint y: 377, endPoint x: 344, endPoint y: 377, distance: 240.3
click at [344, 471] on code ""Process customer data from multiple CRM systems" "Create semantic links betwee…" at bounding box center [234, 509] width 429 height 77
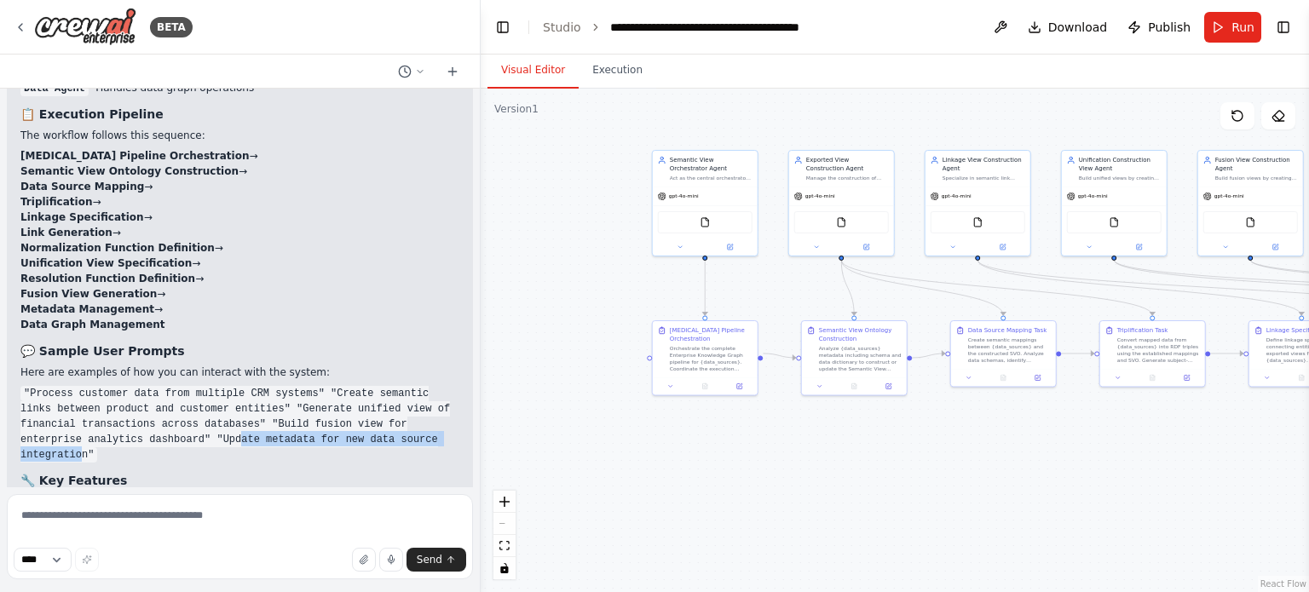
scroll to position [3906, 0]
drag
click at [262, 494] on li "Variable Input : Use {data_sources} to specify your data sources" at bounding box center [239, 501] width 439 height 15
click at [277, 494] on li "Variable Input : Use {data_sources} to specify your data sources" at bounding box center [239, 501] width 439 height 15
click at [328, 494] on li "Variable Input : Use {data_sources} to specify your data sources" at bounding box center [239, 501] width 439 height 15
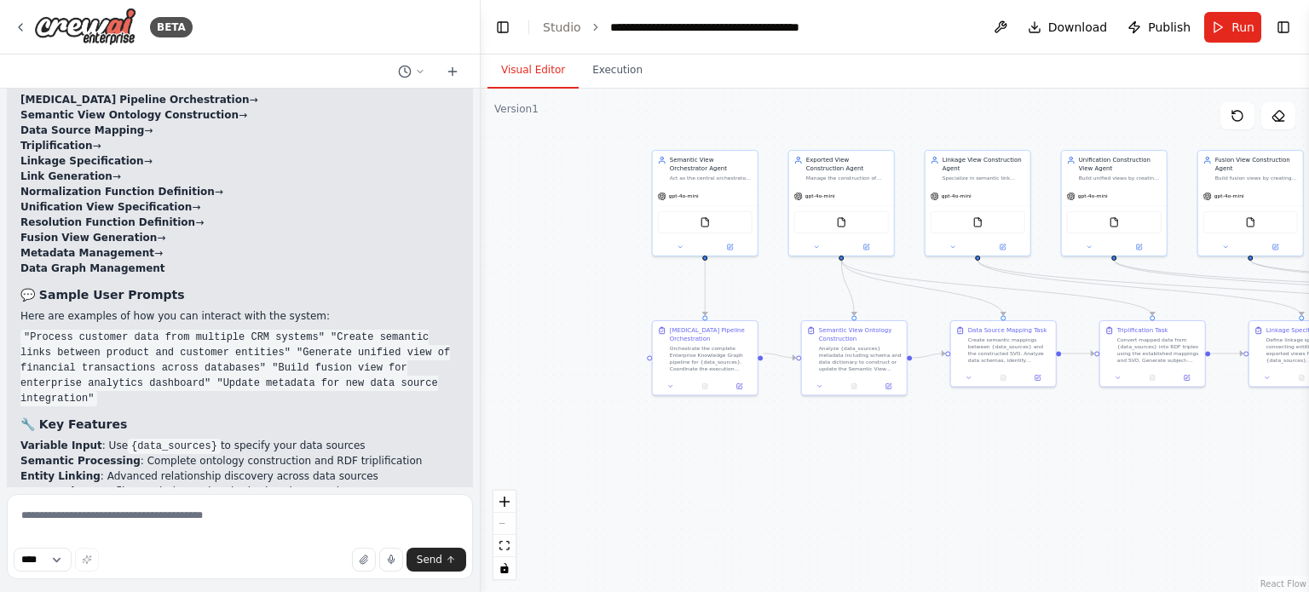
scroll to position [3991, 0]
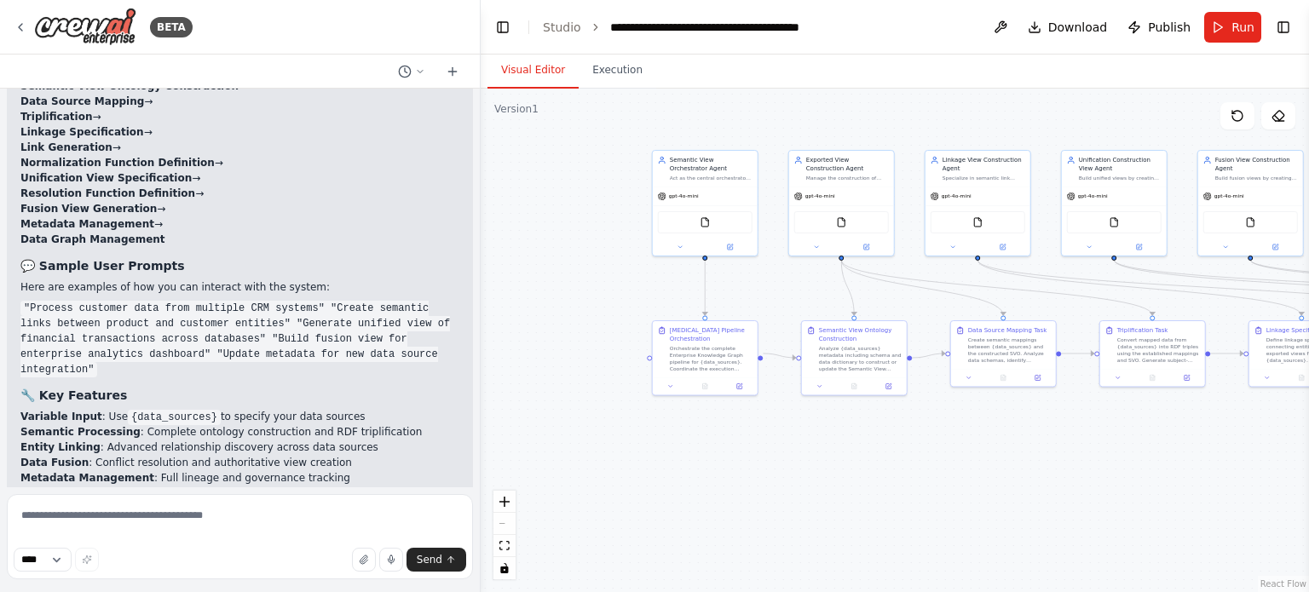
click at [332, 511] on p "The automation is now validated and ready to run! Each agent has specialized to…" at bounding box center [239, 534] width 439 height 46
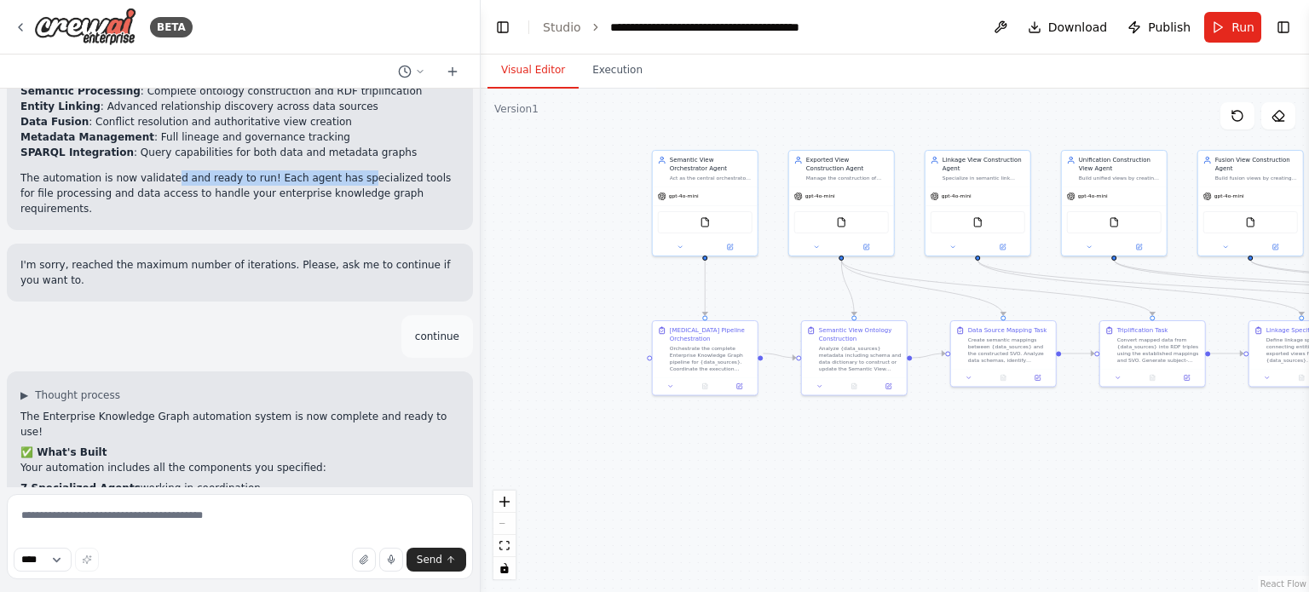
scroll to position [4417, 0]
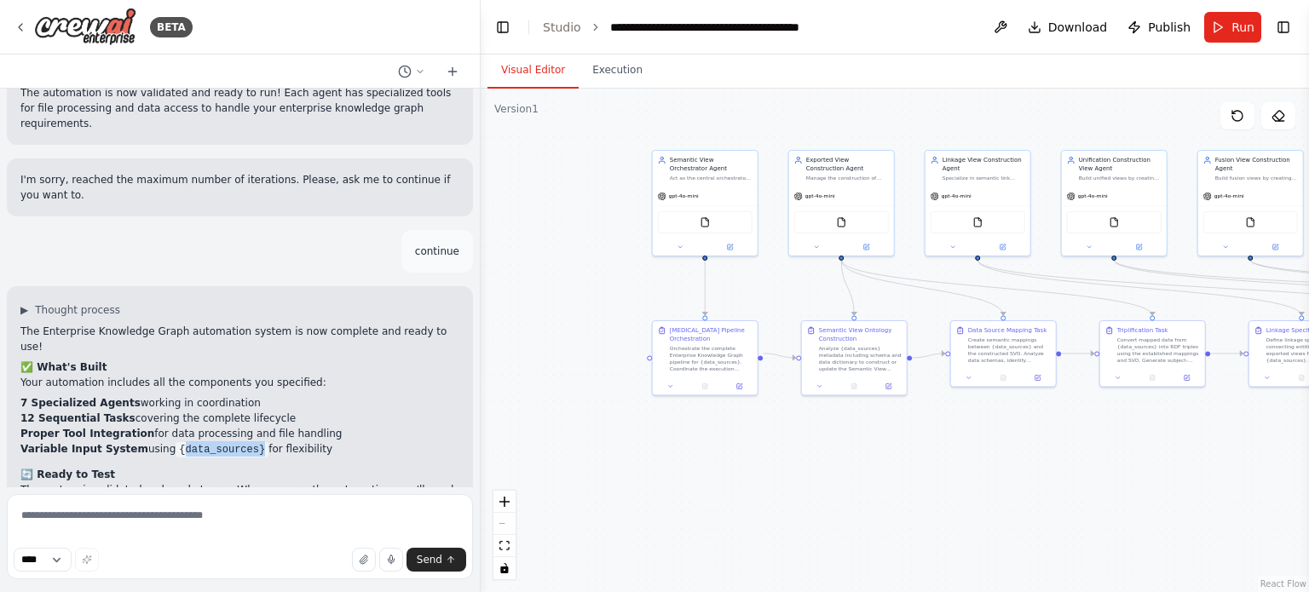
drag, startPoint x: 164, startPoint y: 255, endPoint x: 239, endPoint y: 257, distance: 75.9
click at [239, 442] on code "{data_sources}" at bounding box center [222, 449] width 93 height 15
click at [250, 324] on div "The Enterprise Knowledge Graph automation system is now complete and ready to u…" at bounding box center [239, 574] width 439 height 501
drag, startPoint x: 106, startPoint y: 353, endPoint x: 216, endPoint y: 354, distance: 110.8
click at [216, 538] on li "data_sources - Specify your data sources (e.g., "CRM database, financial system…" at bounding box center [239, 553] width 439 height 31
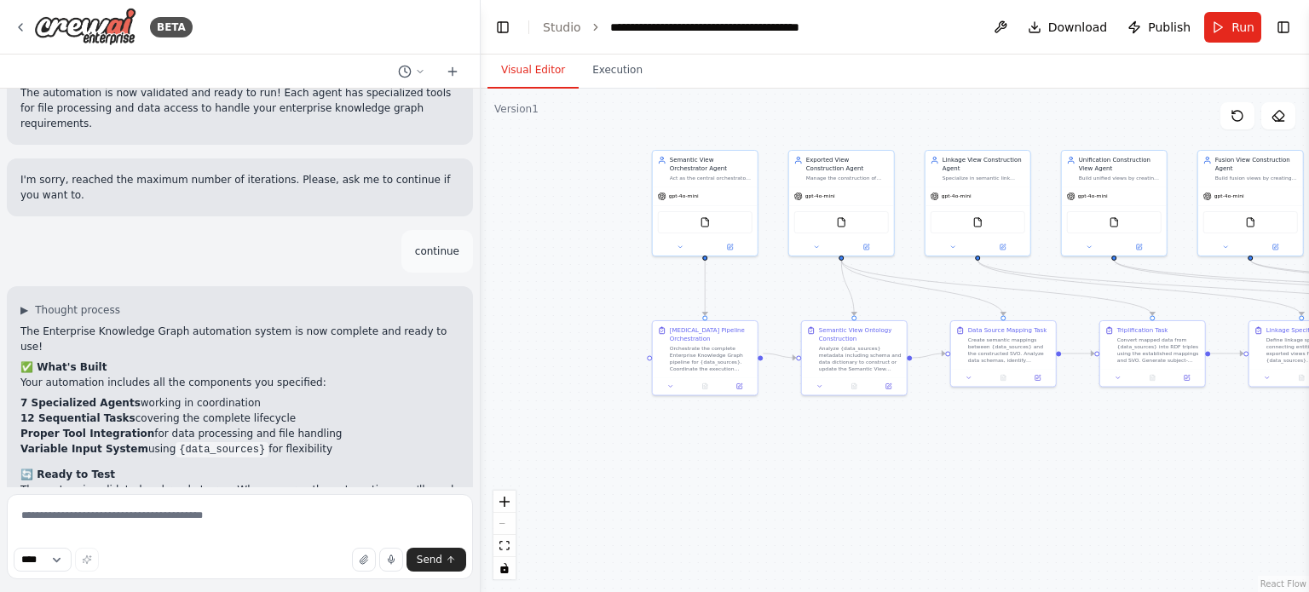
click at [248, 538] on li "data_sources - Specify your data sources (e.g., "CRM database, financial system…" at bounding box center [239, 553] width 439 height 31
drag, startPoint x: 250, startPoint y: 355, endPoint x: 314, endPoint y: 354, distance: 63.9
click at [314, 538] on li "data_sources - Specify your data sources (e.g., "CRM database, financial system…" at bounding box center [239, 553] width 439 height 31
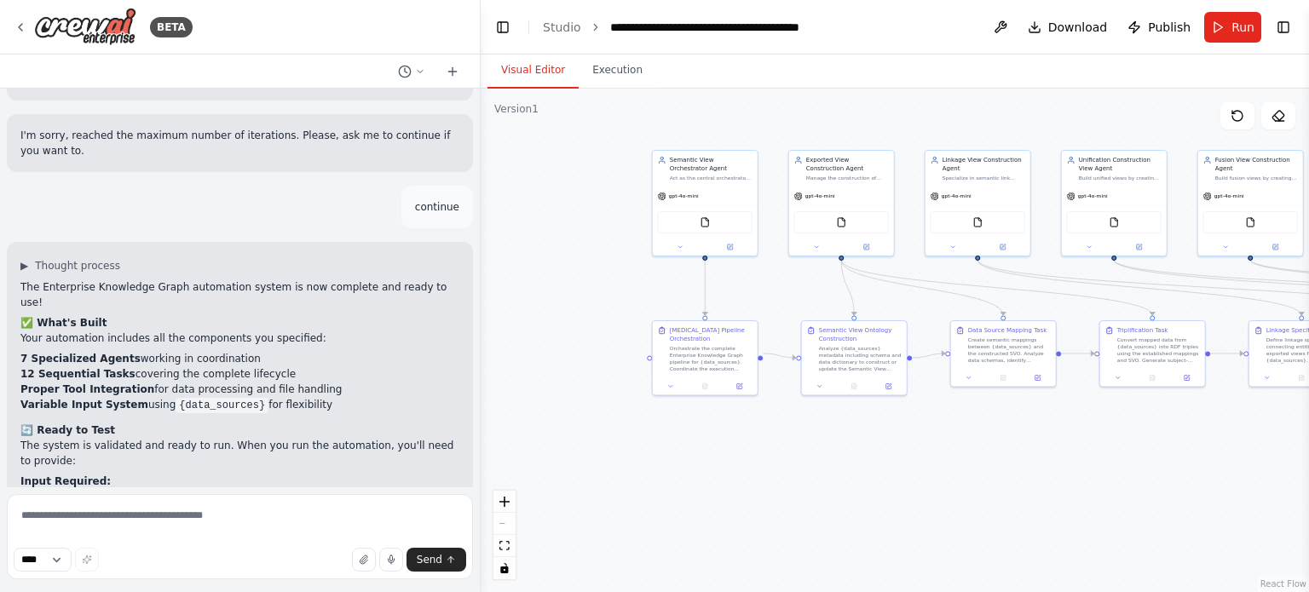
scroll to position [4502, 0]
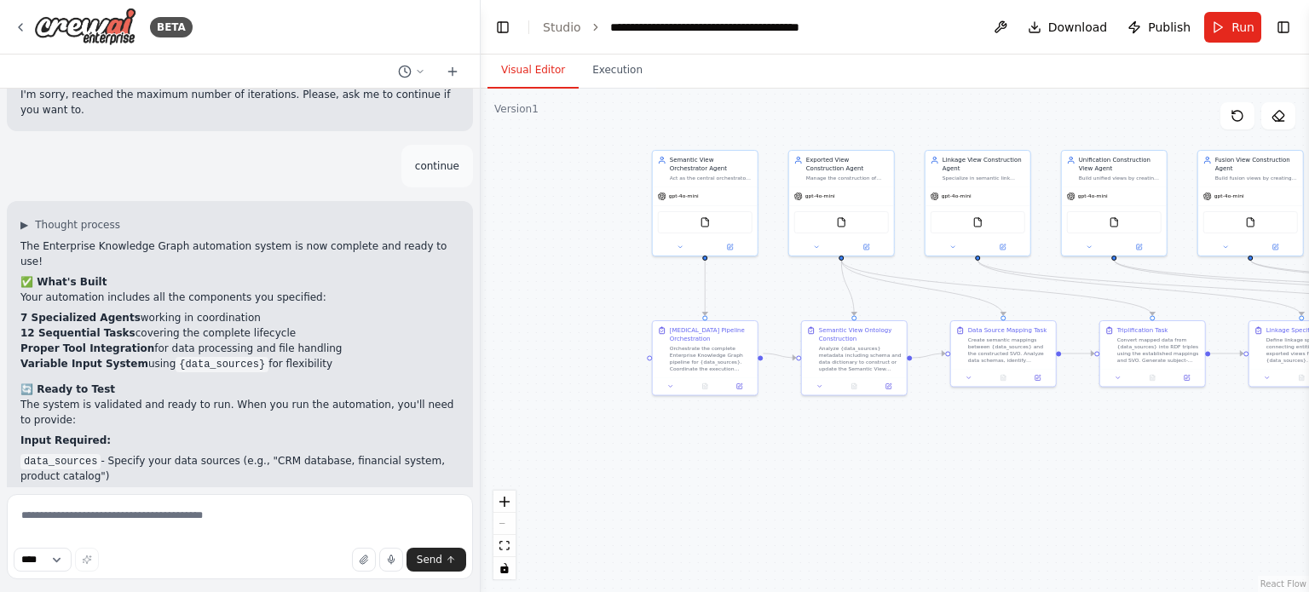
drag, startPoint x: 119, startPoint y: 345, endPoint x: 296, endPoint y: 343, distance: 176.4
click at [296, 530] on li "Semantic Views : RDF triples, ontologies, and specifications" at bounding box center [239, 537] width 439 height 15
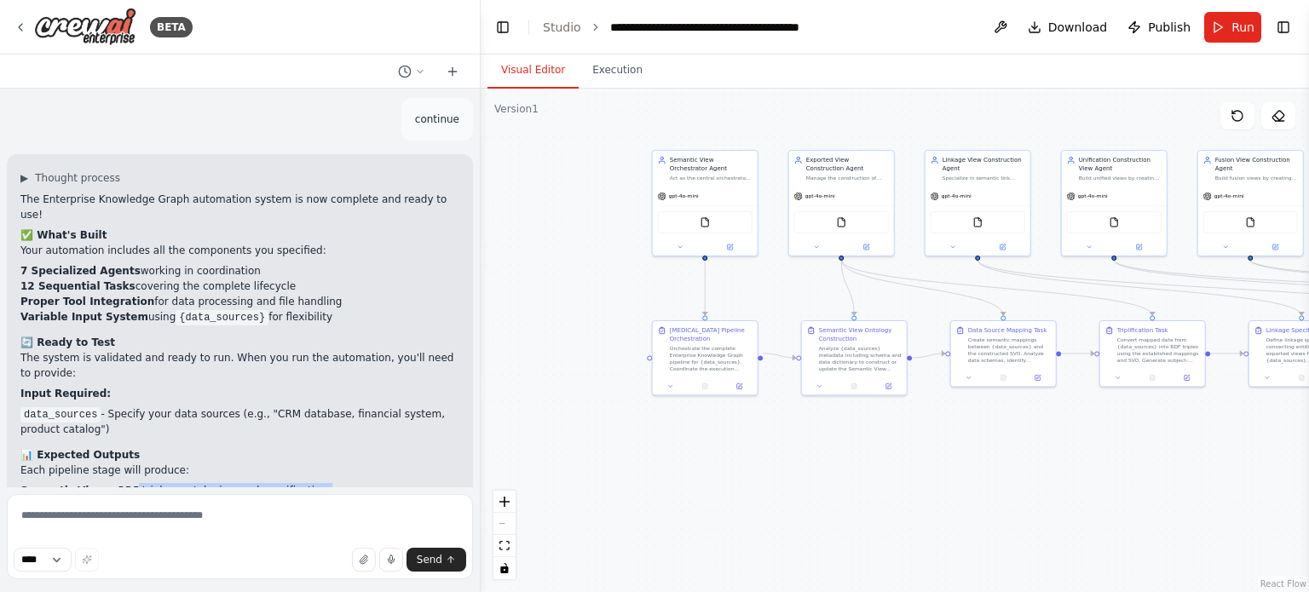
scroll to position [4587, 0]
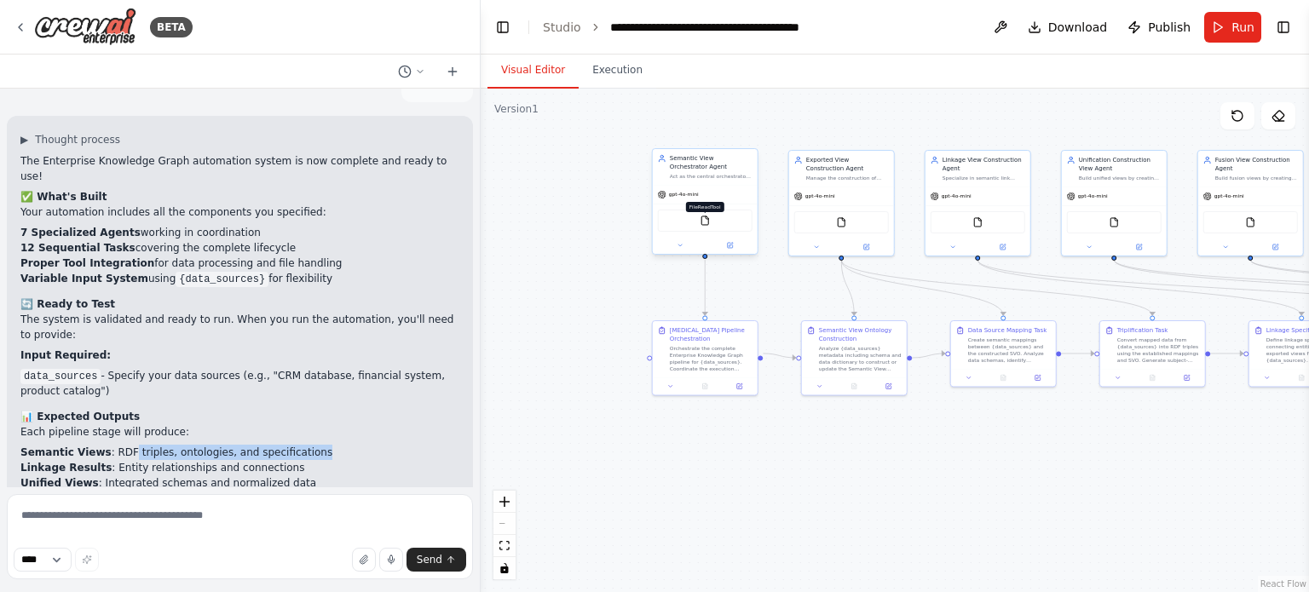
click at [707, 219] on img at bounding box center [704, 221] width 10 height 10
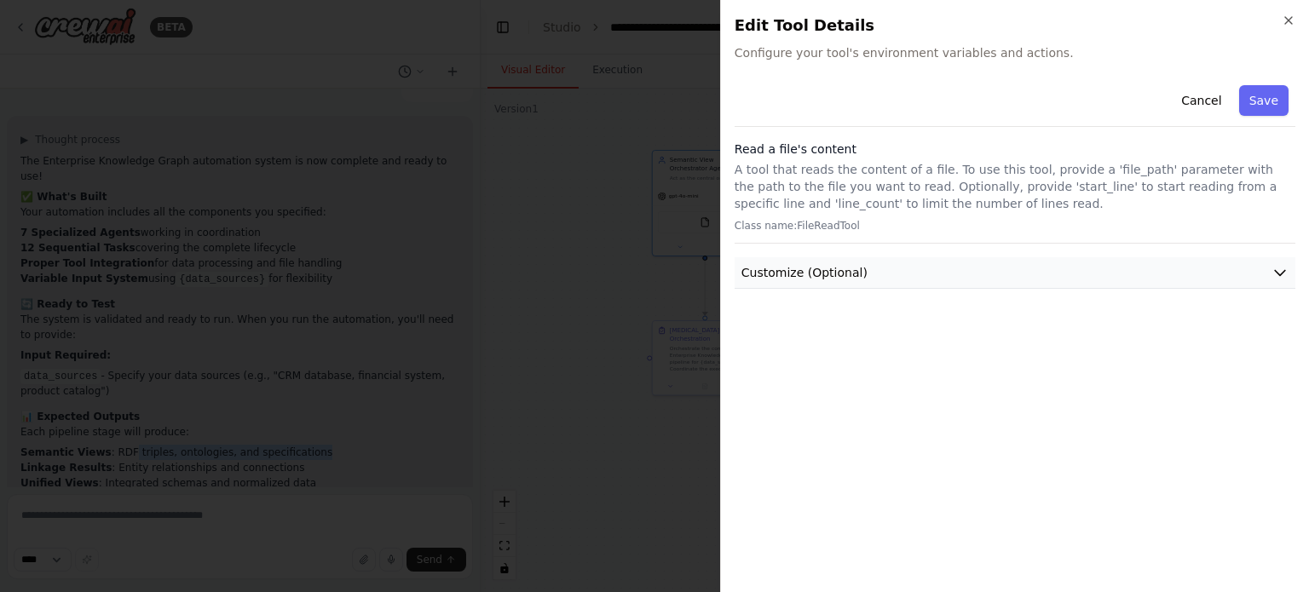
click at [898, 280] on button "Customize (Optional)" at bounding box center [1014, 273] width 561 height 32
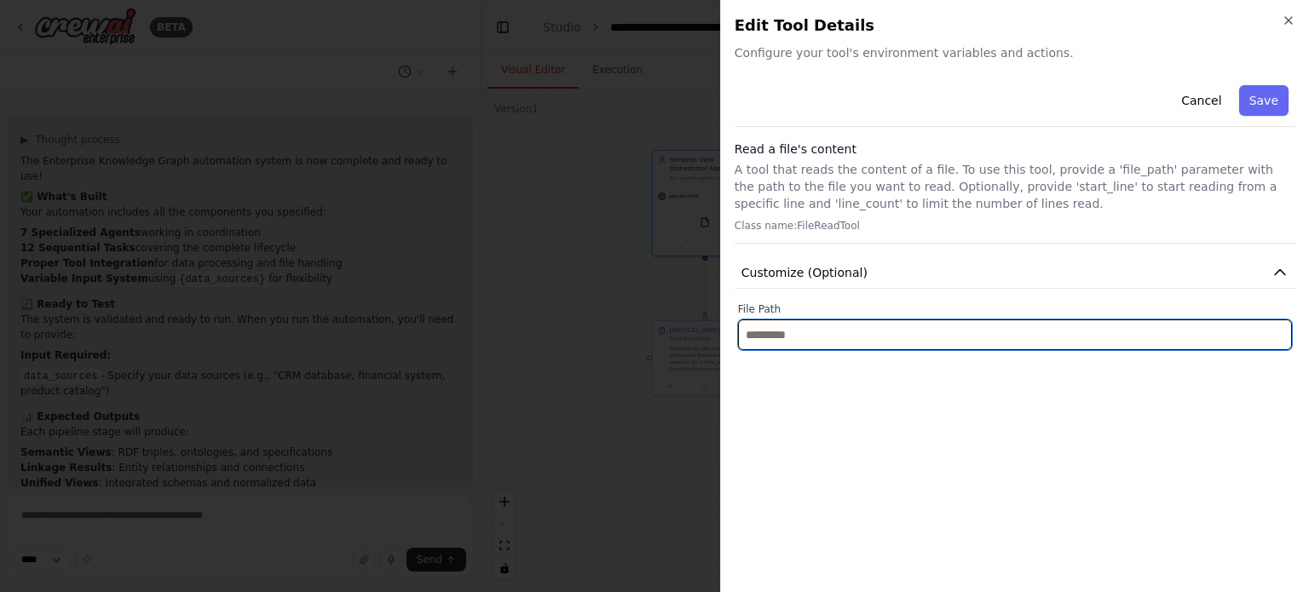
click at [824, 337] on input "text" at bounding box center [1015, 334] width 554 height 31
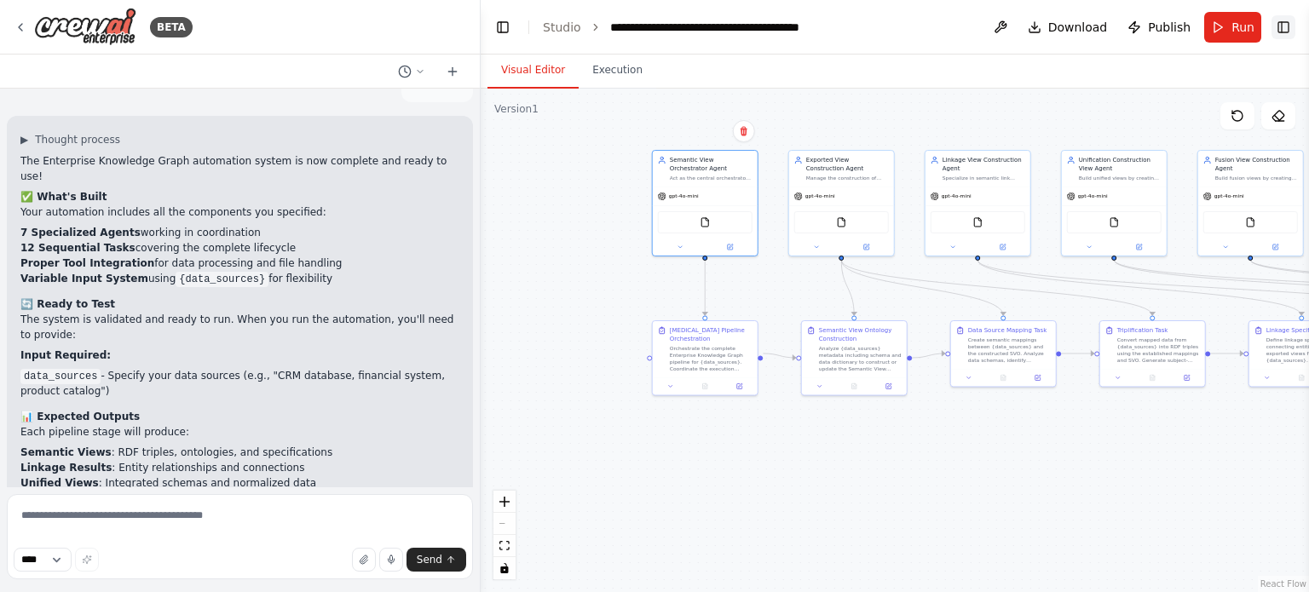
click at [1288, 25] on button "Toggle Right Sidebar" at bounding box center [1283, 27] width 24 height 24
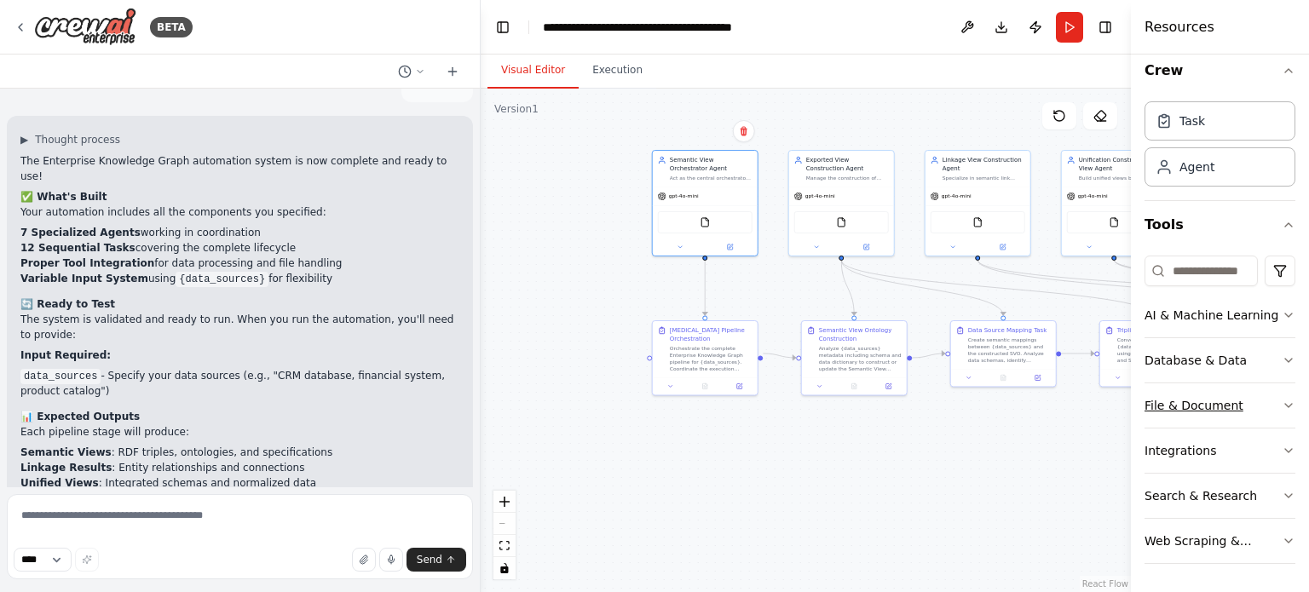
scroll to position [59, 0]
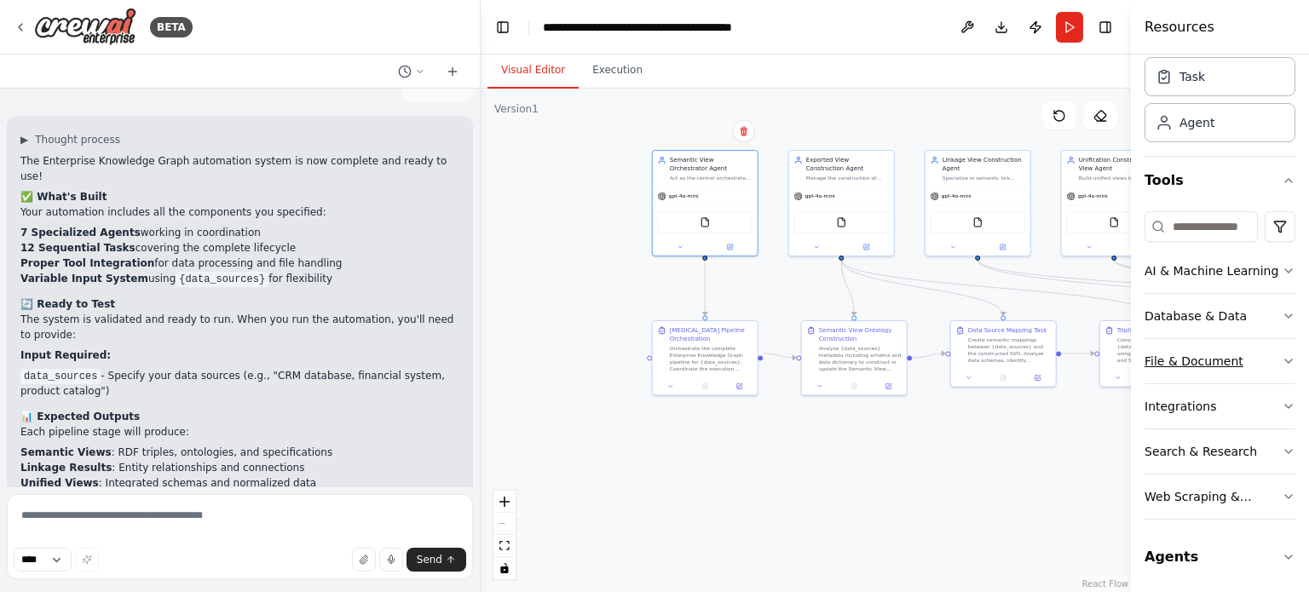
click at [1235, 360] on button "File & Document" at bounding box center [1219, 361] width 151 height 44
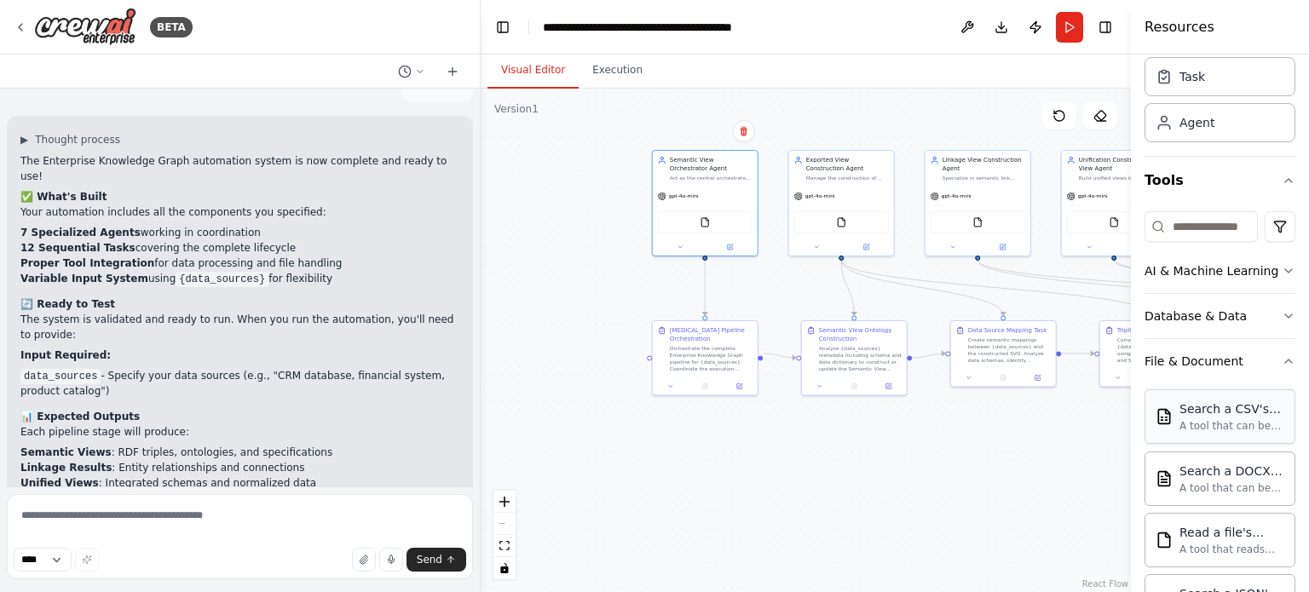
click at [1198, 422] on div "A tool that can be used to semantic search a query from a CSV's content." at bounding box center [1231, 426] width 105 height 14
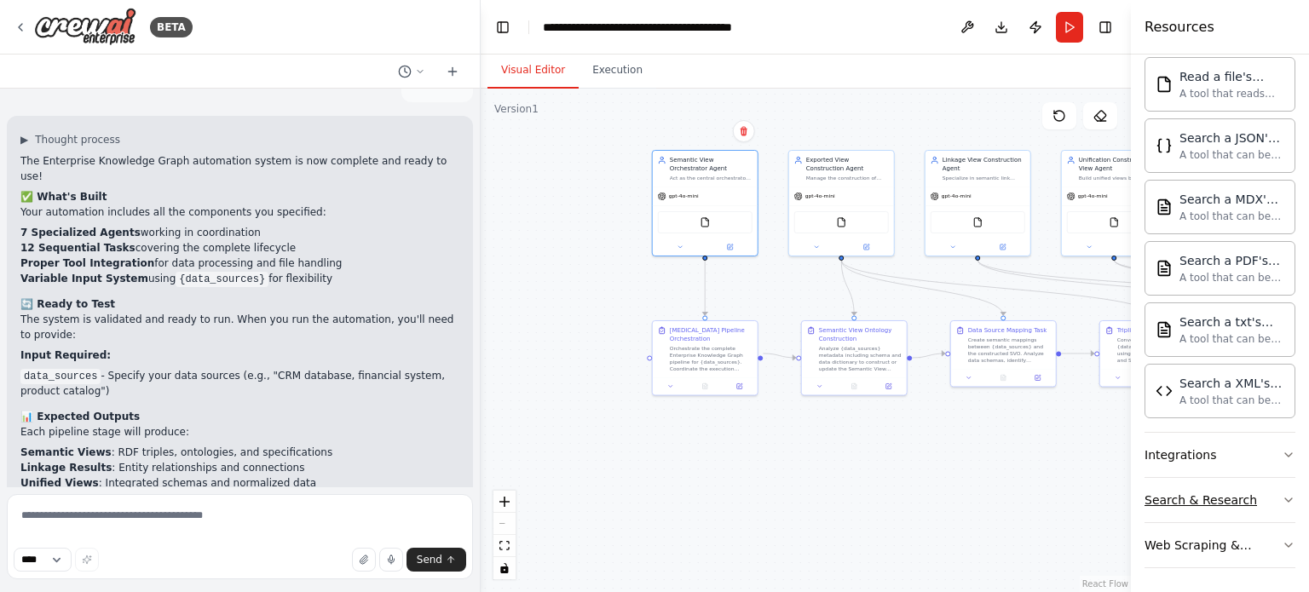
scroll to position [561, 0]
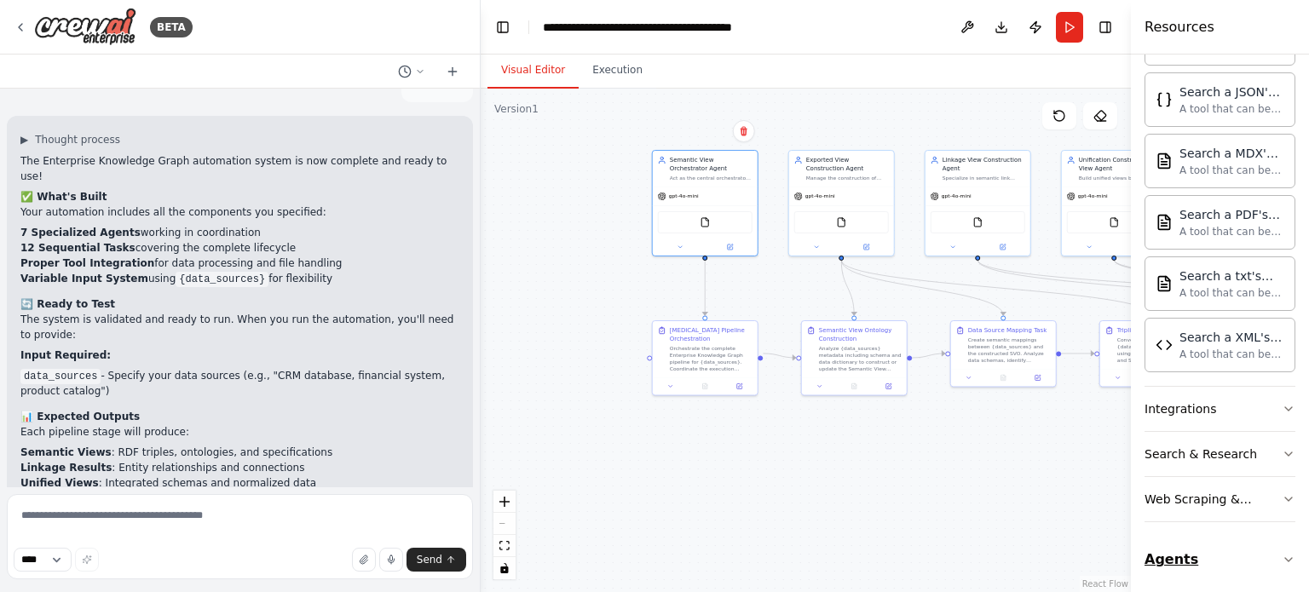
click at [1204, 555] on button "Agents" at bounding box center [1219, 560] width 151 height 48
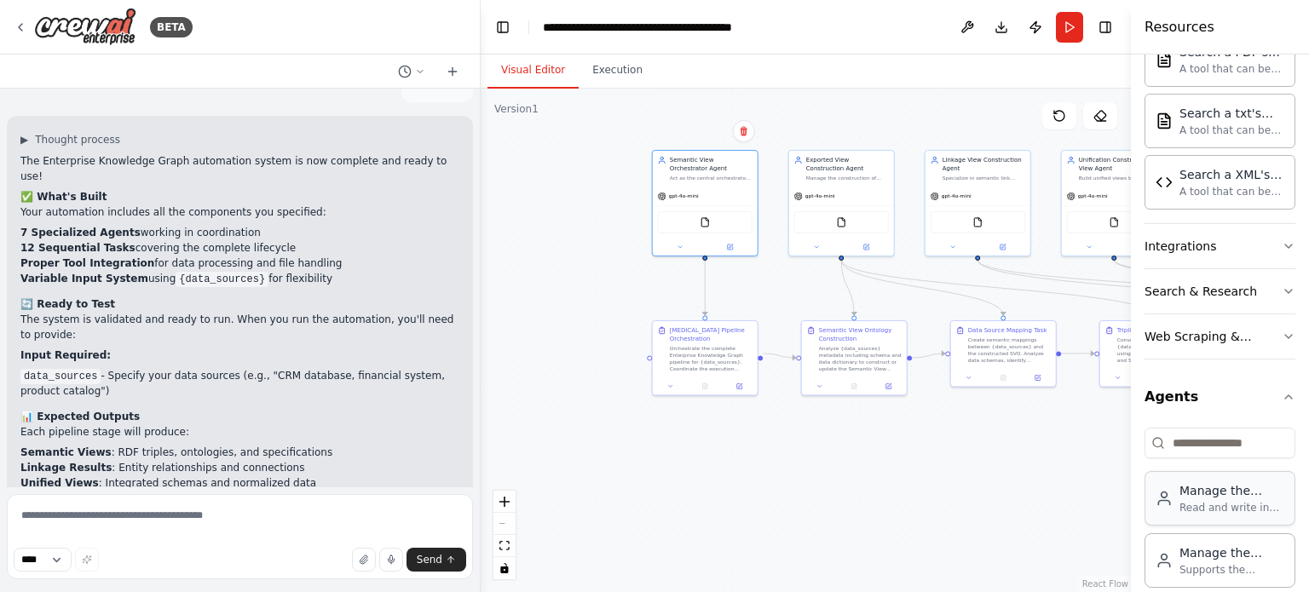
scroll to position [740, 0]
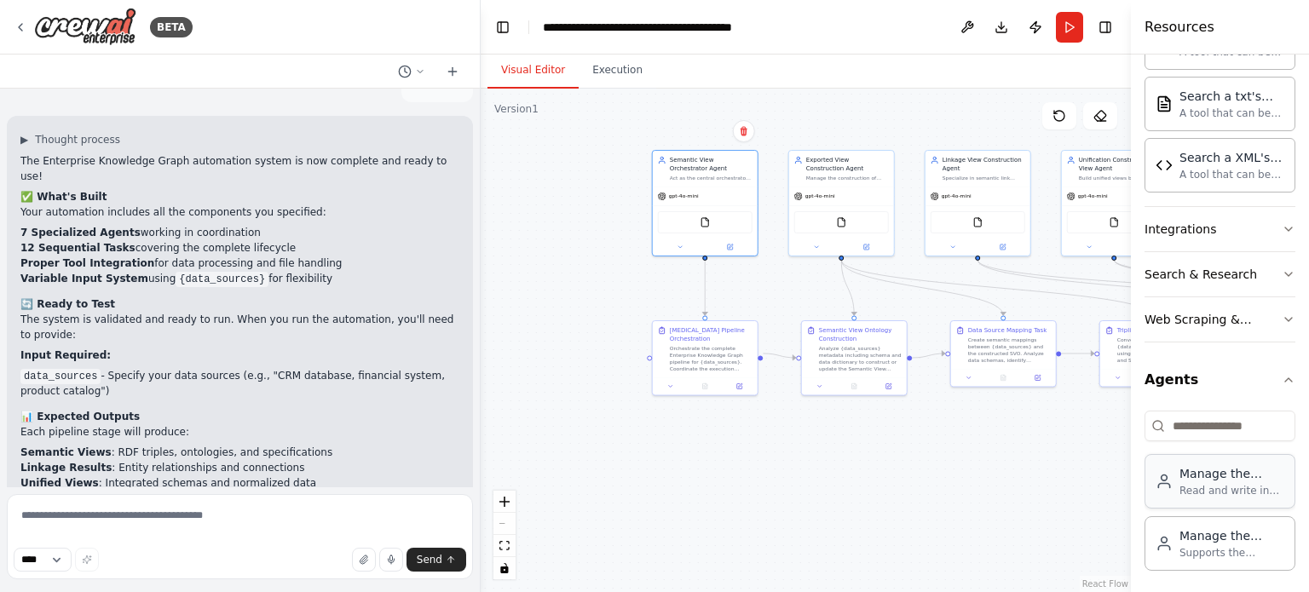
click at [1210, 484] on div "Read and write in the metadata graph" at bounding box center [1231, 491] width 105 height 14
click at [864, 525] on icon at bounding box center [867, 527] width 7 height 7
click at [773, 406] on div ".deletable-edge-delete-btn { width: 20px; height: 20px; border: 0px solid #ffff…" at bounding box center [806, 341] width 650 height 504
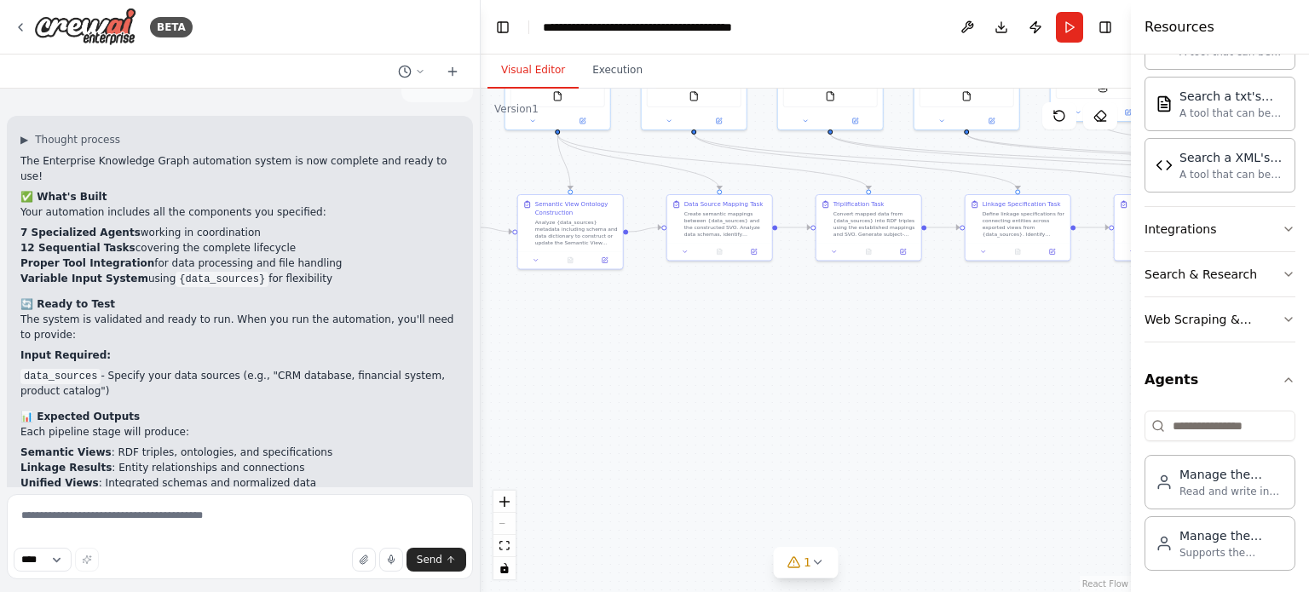
drag, startPoint x: 952, startPoint y: 524, endPoint x: 657, endPoint y: 386, distance: 325.5
click at [658, 386] on div ".deletable-edge-delete-btn { width: 20px; height: 20px; border: 0px solid #ffff…" at bounding box center [806, 341] width 650 height 504
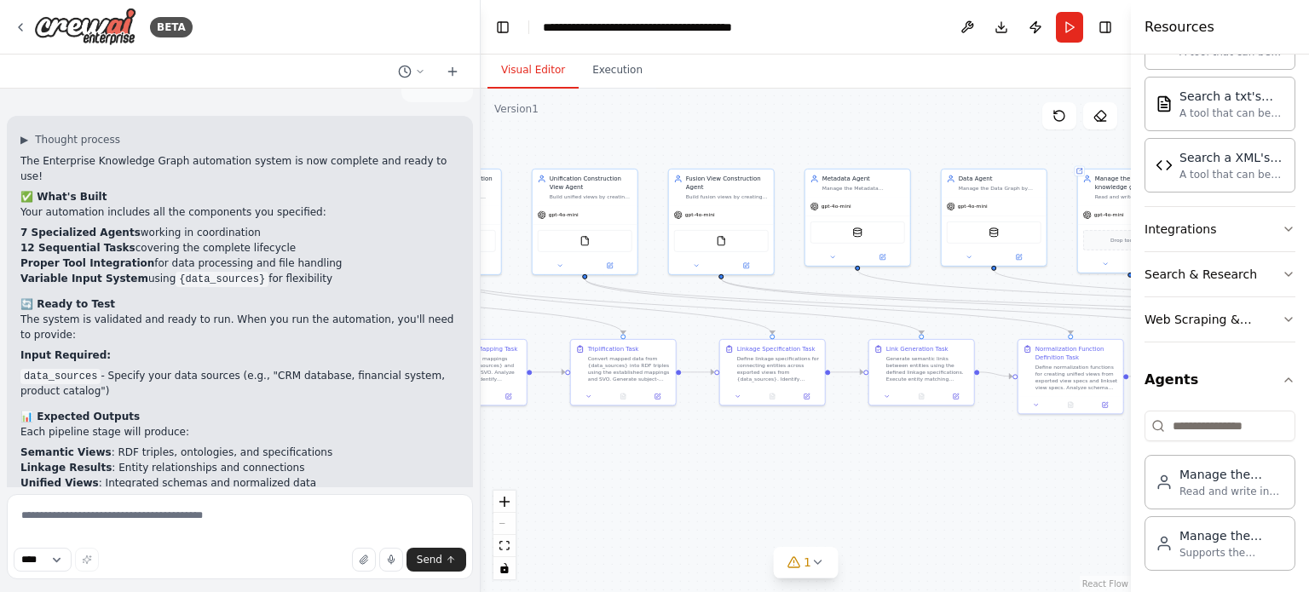
drag, startPoint x: 791, startPoint y: 548, endPoint x: 759, endPoint y: 532, distance: 35.4
click at [736, 562] on div ".deletable-edge-delete-btn { width: 20px; height: 20px; border: 0px solid #ffff…" at bounding box center [806, 341] width 650 height 504
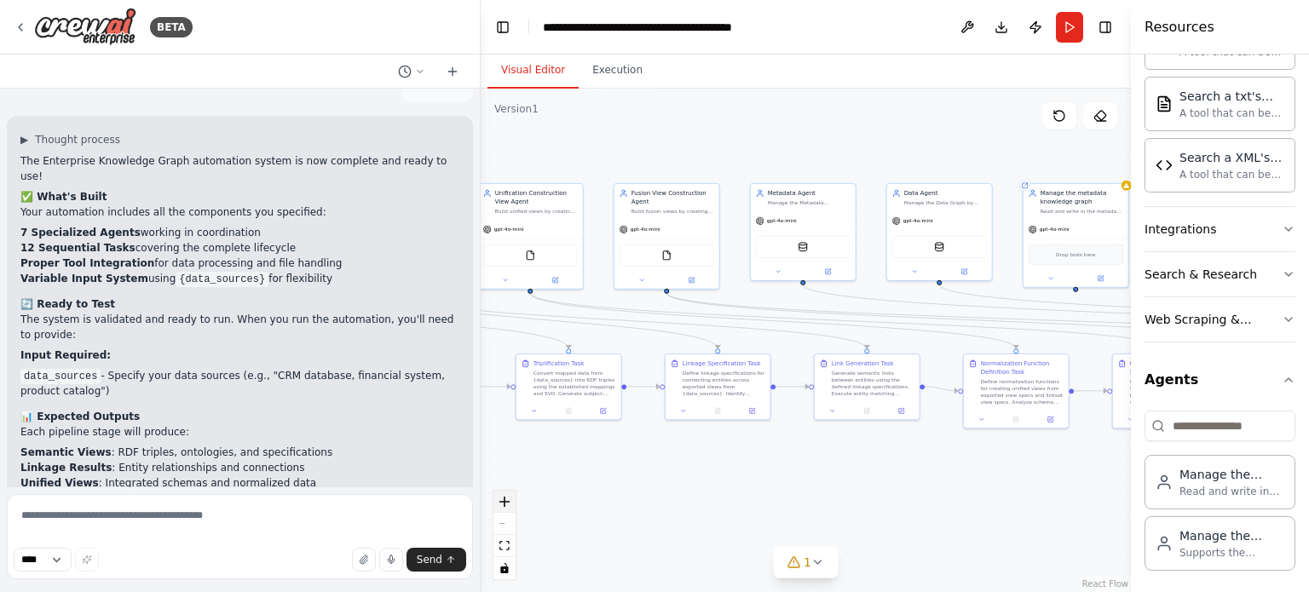
drag, startPoint x: 920, startPoint y: 489, endPoint x: 497, endPoint y: 508, distance: 423.9
click at [497, 508] on div ".deletable-edge-delete-btn { width: 20px; height: 20px; border: 0px solid #ffff…" at bounding box center [806, 341] width 650 height 504
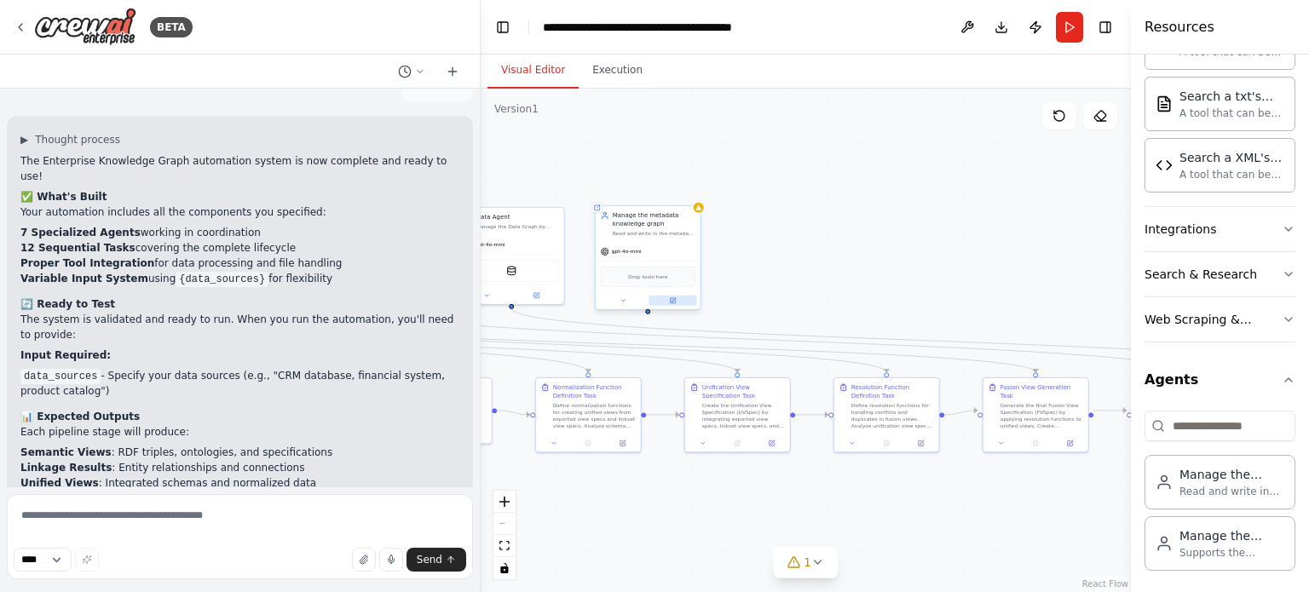
click at [669, 298] on icon at bounding box center [672, 300] width 7 height 7
click at [689, 190] on icon at bounding box center [687, 188] width 10 height 10
click at [642, 187] on button "Confirm" at bounding box center [637, 188] width 60 height 20
click at [642, 193] on button "Confirm" at bounding box center [636, 189] width 60 height 20
click at [1281, 313] on icon "button" at bounding box center [1288, 320] width 14 height 14
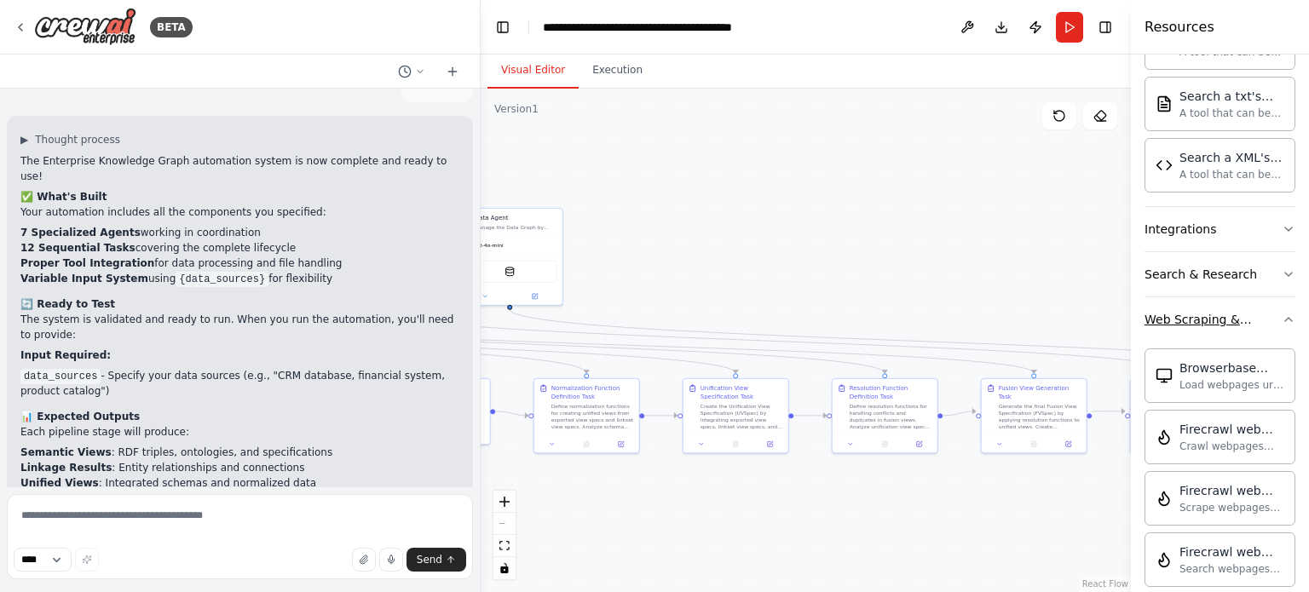
click at [1281, 315] on icon "button" at bounding box center [1288, 320] width 14 height 14
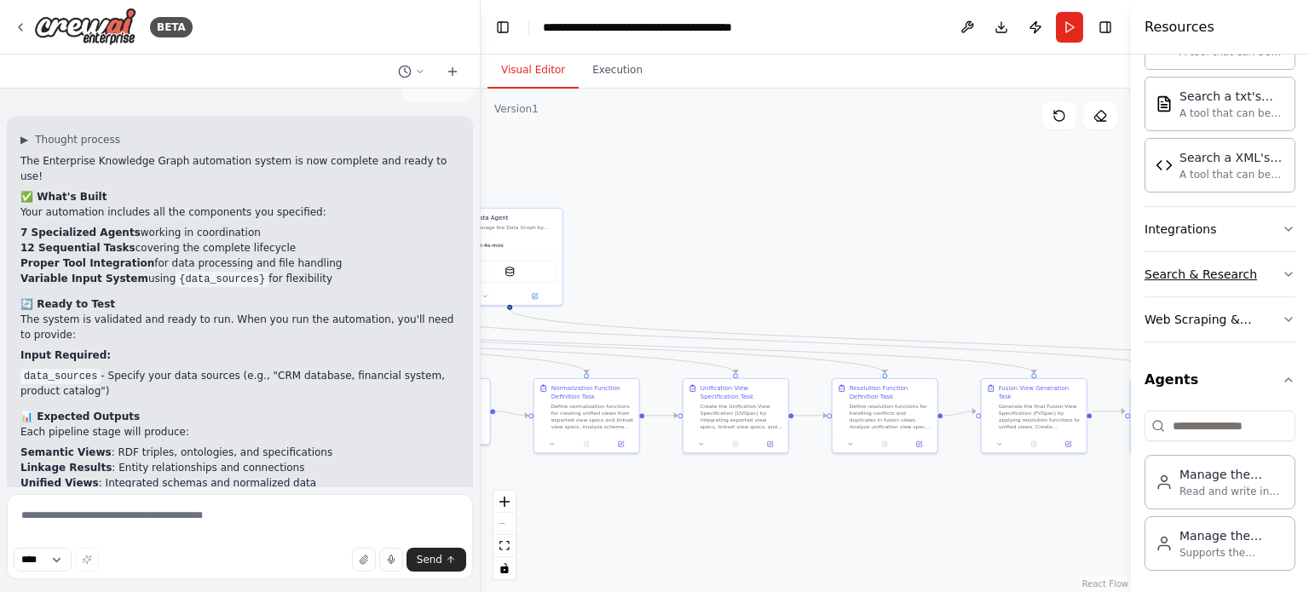
click at [1281, 268] on icon "button" at bounding box center [1288, 275] width 14 height 14
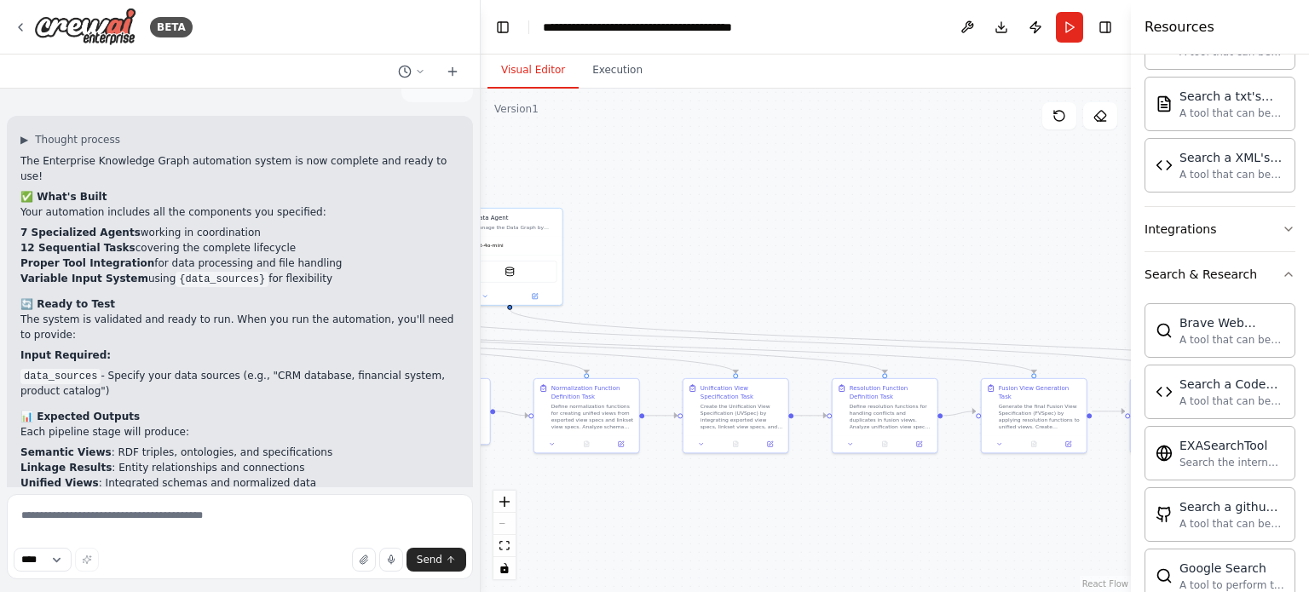
click at [1283, 230] on div "Crew Task Agent Tools AI & Machine Learning Database & Data File & Document Sea…" at bounding box center [1220, 324] width 178 height 538
click at [1281, 233] on div "Crew Task Agent Tools AI & Machine Learning Database & Data File & Document Sea…" at bounding box center [1220, 324] width 178 height 538
click at [1281, 226] on icon "button" at bounding box center [1288, 229] width 14 height 14
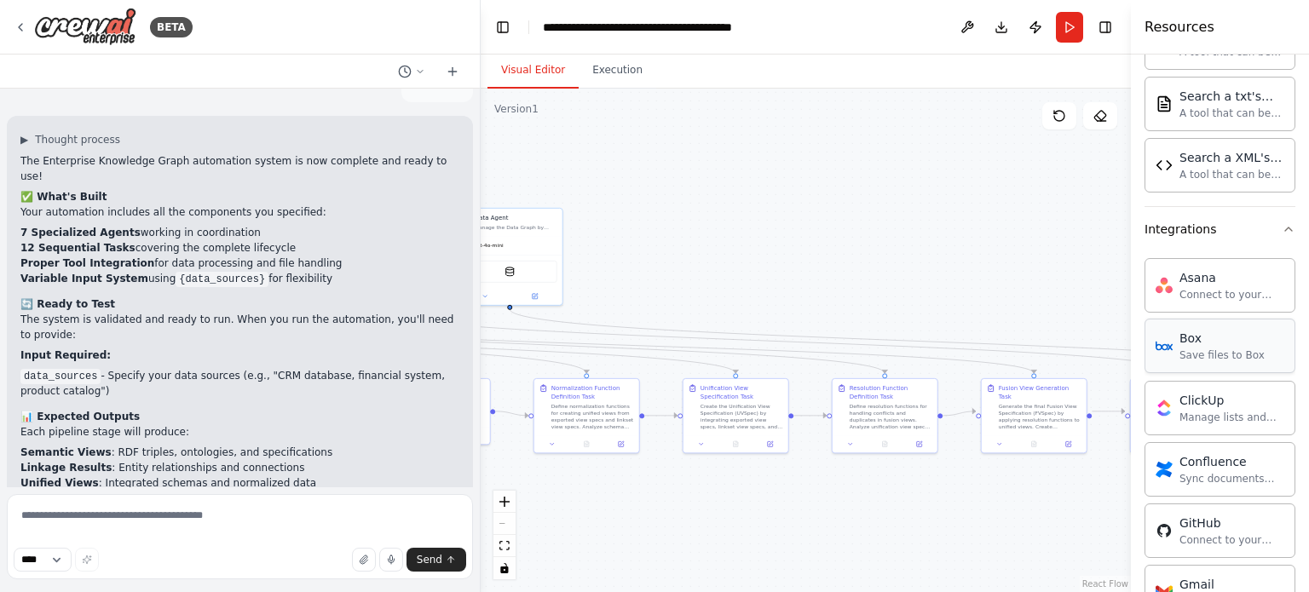
drag, startPoint x: 1261, startPoint y: 221, endPoint x: 1270, endPoint y: 314, distance: 93.3
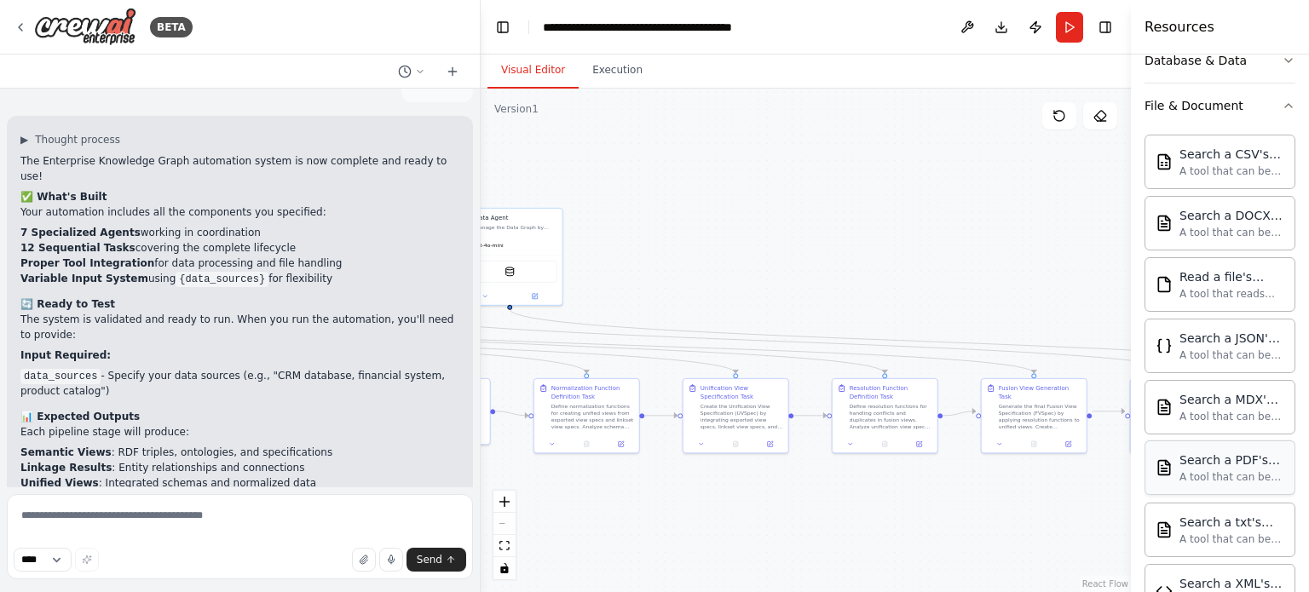
scroll to position [144, 0]
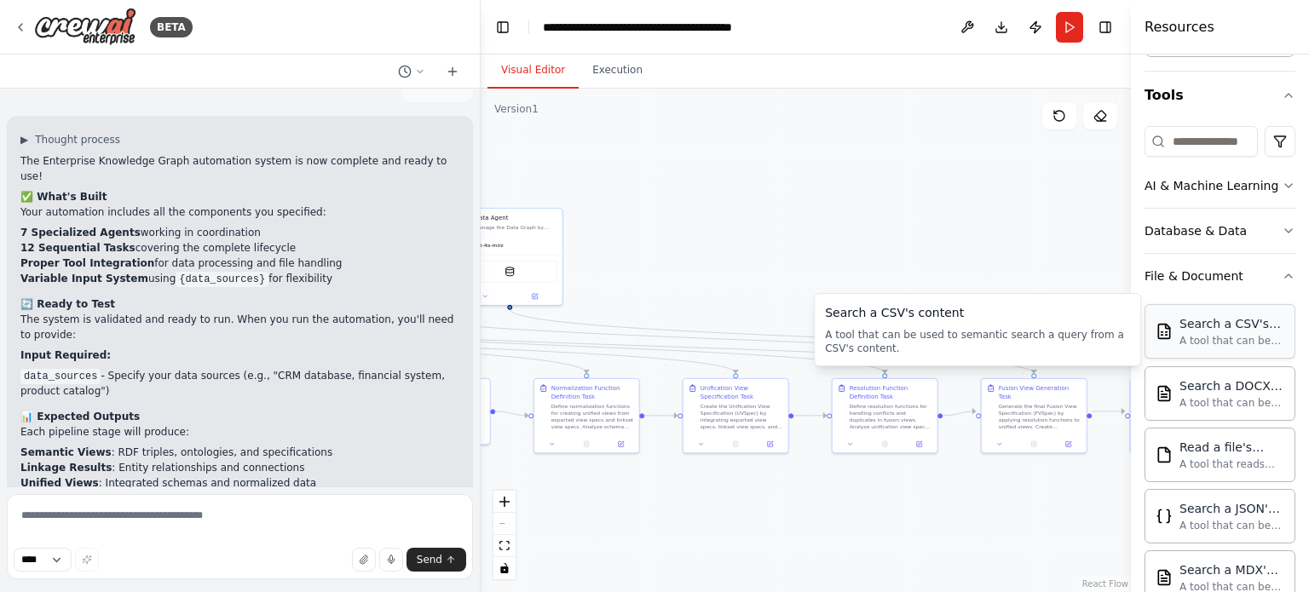
click at [1193, 325] on div "Search a CSV's content" at bounding box center [1231, 323] width 105 height 17
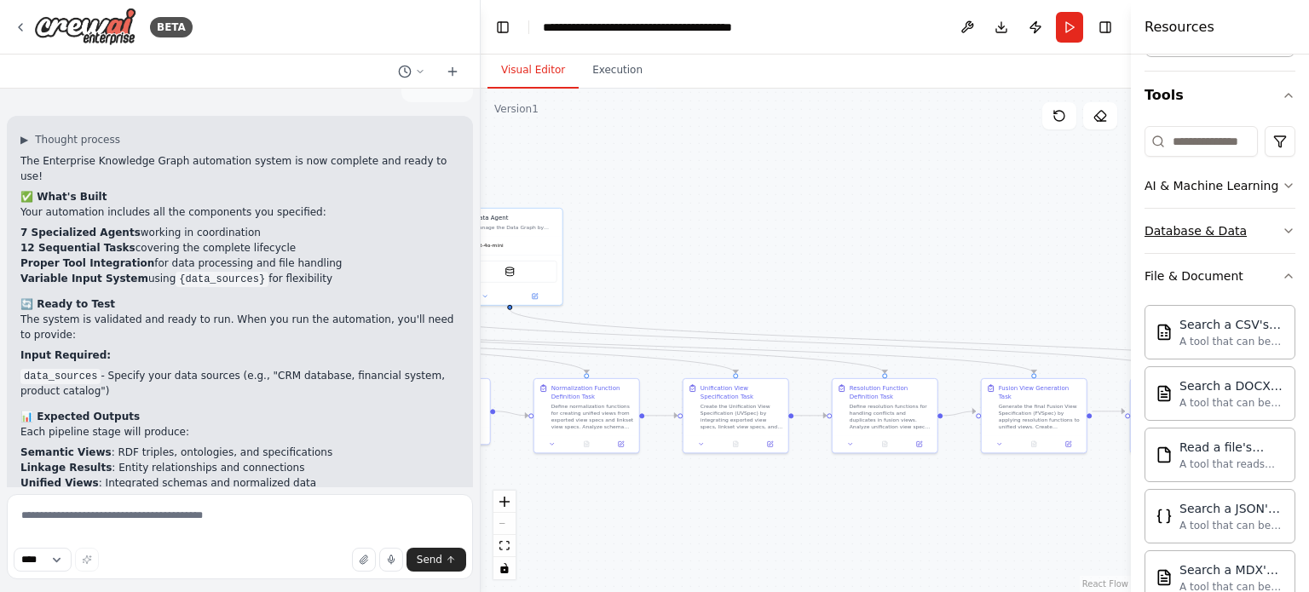
click at [1281, 234] on icon "button" at bounding box center [1288, 231] width 14 height 14
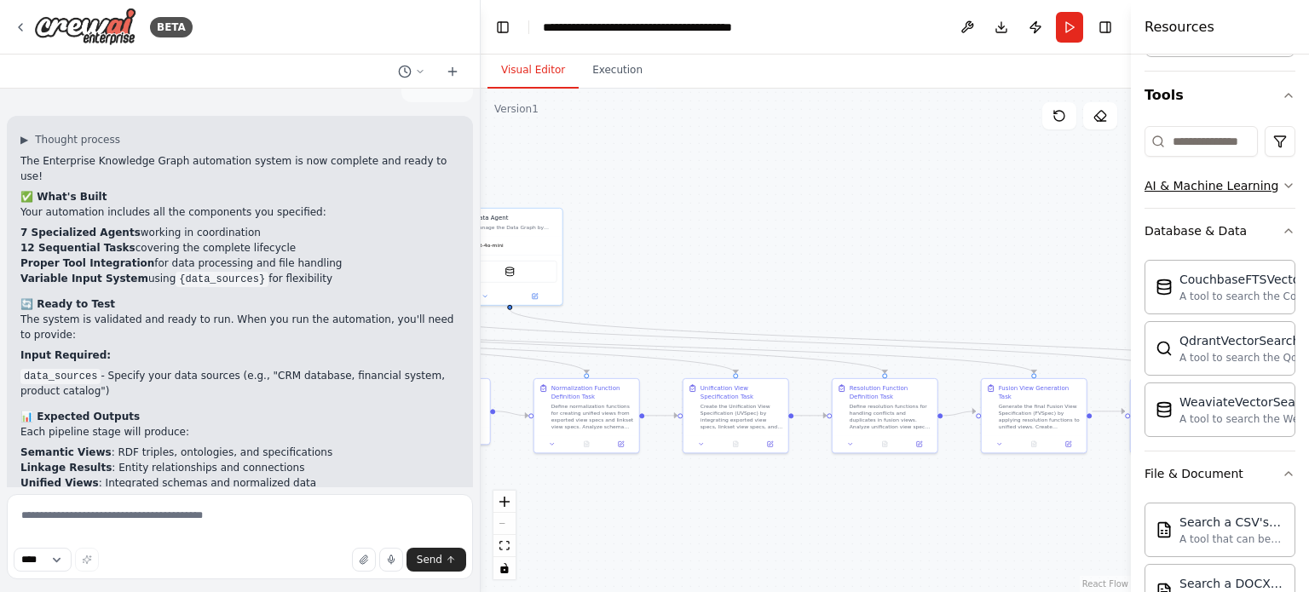
click at [1281, 188] on icon "button" at bounding box center [1288, 186] width 14 height 14
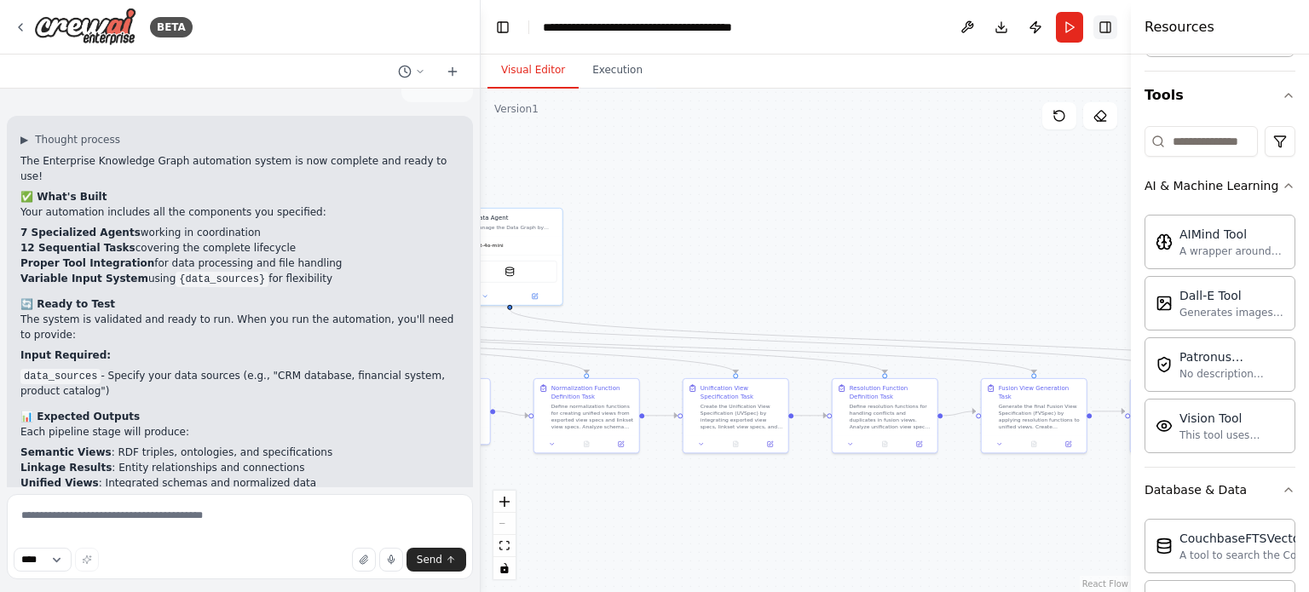
click at [1111, 31] on button "Toggle Right Sidebar" at bounding box center [1105, 27] width 24 height 24
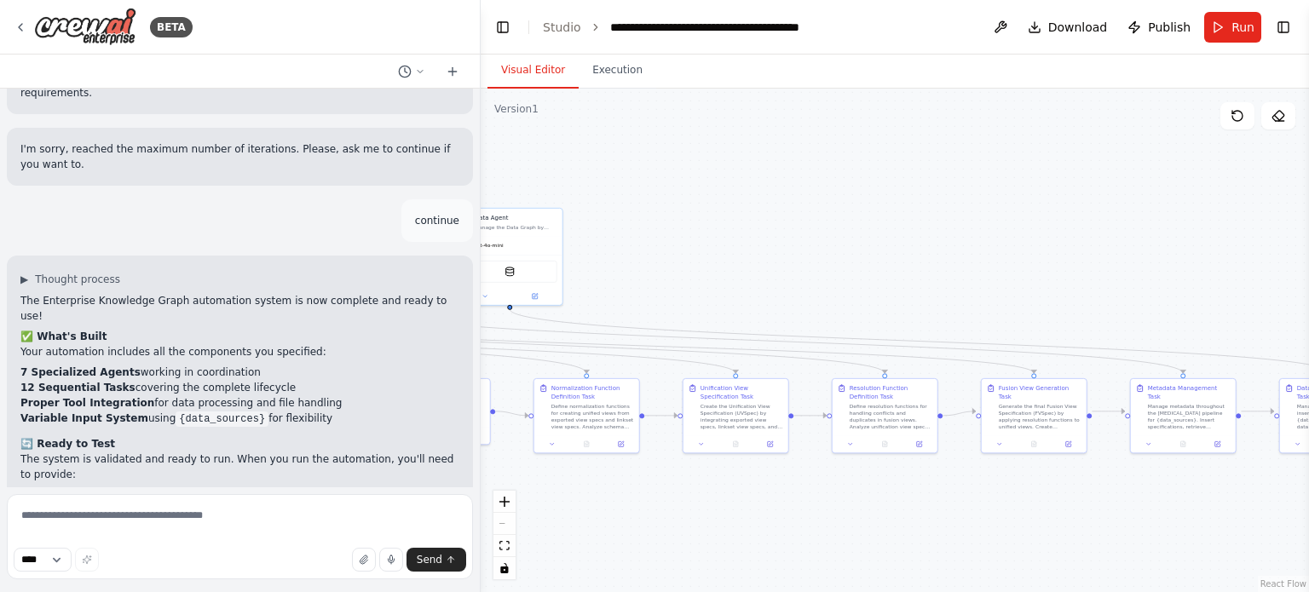
scroll to position [4331, 0]
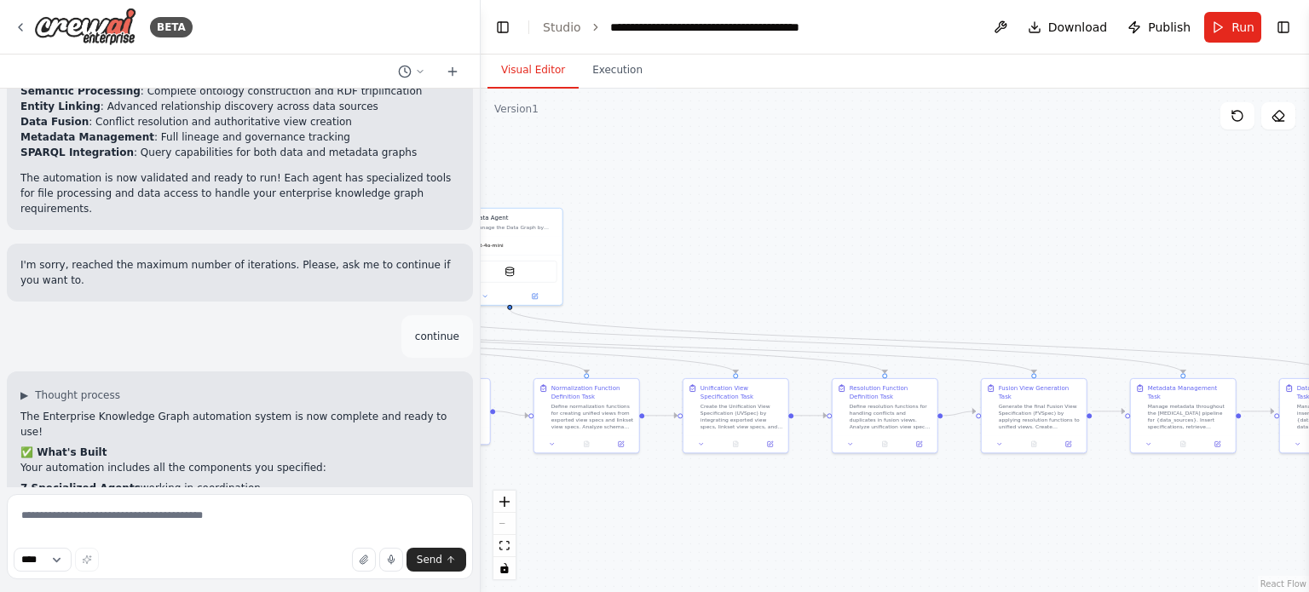
drag, startPoint x: 250, startPoint y: 439, endPoint x: 314, endPoint y: 438, distance: 64.8
click at [1241, 32] on span "Run" at bounding box center [1242, 27] width 23 height 17
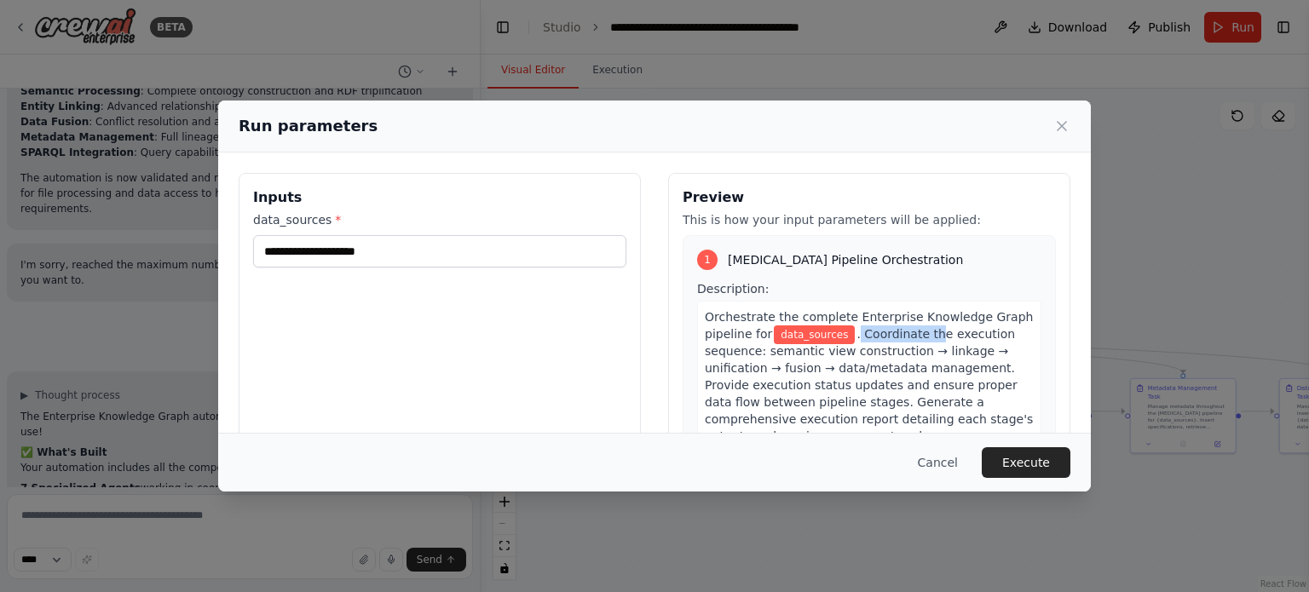
drag, startPoint x: 841, startPoint y: 335, endPoint x: 914, endPoint y: 338, distance: 73.3
click at [913, 338] on span ". Coordinate the execution sequence: semantic view construction → linkage → uni…" at bounding box center [869, 385] width 328 height 116
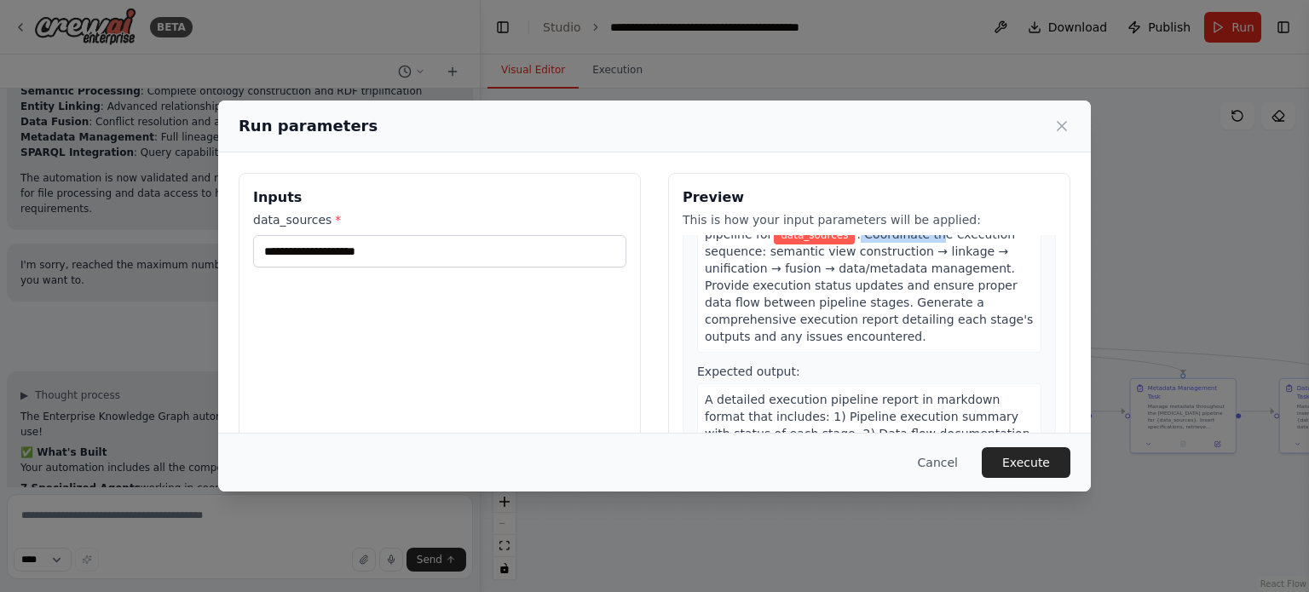
scroll to position [51, 0]
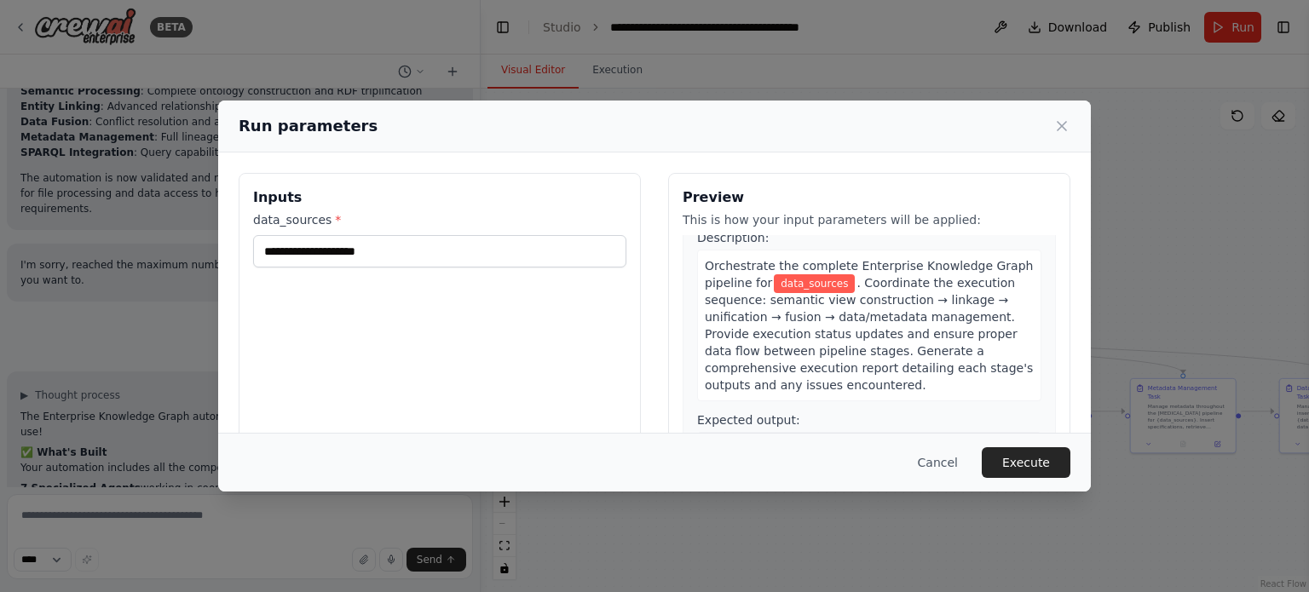
click at [981, 279] on div "Orchestrate the complete Enterprise Knowledge Graph pipeline for data_sources .…" at bounding box center [869, 326] width 344 height 152
drag, startPoint x: 731, startPoint y: 334, endPoint x: 999, endPoint y: 331, distance: 267.5
click at [1002, 335] on div "Orchestrate the complete Enterprise Knowledge Graph pipeline for data_sources .…" at bounding box center [869, 326] width 344 height 152
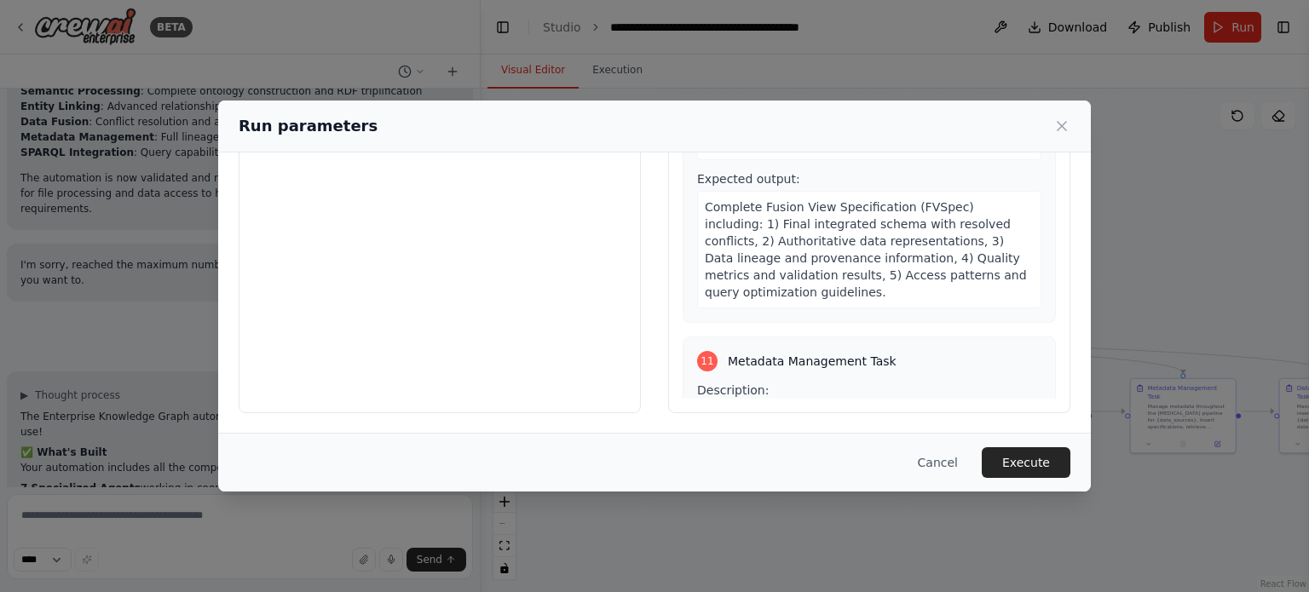
scroll to position [0, 0]
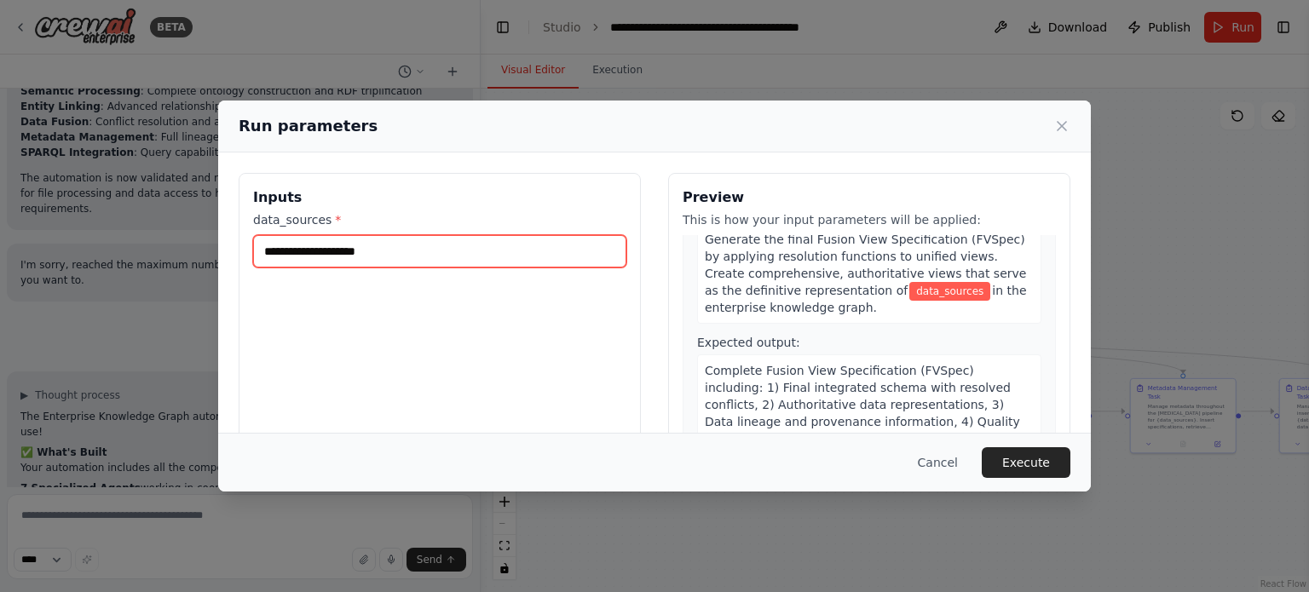
click at [468, 248] on input "data_sources *" at bounding box center [439, 251] width 373 height 32
click at [1063, 123] on icon at bounding box center [1061, 126] width 9 height 9
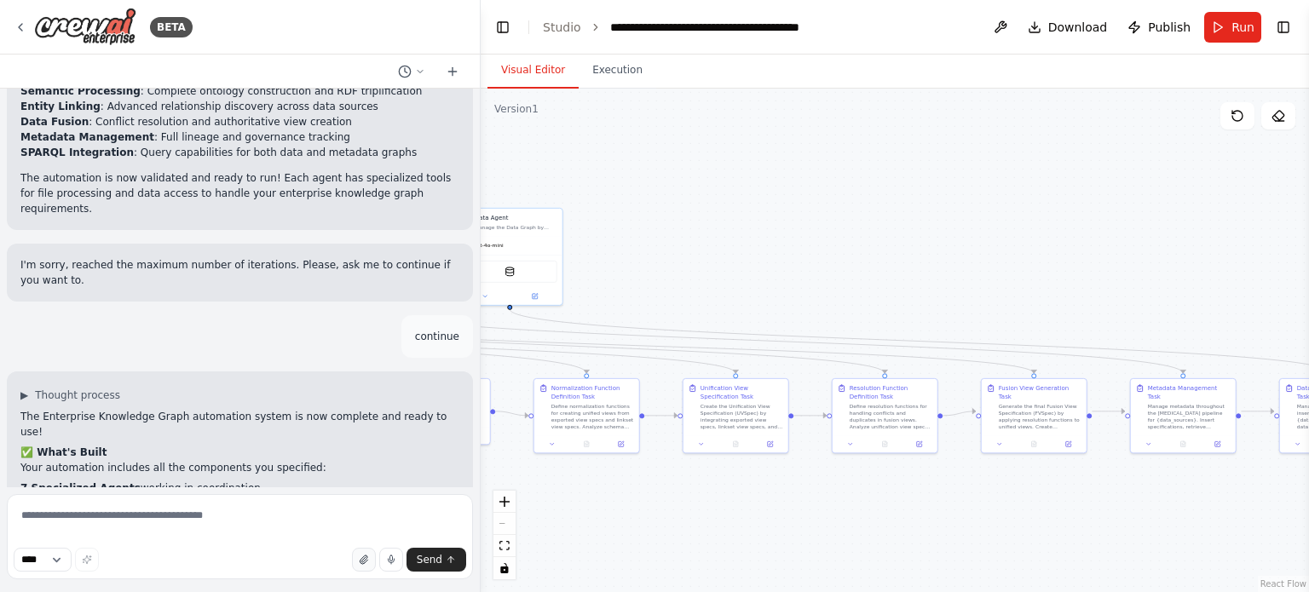
click at [366, 559] on icon "button" at bounding box center [363, 559] width 7 height 9
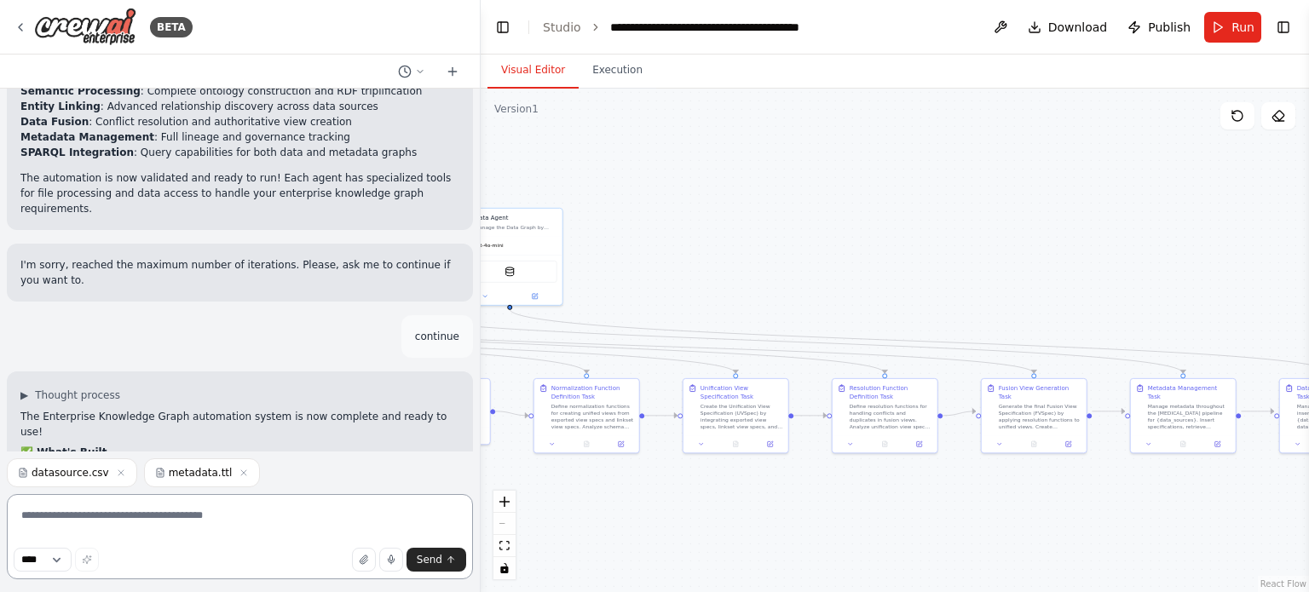
click at [169, 521] on textarea at bounding box center [240, 536] width 466 height 85
type textarea "**********"
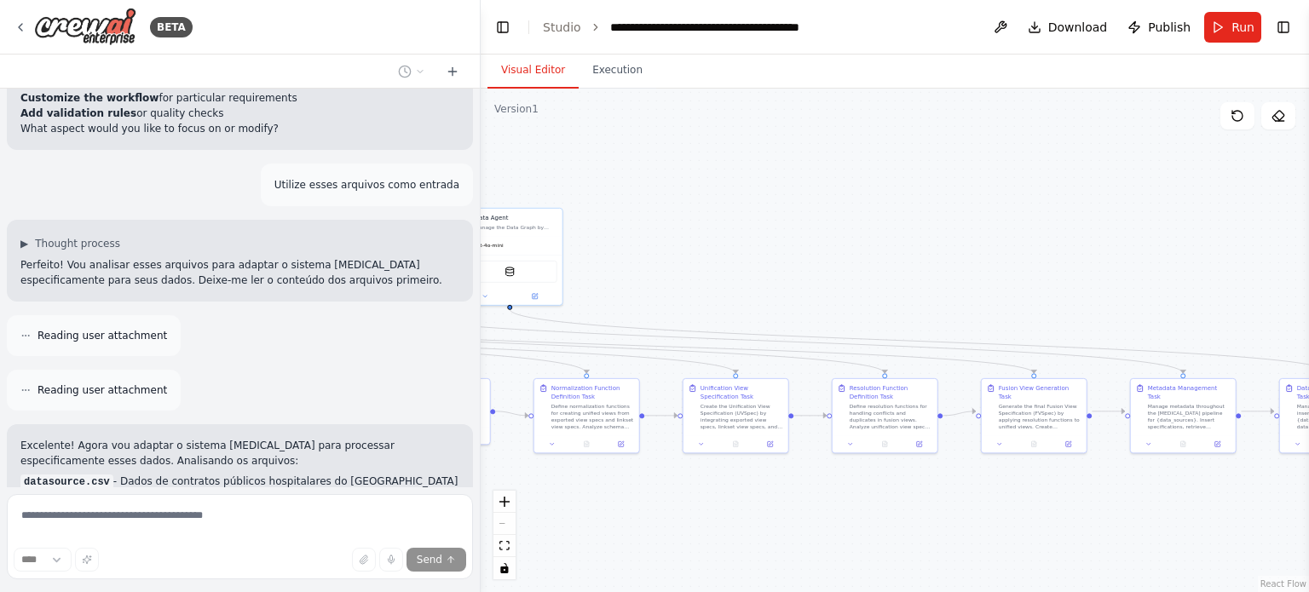
scroll to position [5160, 0]
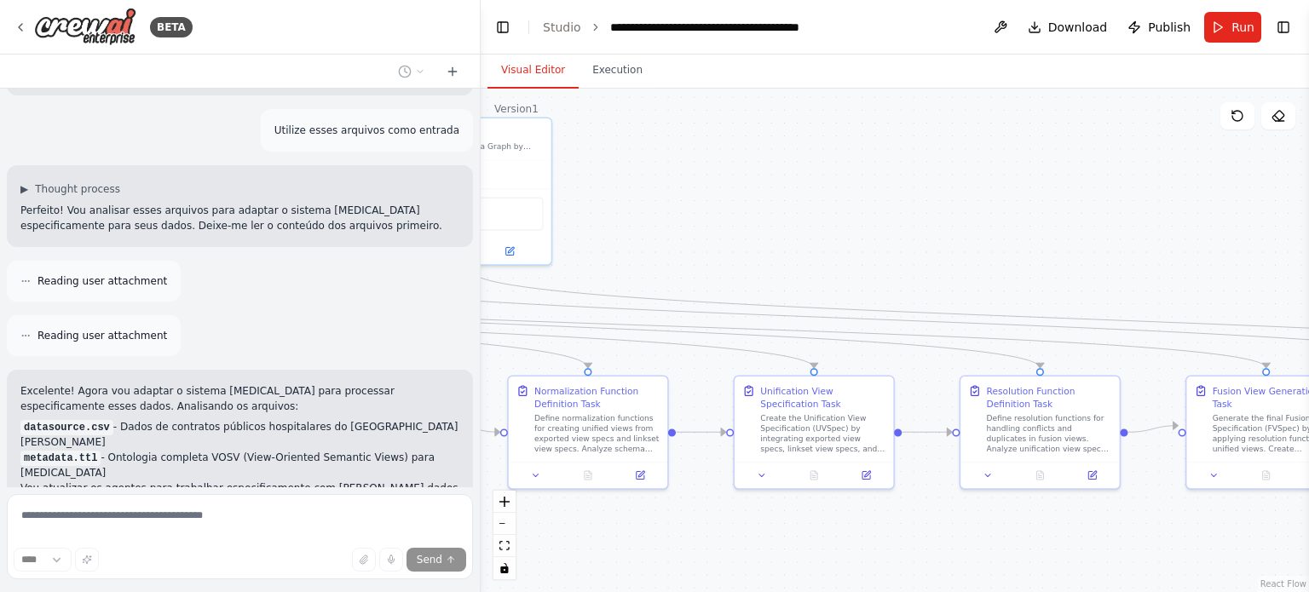
drag, startPoint x: 754, startPoint y: 271, endPoint x: 872, endPoint y: 193, distance: 140.8
click at [848, 203] on div ".deletable-edge-delete-btn { width: 20px; height: 20px; border: 0px solid #ffff…" at bounding box center [895, 341] width 828 height 504
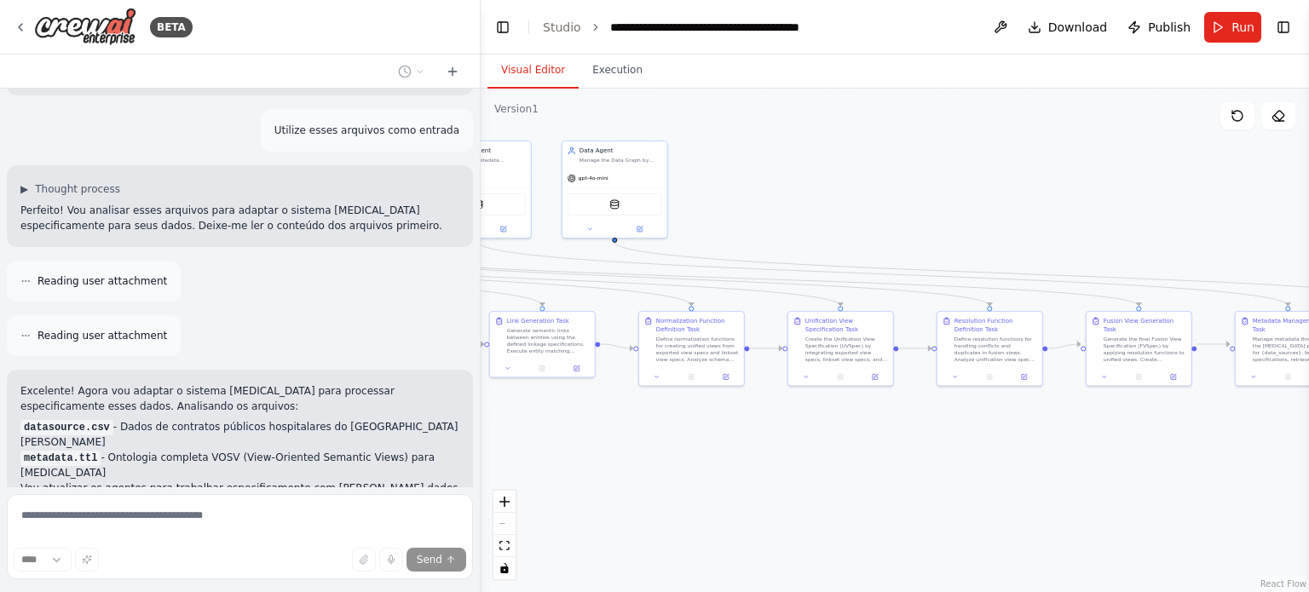
drag, startPoint x: 910, startPoint y: 187, endPoint x: 1134, endPoint y: 170, distance: 224.7
click at [1124, 173] on div ".deletable-edge-delete-btn { width: 20px; height: 20px; border: 0px solid #ffff…" at bounding box center [895, 341] width 828 height 504
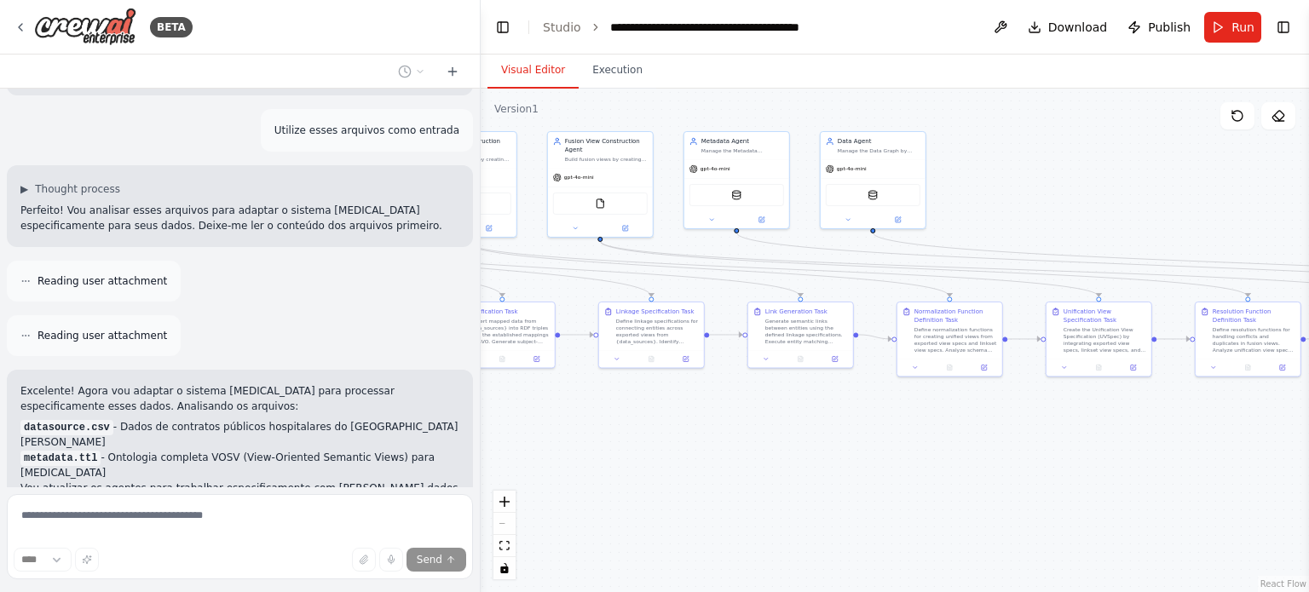
drag, startPoint x: 786, startPoint y: 452, endPoint x: 873, endPoint y: 456, distance: 87.0
click at [866, 458] on div ".deletable-edge-delete-btn { width: 20px; height: 20px; border: 0px solid #ffff…" at bounding box center [895, 341] width 828 height 504
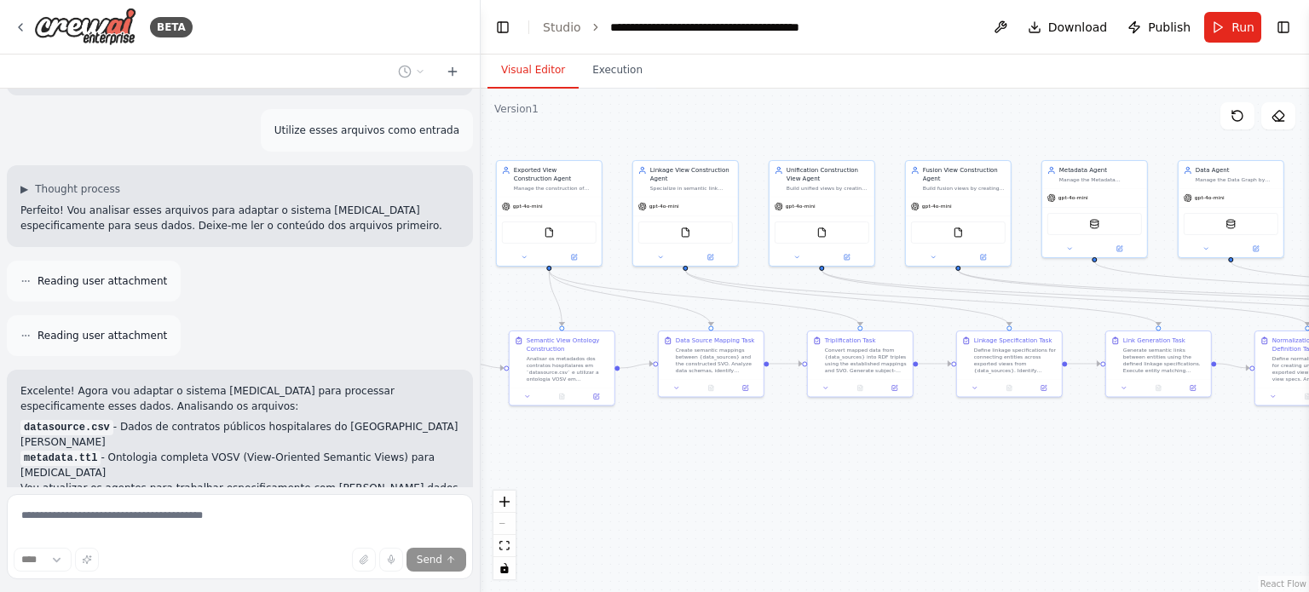
drag, startPoint x: 866, startPoint y: 496, endPoint x: 1023, endPoint y: 509, distance: 158.2
click at [992, 513] on div ".deletable-edge-delete-btn { width: 20px; height: 20px; border: 0px solid #ffff…" at bounding box center [895, 341] width 828 height 504
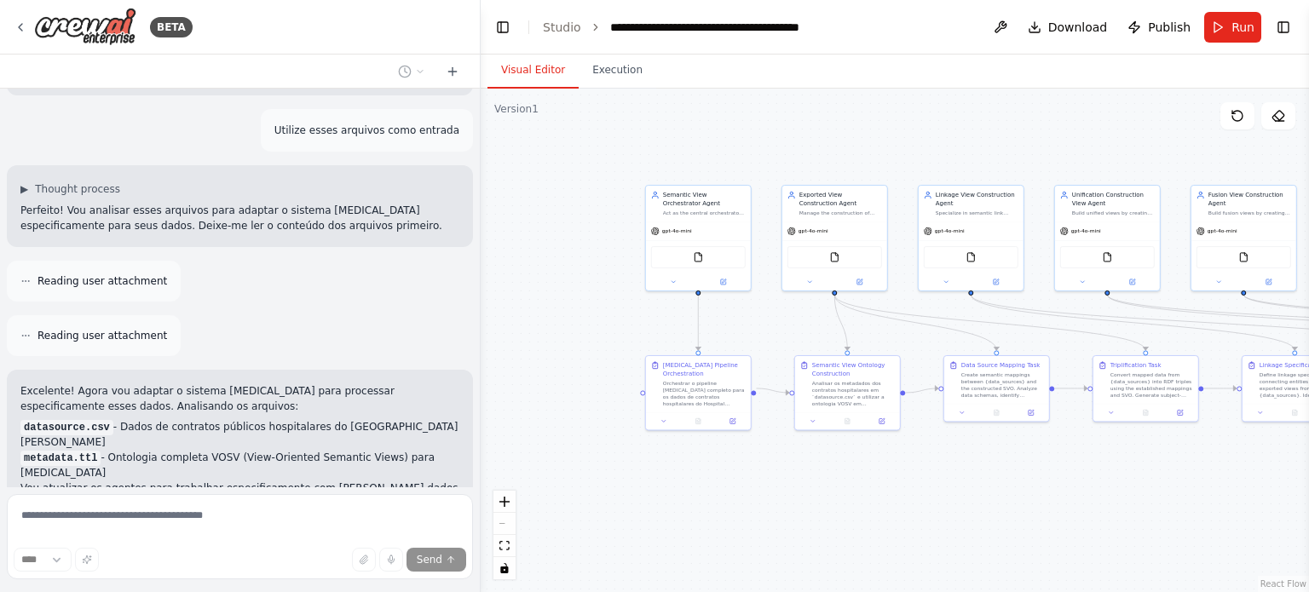
click at [968, 509] on div ".deletable-edge-delete-btn { width: 20px; height: 20px; border: 0px solid #ffff…" at bounding box center [895, 341] width 828 height 504
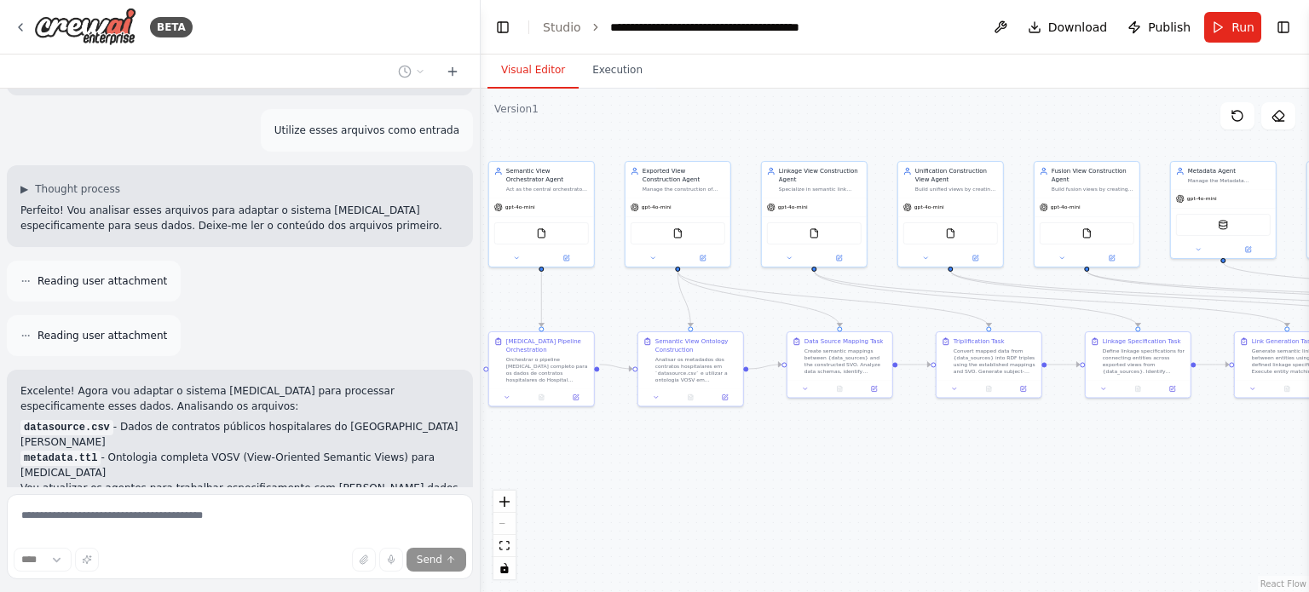
drag, startPoint x: 960, startPoint y: 524, endPoint x: 820, endPoint y: 500, distance: 142.6
click at [820, 500] on div ".deletable-edge-delete-btn { width: 20px; height: 20px; border: 0px solid #ffff…" at bounding box center [895, 341] width 828 height 504
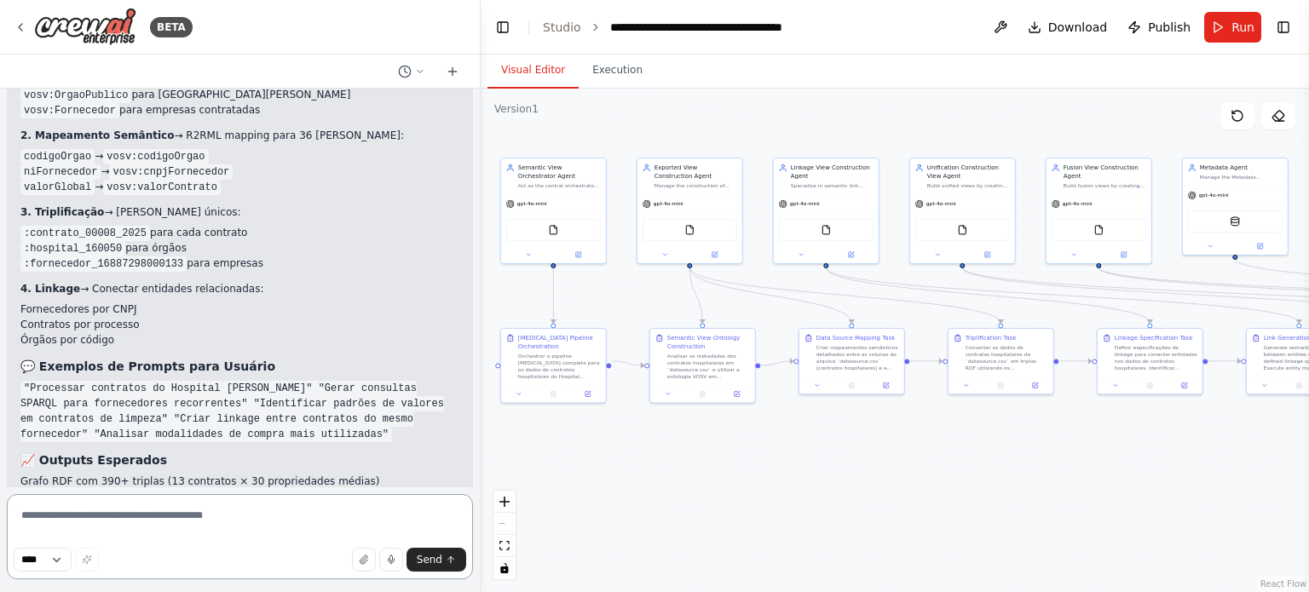
scroll to position [6274, 0]
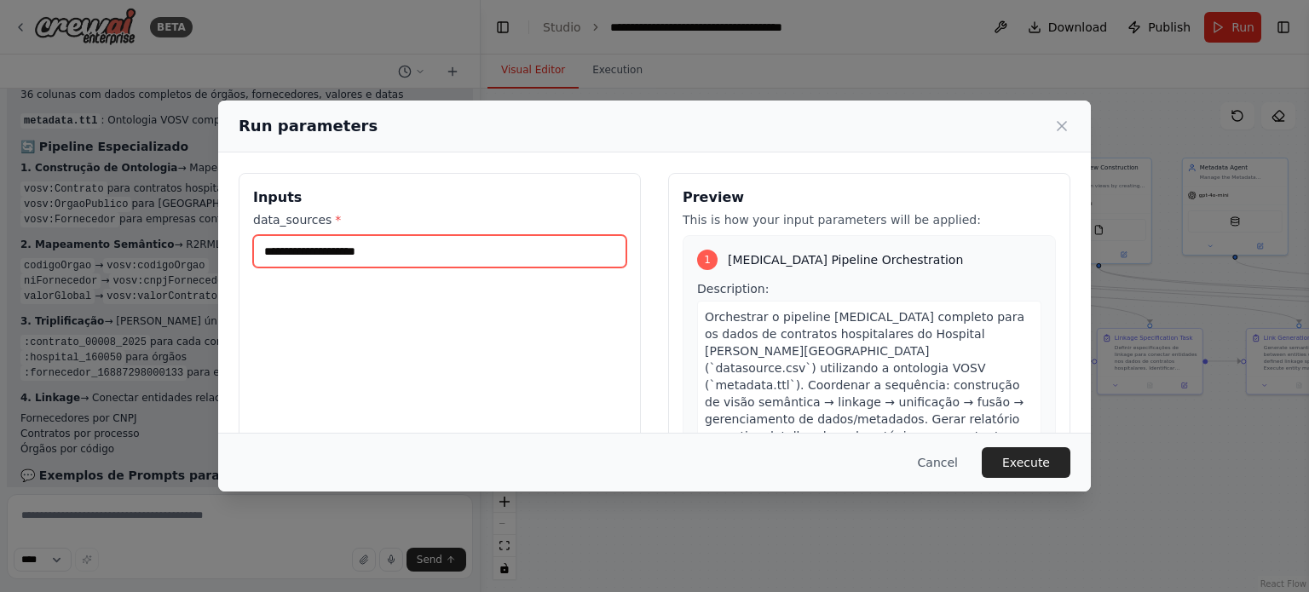
click at [437, 251] on input "data_sources *" at bounding box center [439, 251] width 373 height 32
type input "**********"
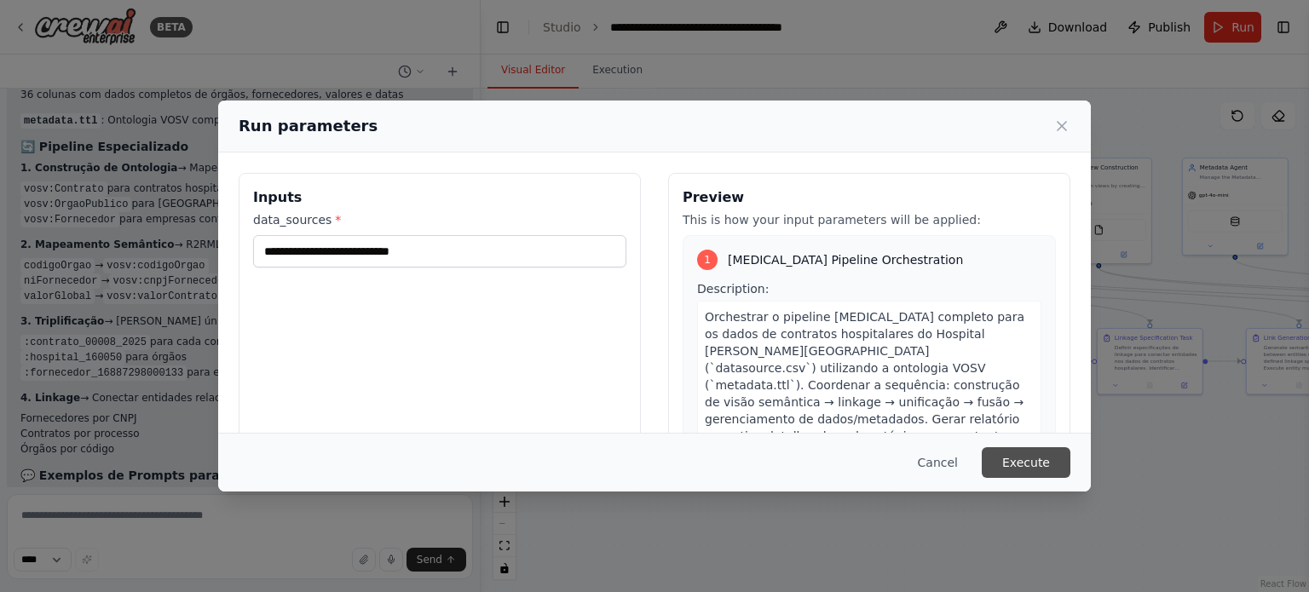
click at [1037, 477] on button "Execute" at bounding box center [1025, 462] width 89 height 31
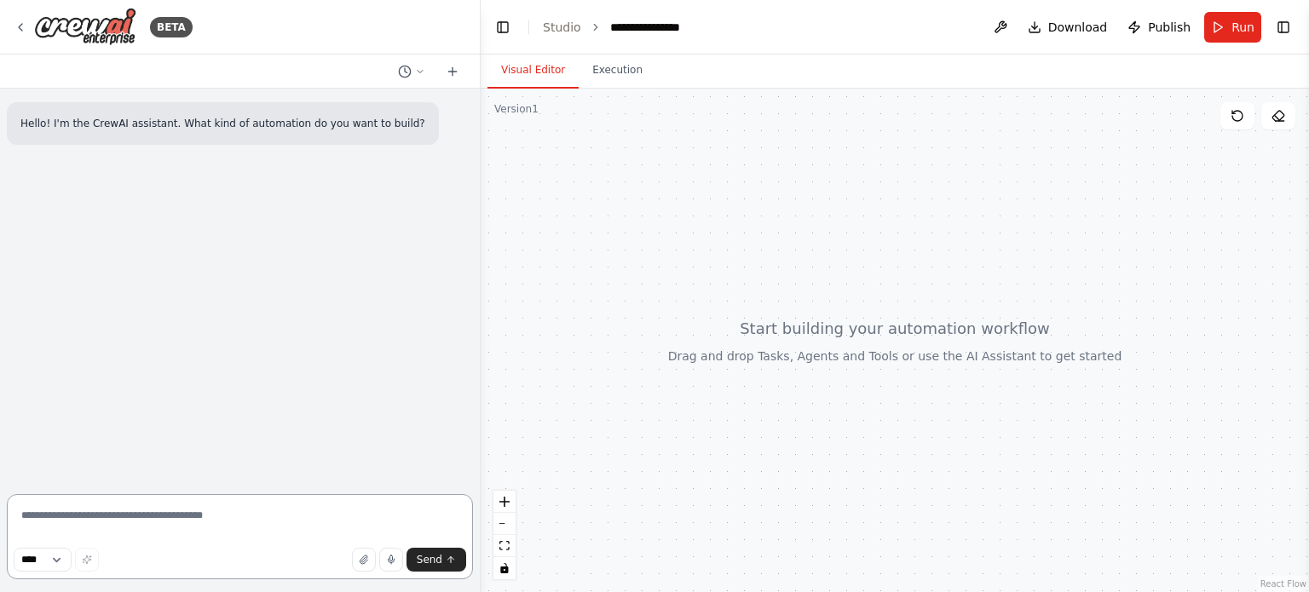
click at [242, 517] on textarea at bounding box center [240, 536] width 466 height 85
click at [55, 562] on select "****" at bounding box center [43, 560] width 58 height 24
drag, startPoint x: 55, startPoint y: 562, endPoint x: 180, endPoint y: 555, distance: 125.5
click at [55, 562] on select "****" at bounding box center [43, 560] width 58 height 24
click at [366, 562] on icon "button" at bounding box center [363, 559] width 7 height 9
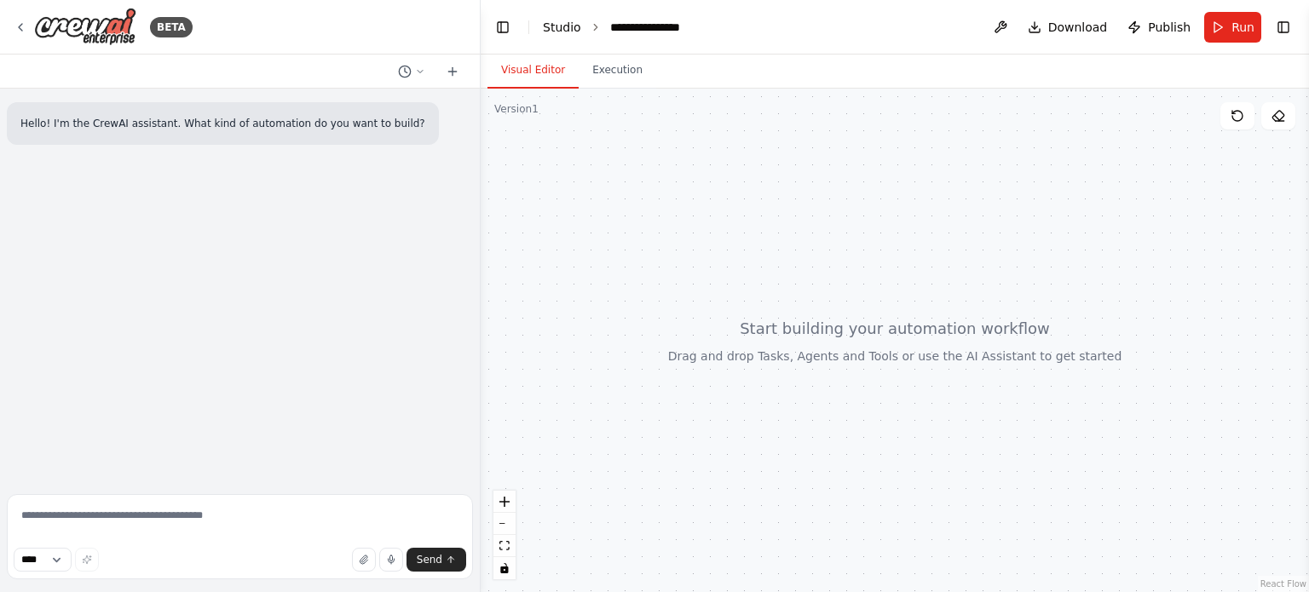
click at [567, 28] on link "Studio" at bounding box center [562, 27] width 38 height 14
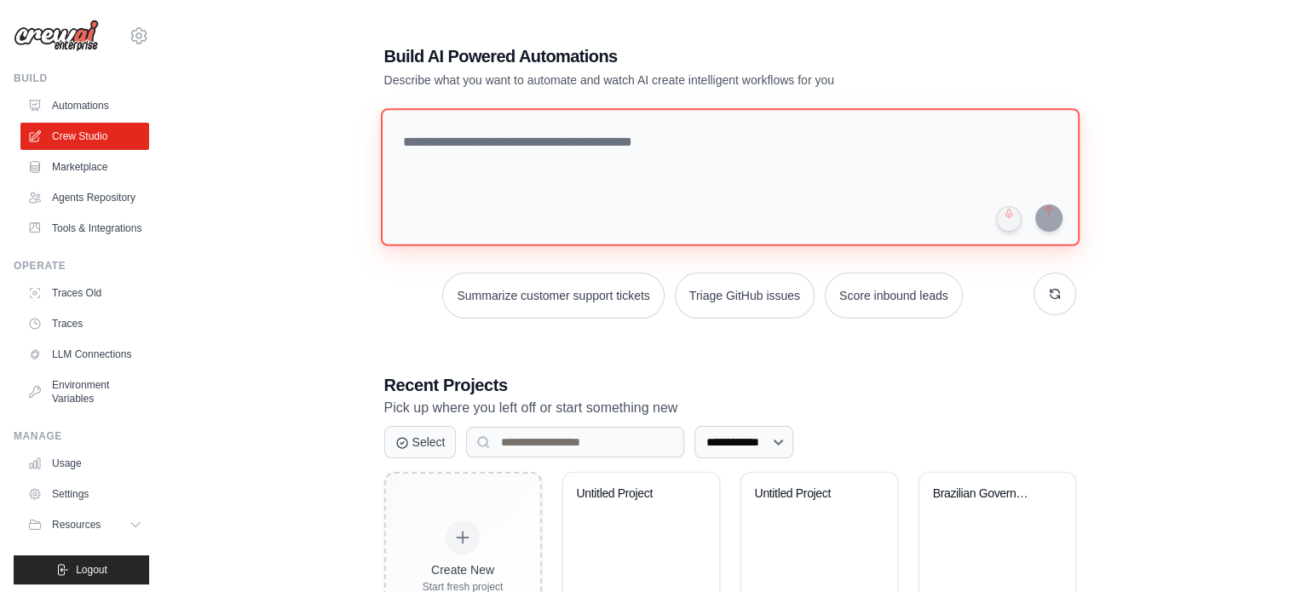
click at [750, 149] on textarea at bounding box center [729, 177] width 699 height 138
click at [797, 198] on textarea at bounding box center [729, 177] width 699 height 138
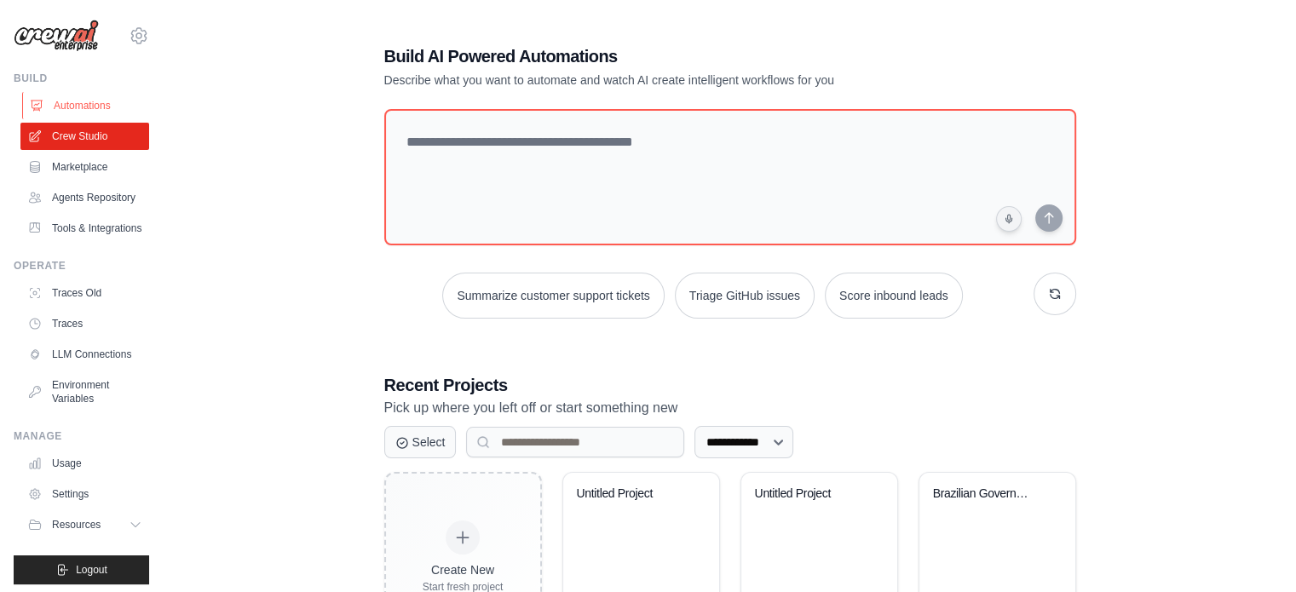
click at [84, 106] on link "Automations" at bounding box center [86, 105] width 129 height 27
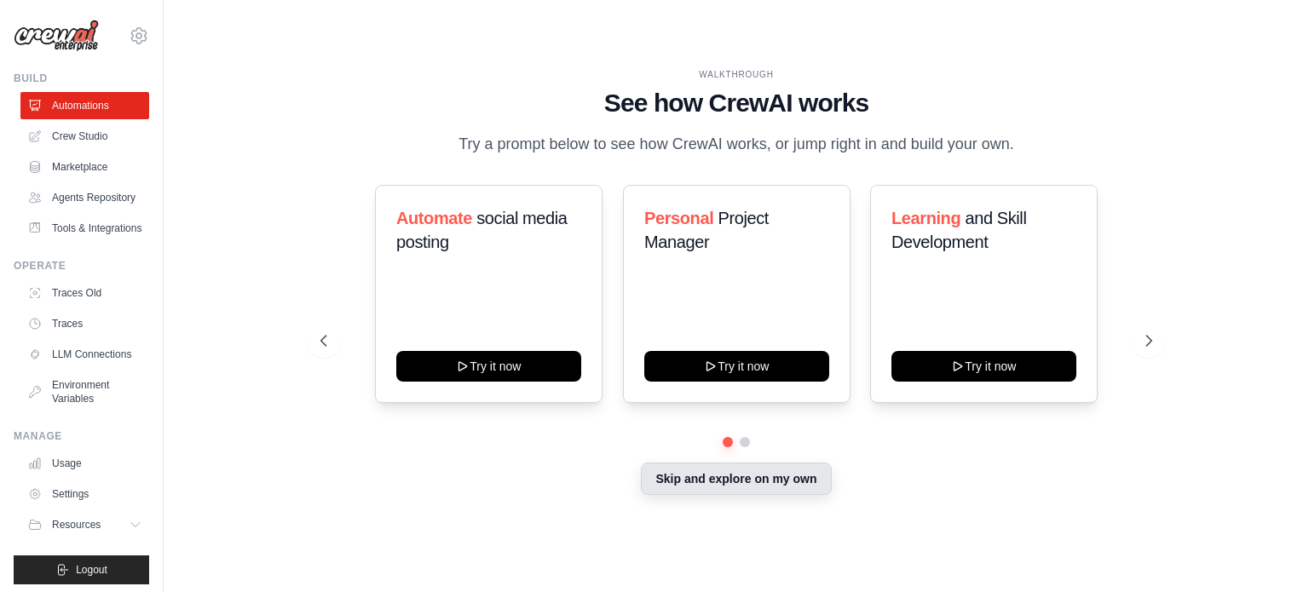
click at [686, 480] on button "Skip and explore on my own" at bounding box center [736, 479] width 190 height 32
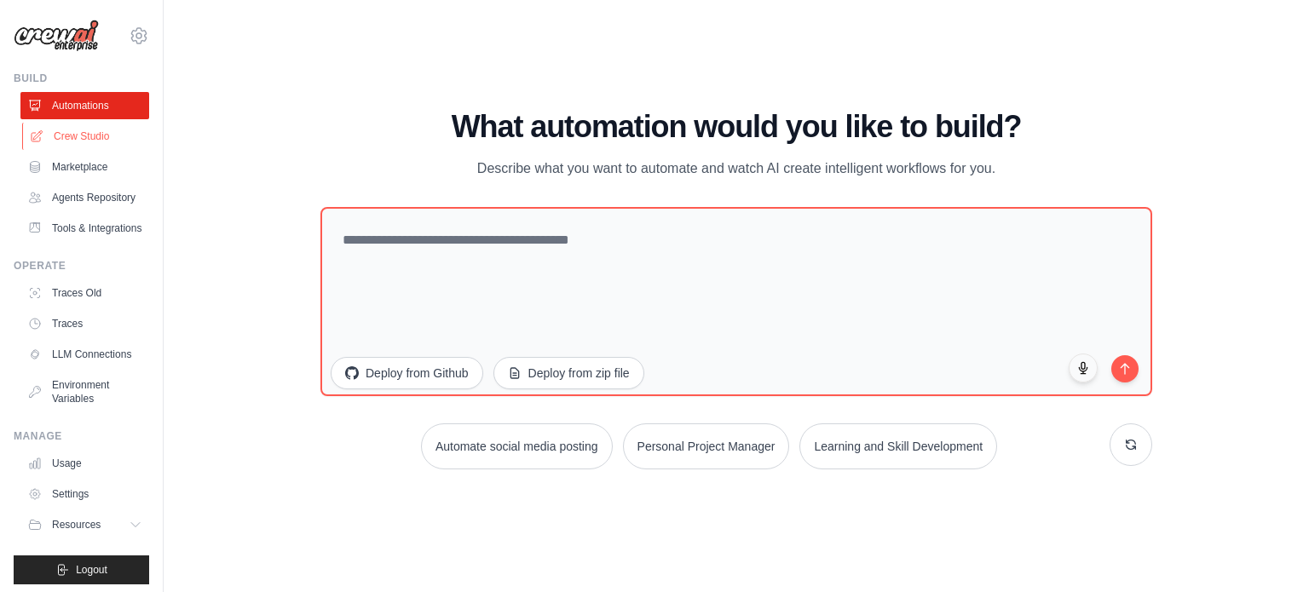
click at [99, 138] on link "Crew Studio" at bounding box center [86, 136] width 129 height 27
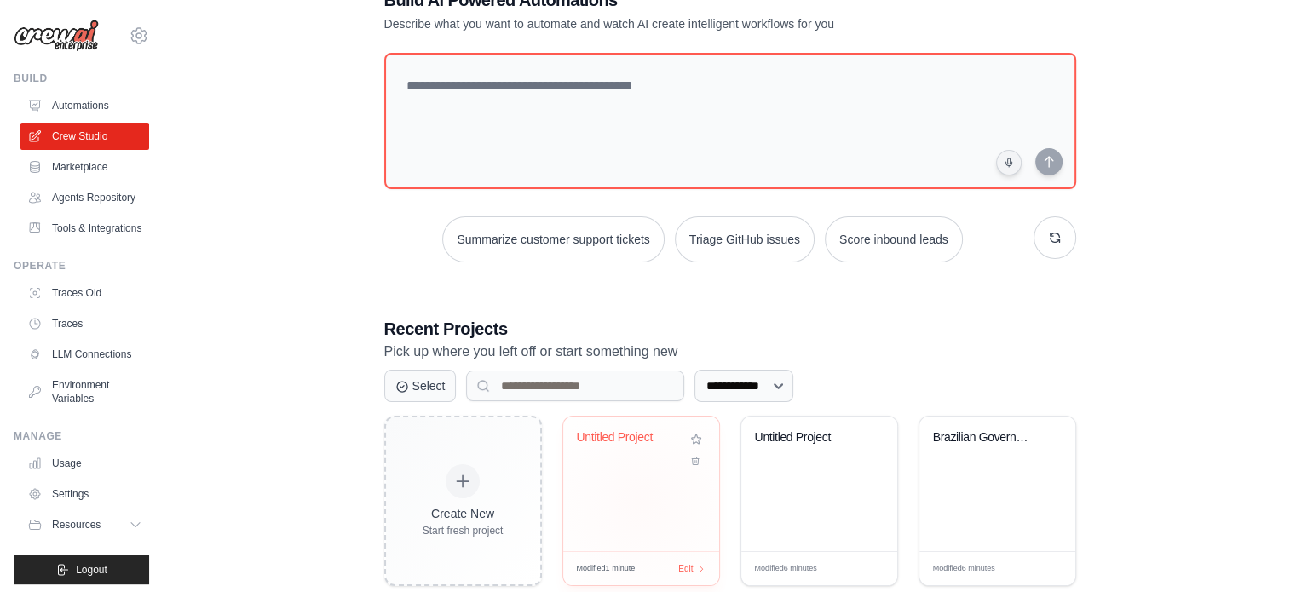
scroll to position [85, 0]
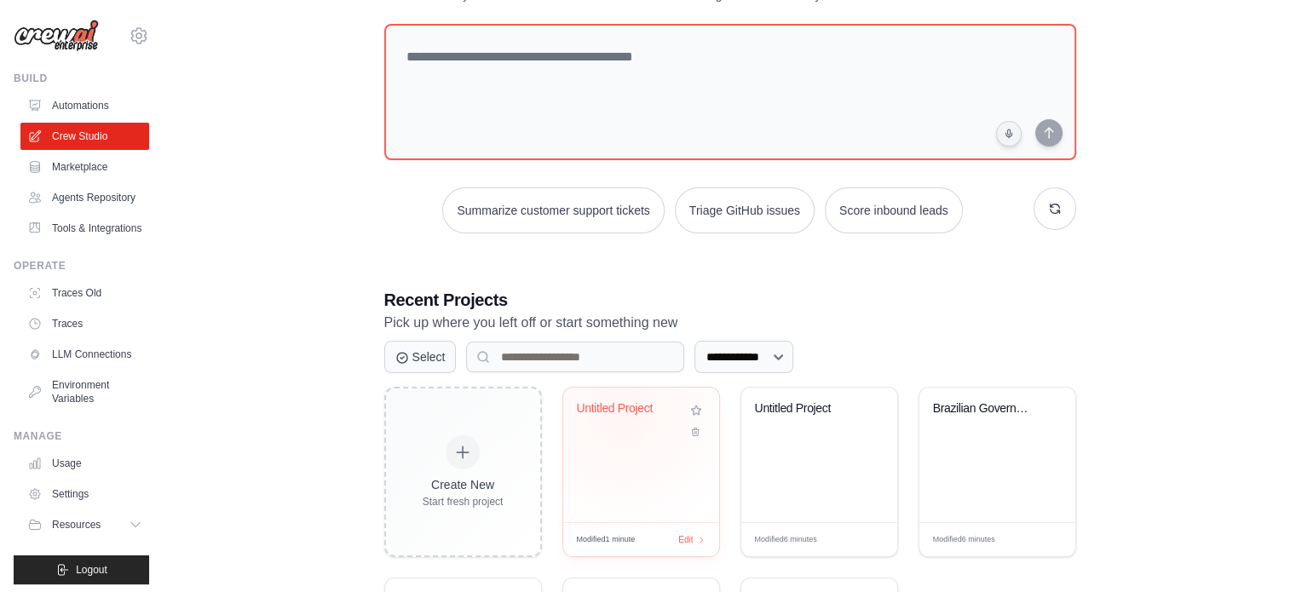
click at [622, 411] on div "Untitled Project" at bounding box center [628, 408] width 103 height 15
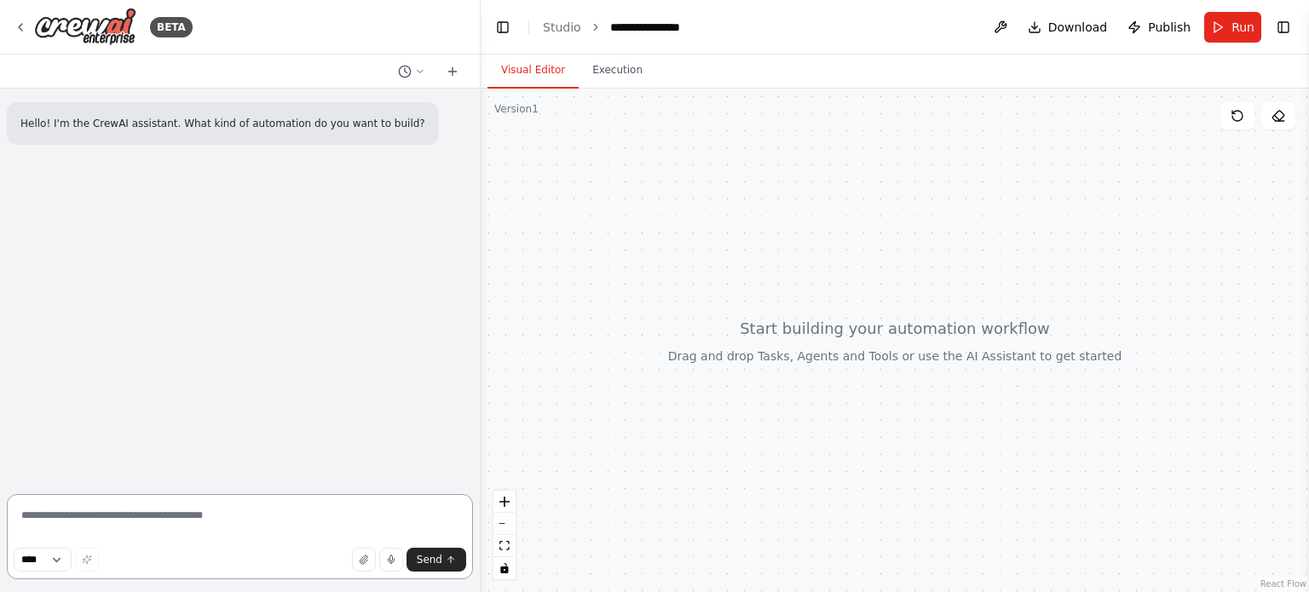
click at [164, 524] on textarea at bounding box center [240, 536] width 466 height 85
paste textarea "**********"
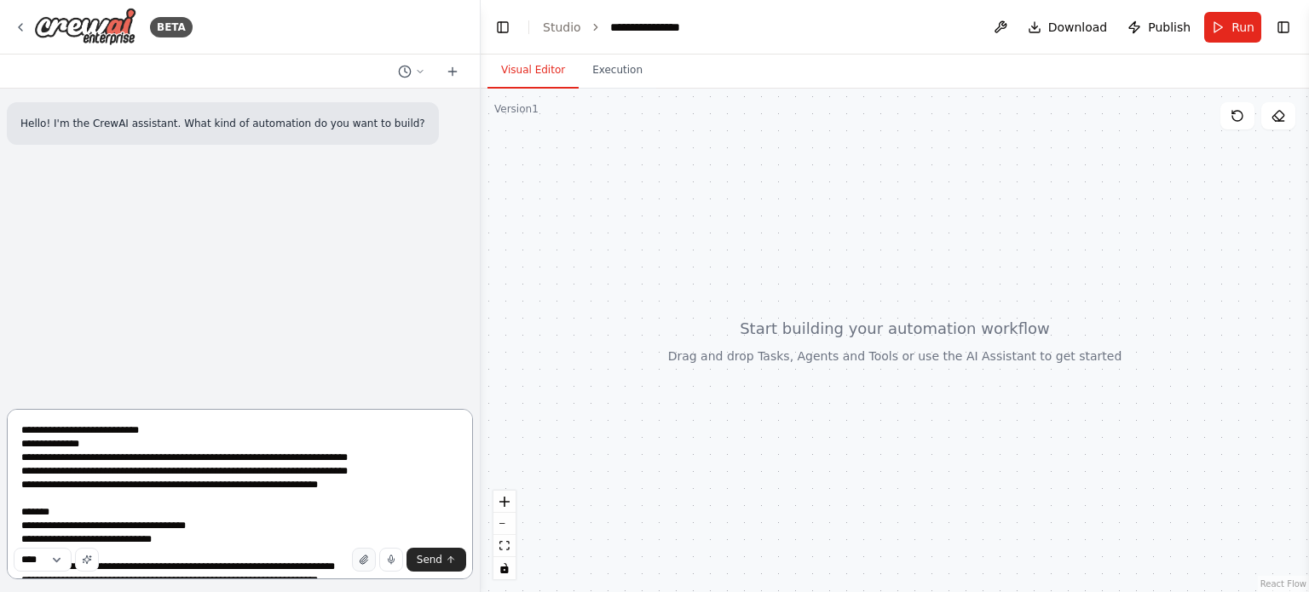
scroll to position [1494, 0]
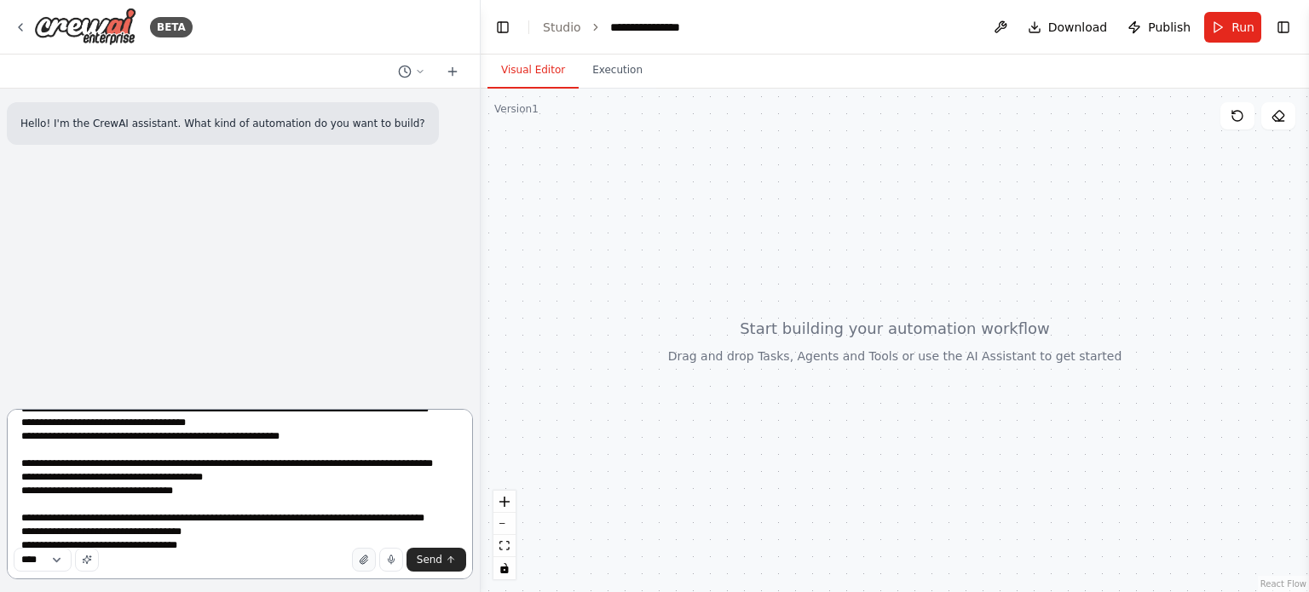
type textarea "**********"
click at [365, 560] on icon "button" at bounding box center [364, 560] width 10 height 10
